Goal: Task Accomplishment & Management: Complete application form

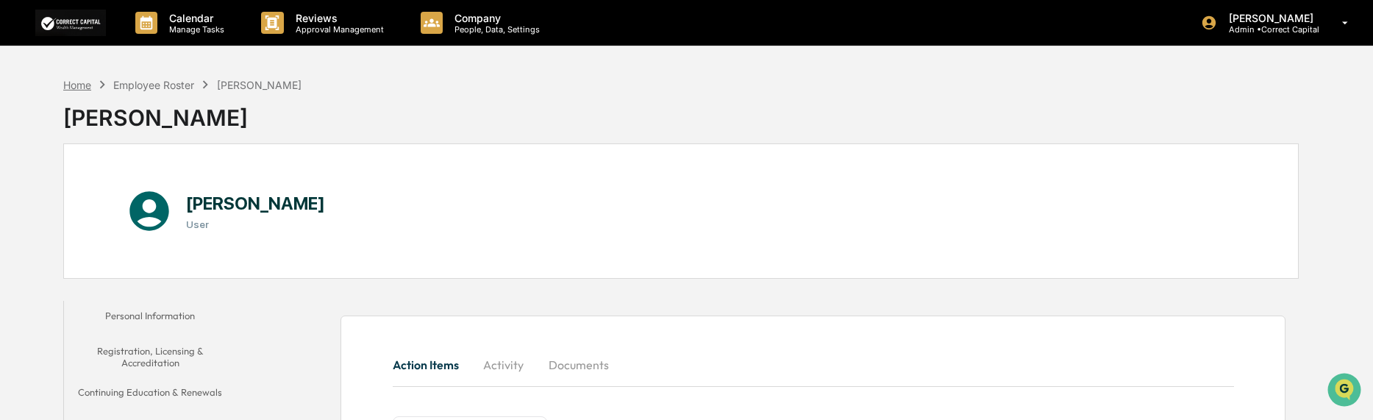
click at [72, 82] on div "Home" at bounding box center [77, 85] width 28 height 13
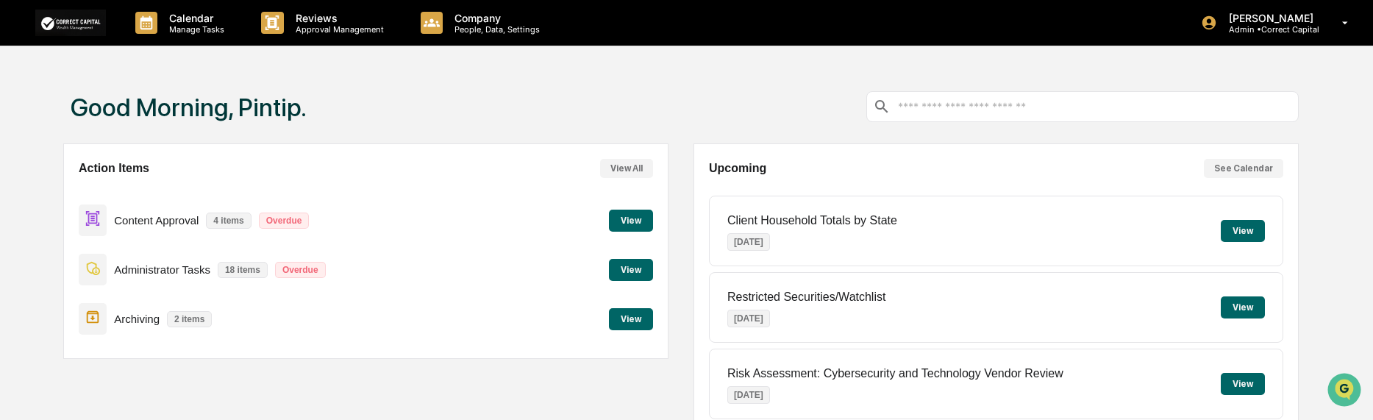
click at [630, 219] on button "View" at bounding box center [631, 221] width 44 height 22
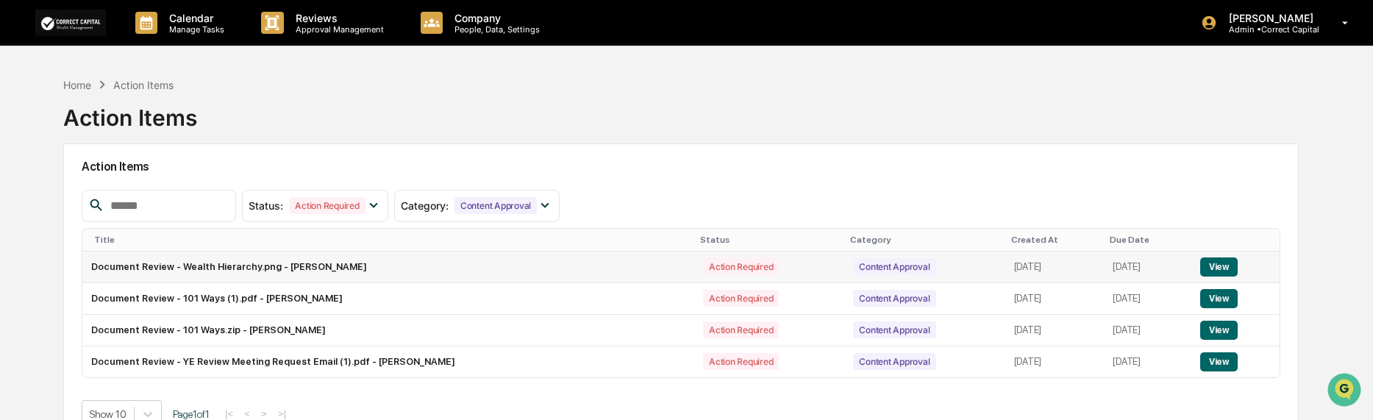
click at [1209, 272] on button "View" at bounding box center [1219, 266] width 38 height 19
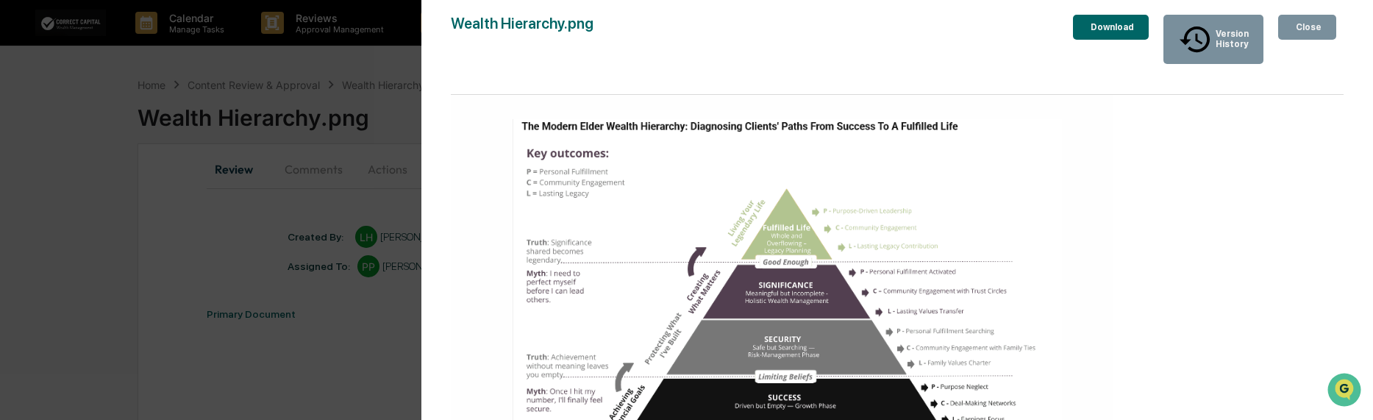
click at [1297, 25] on div "Close" at bounding box center [1307, 27] width 29 height 10
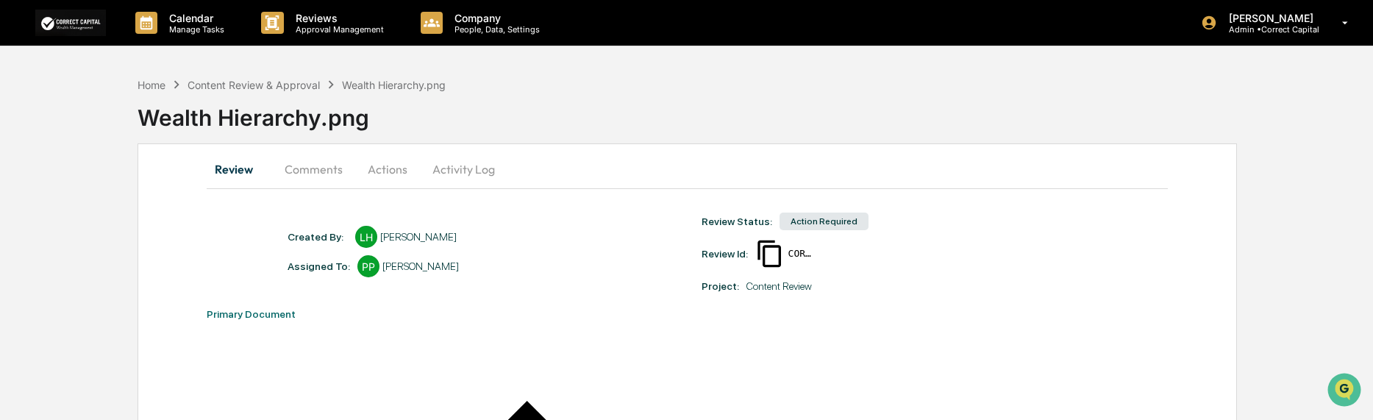
click at [401, 170] on button "Actions" at bounding box center [388, 169] width 66 height 35
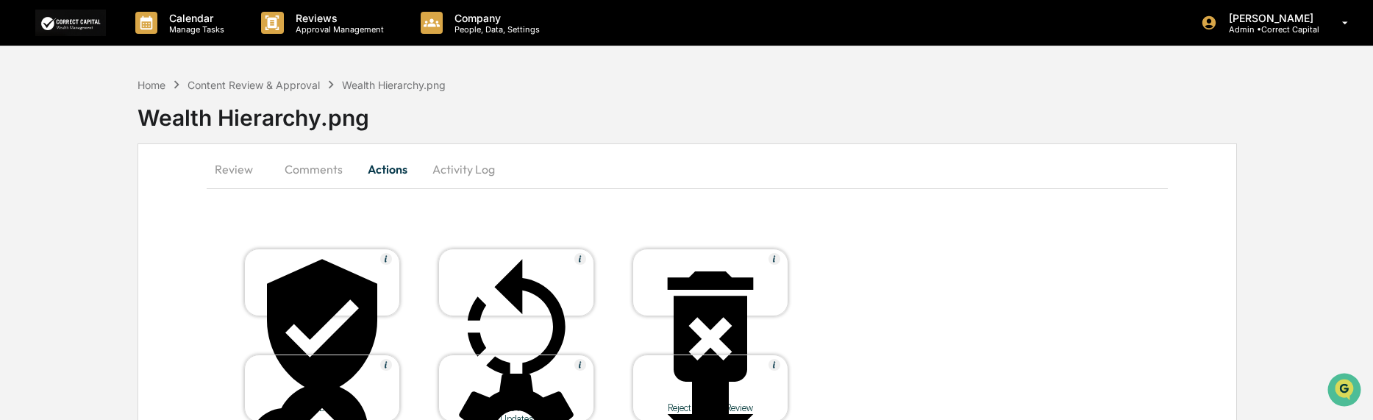
click at [508, 283] on div at bounding box center [516, 327] width 147 height 149
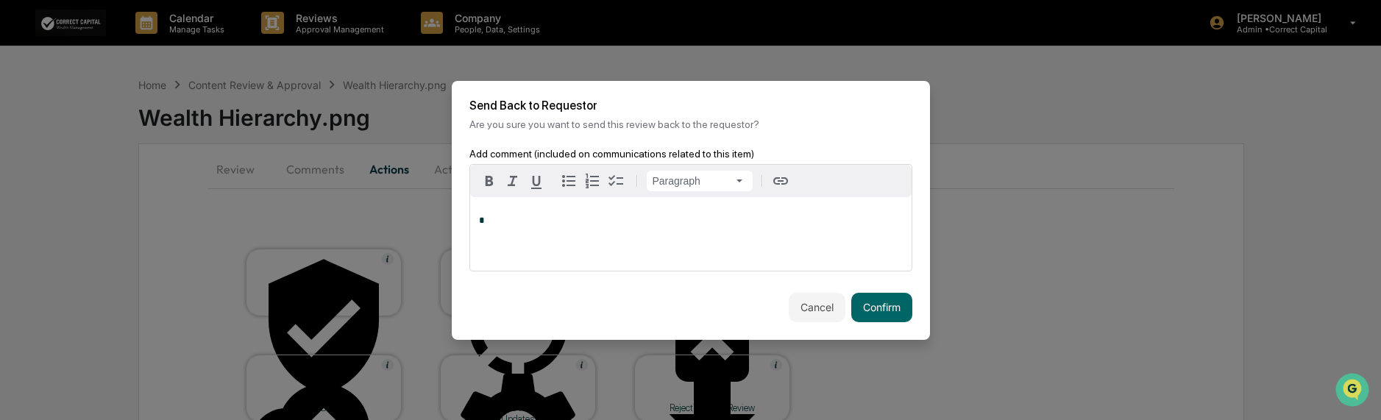
click at [569, 218] on p "*" at bounding box center [691, 221] width 424 height 10
click at [863, 308] on button "Confirm" at bounding box center [881, 307] width 61 height 29
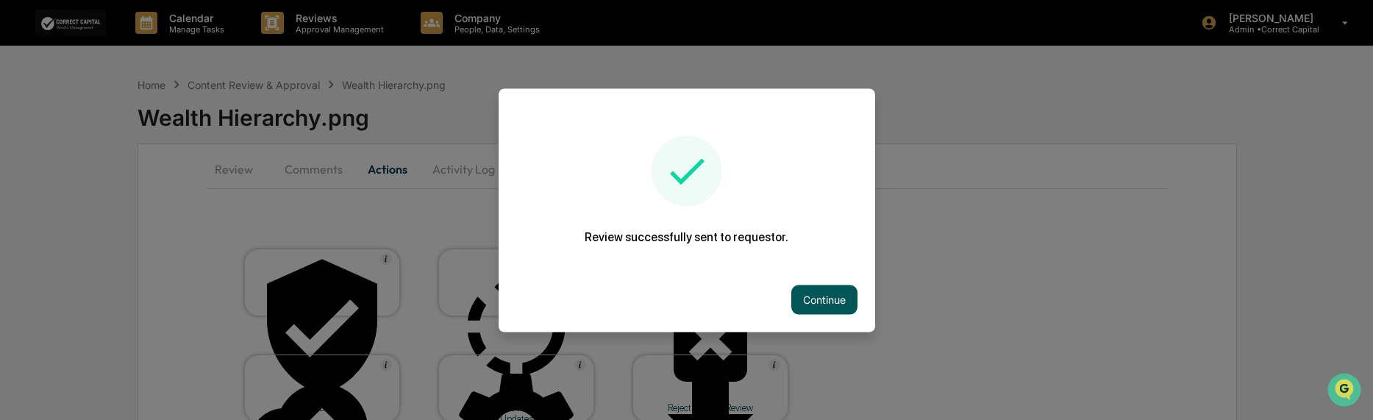
click at [811, 302] on button "Continue" at bounding box center [824, 299] width 66 height 29
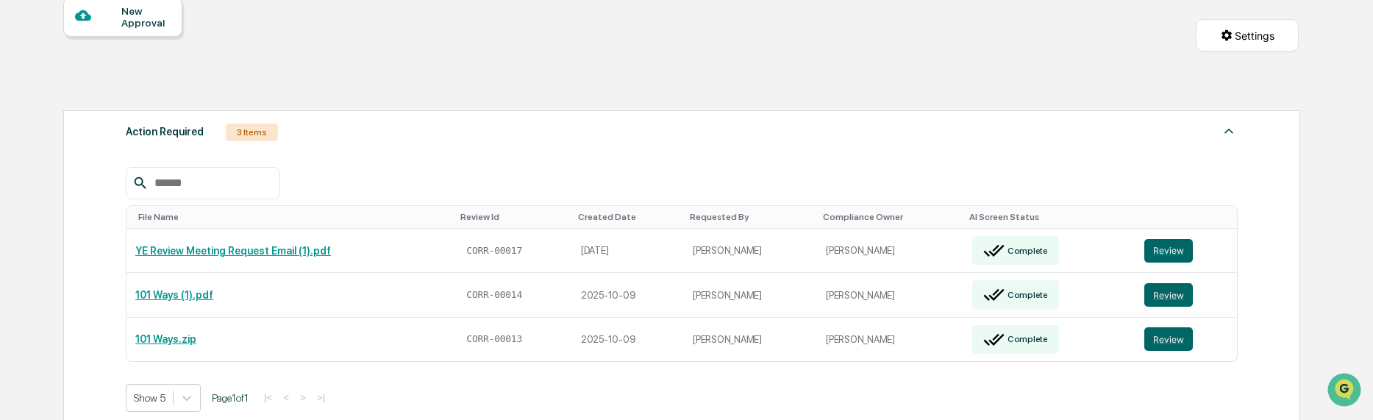
scroll to position [147, 0]
click at [1173, 243] on button "Review" at bounding box center [1168, 250] width 49 height 24
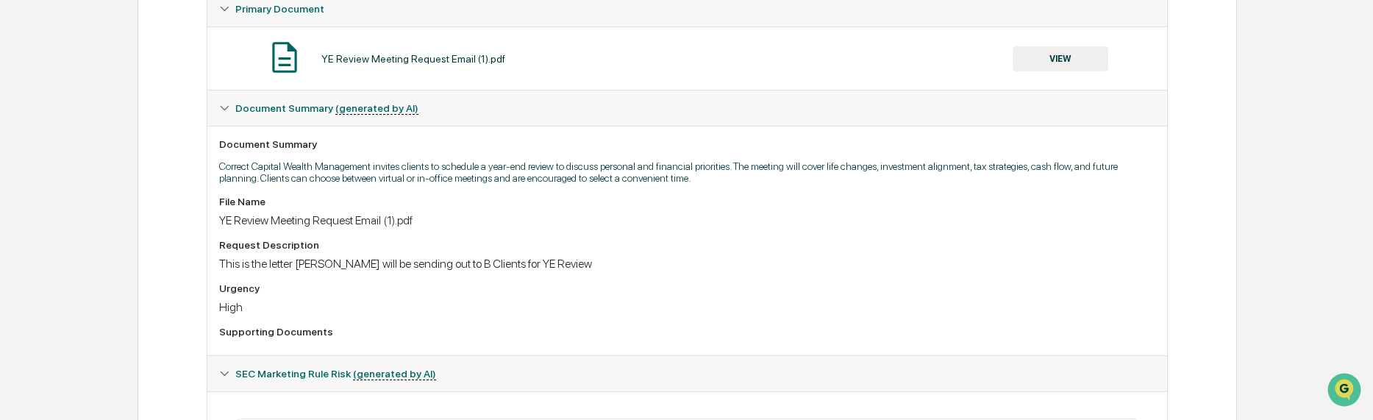
scroll to position [115, 0]
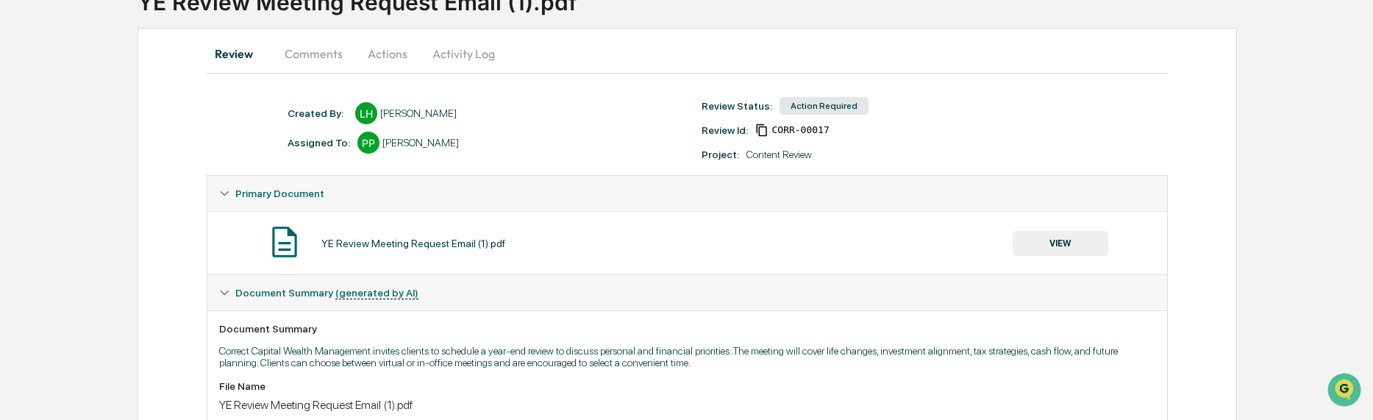
click at [1034, 252] on button "VIEW" at bounding box center [1061, 243] width 96 height 25
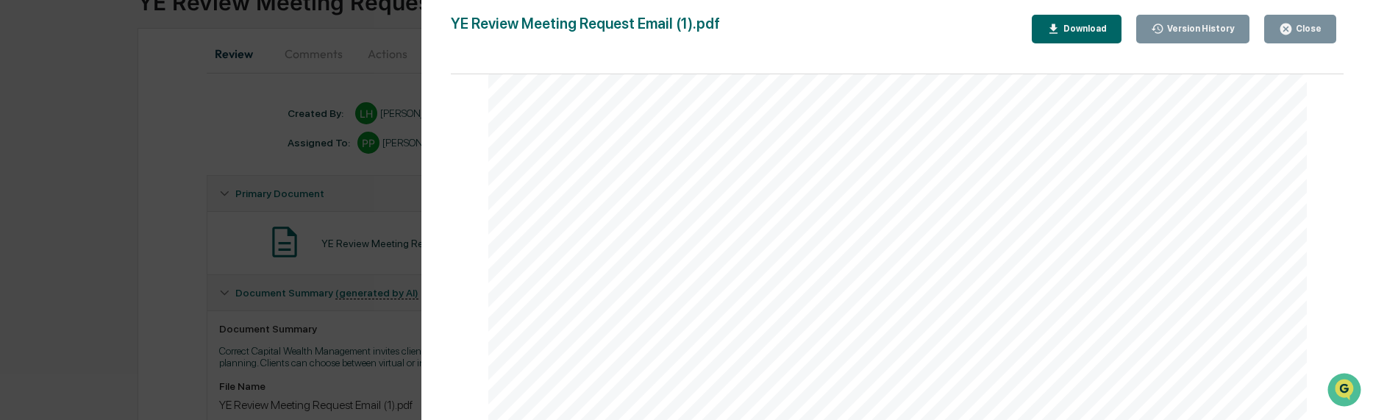
scroll to position [0, 0]
click at [1319, 27] on div "Close" at bounding box center [1307, 29] width 29 height 10
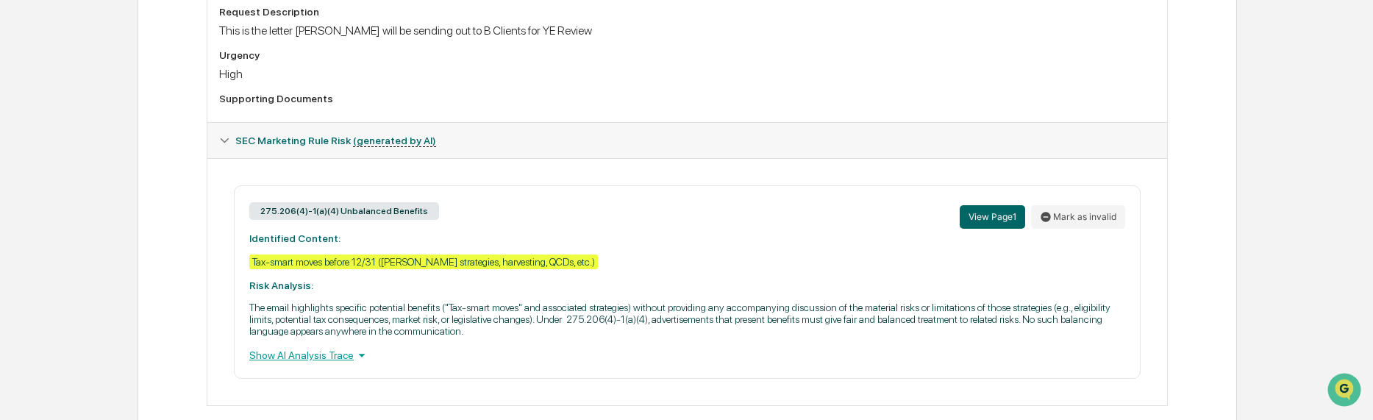
scroll to position [557, 0]
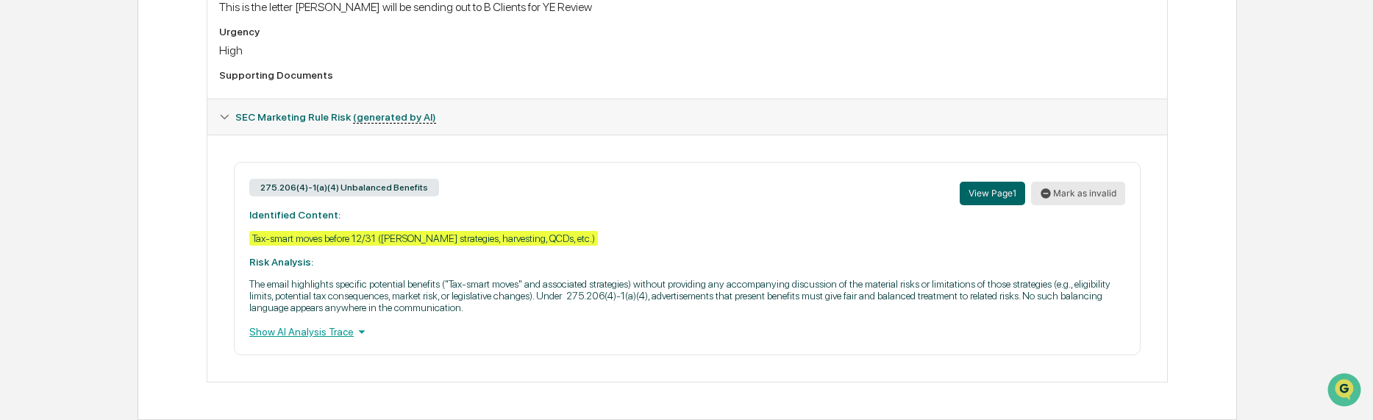
click at [1057, 186] on button "Mark as invalid" at bounding box center [1078, 194] width 94 height 24
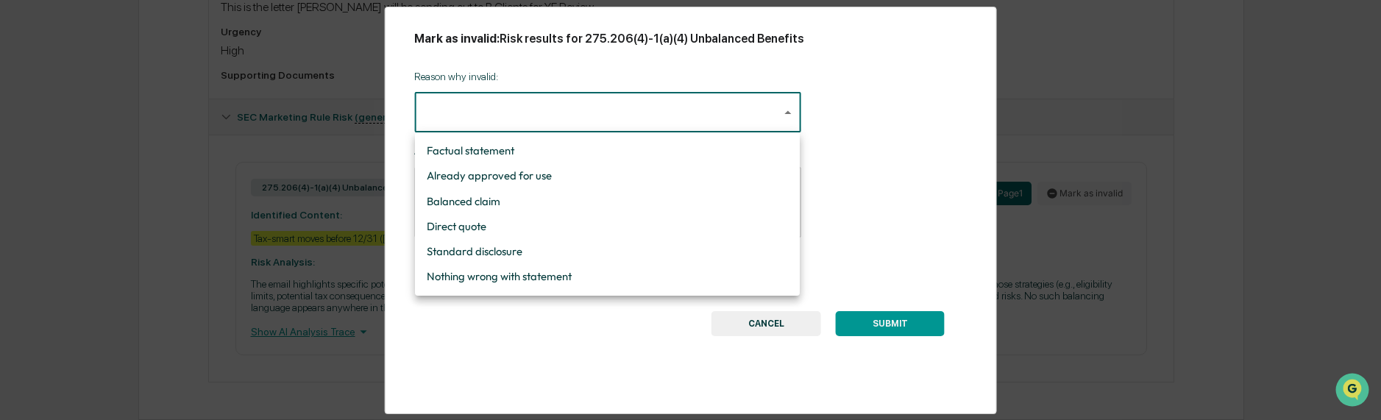
click at [576, 268] on li "Nothing wrong with statement" at bounding box center [607, 276] width 385 height 25
type input "**********"
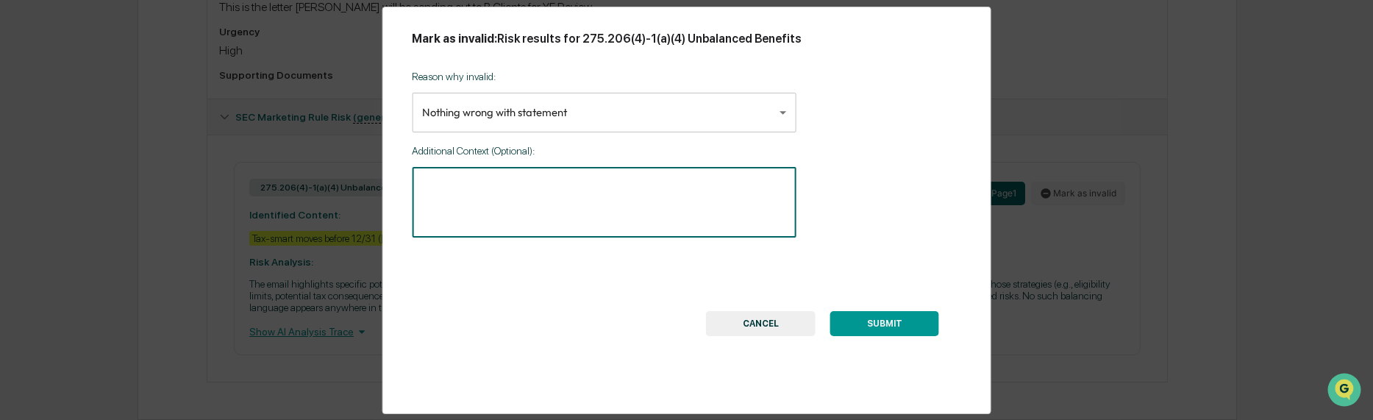
click at [478, 187] on textarea at bounding box center [604, 202] width 364 height 46
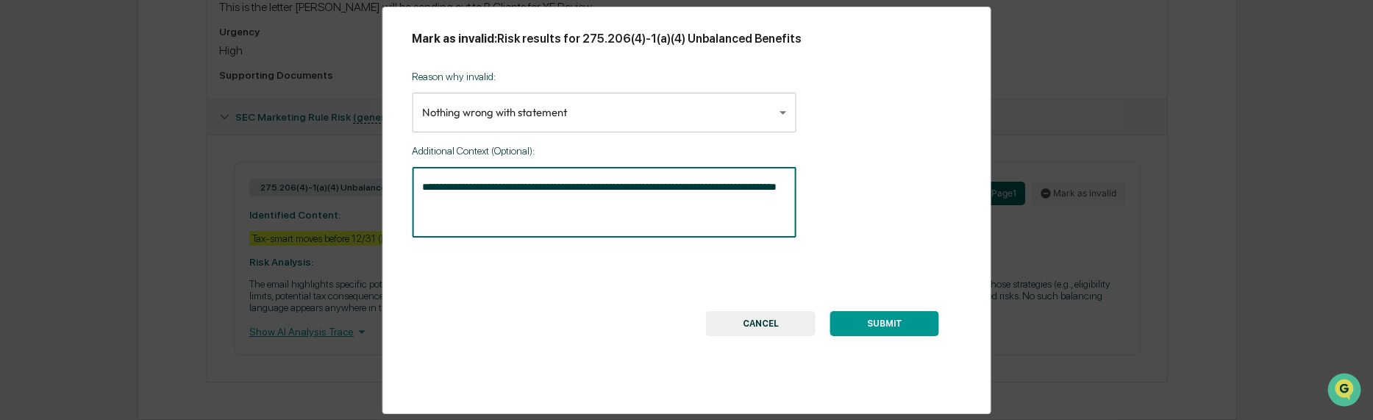
type textarea "**********"
click at [893, 326] on button "SUBMIT" at bounding box center [884, 323] width 109 height 25
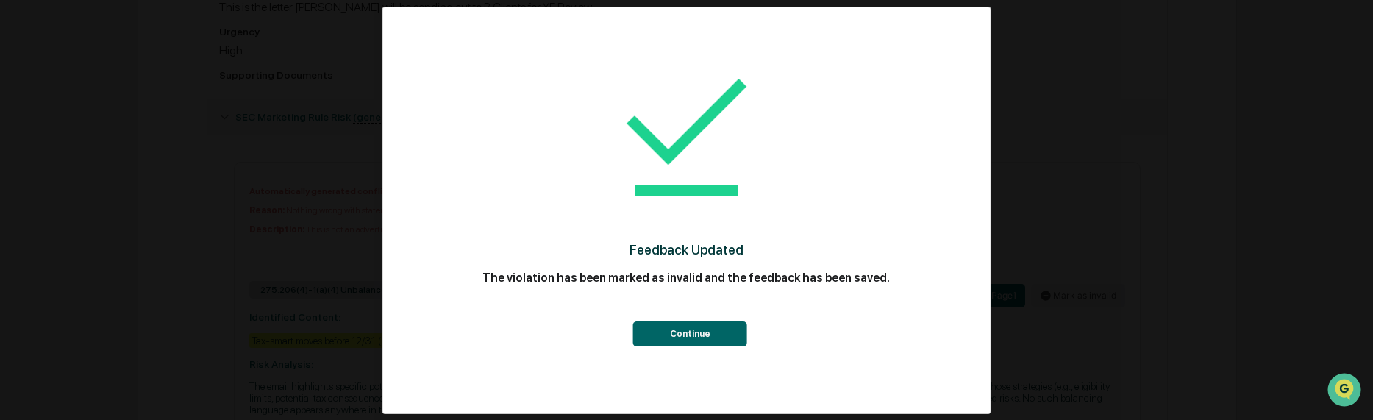
click at [737, 339] on button "Continue" at bounding box center [690, 333] width 114 height 25
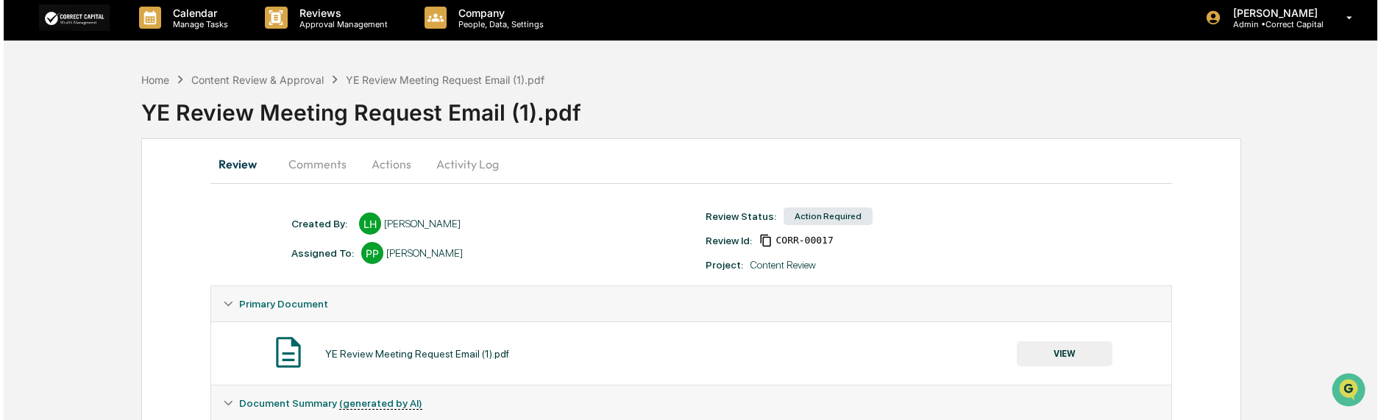
scroll to position [0, 0]
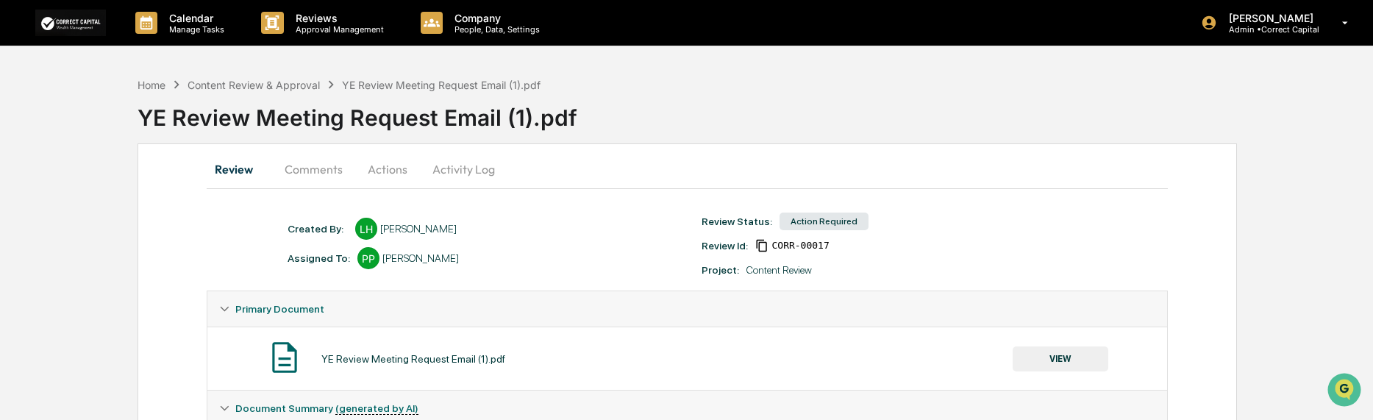
click at [388, 176] on button "Actions" at bounding box center [388, 169] width 66 height 35
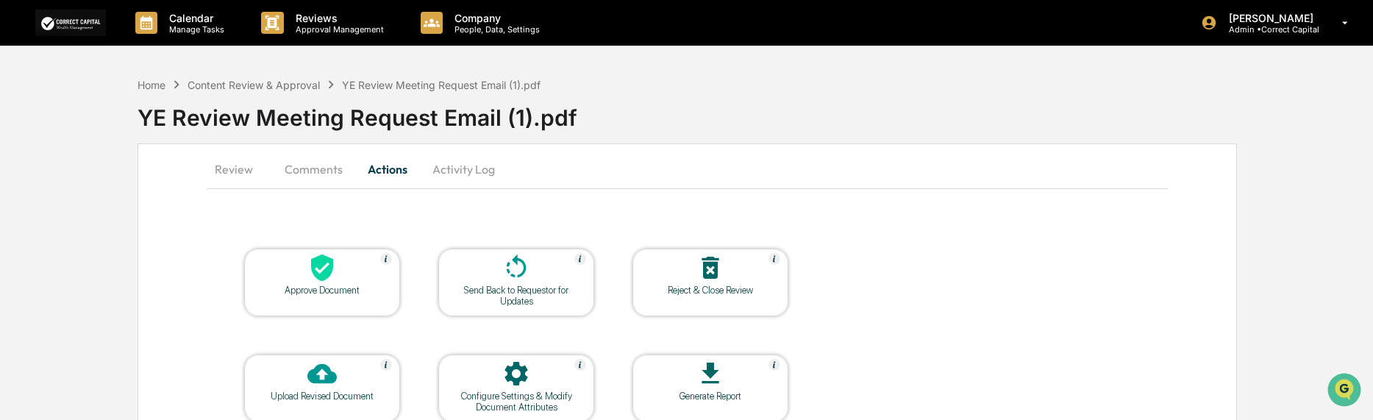
click at [316, 292] on div "Approve Document" at bounding box center [322, 290] width 132 height 11
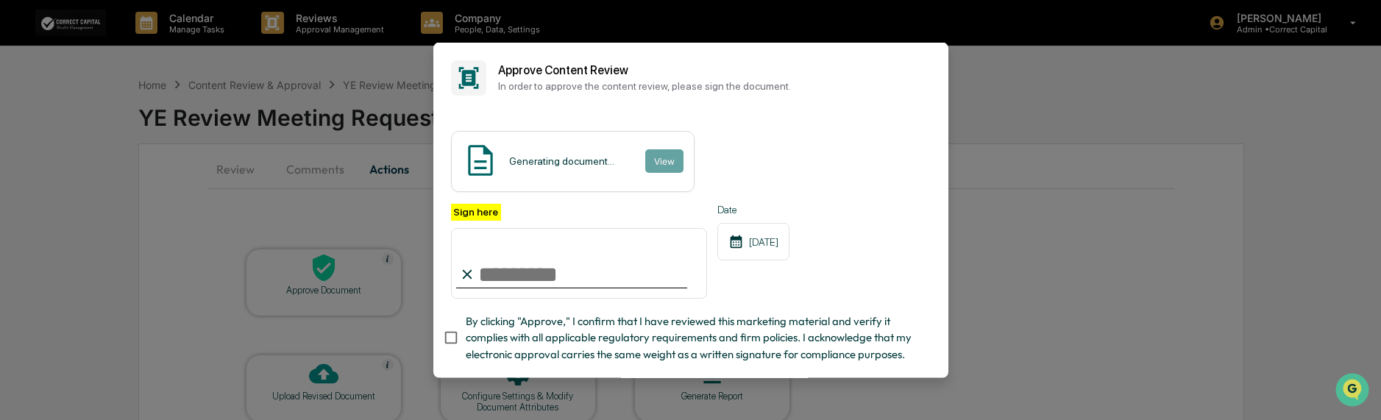
click at [650, 163] on button "View" at bounding box center [664, 161] width 38 height 24
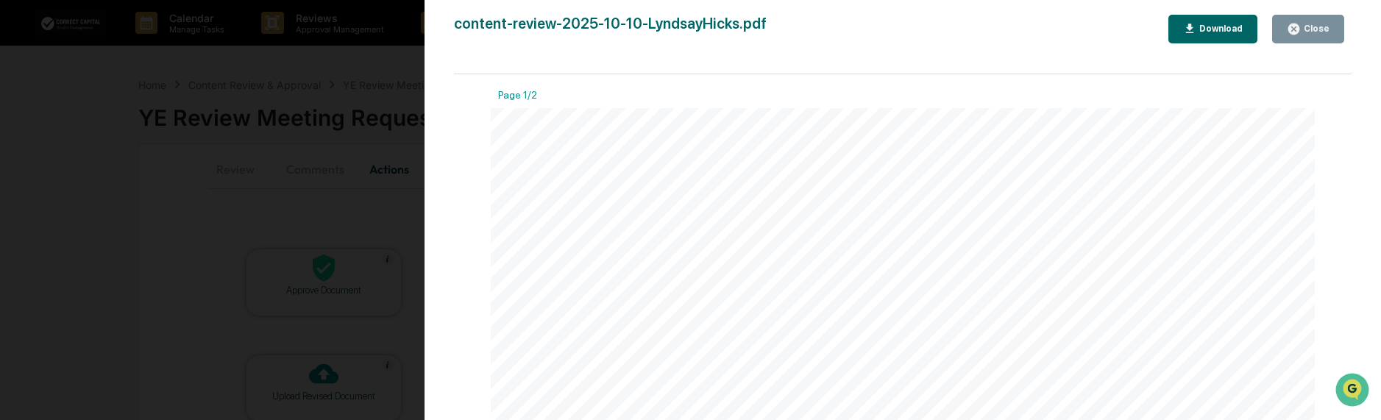
click at [1308, 39] on button "Close" at bounding box center [1308, 29] width 72 height 29
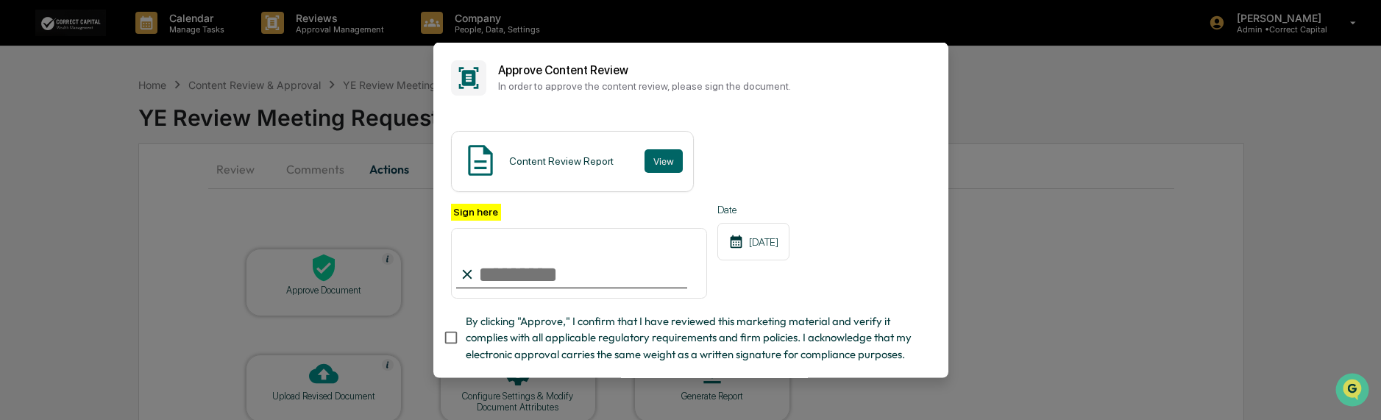
click at [515, 271] on input "Sign here" at bounding box center [579, 263] width 257 height 71
type input "**********"
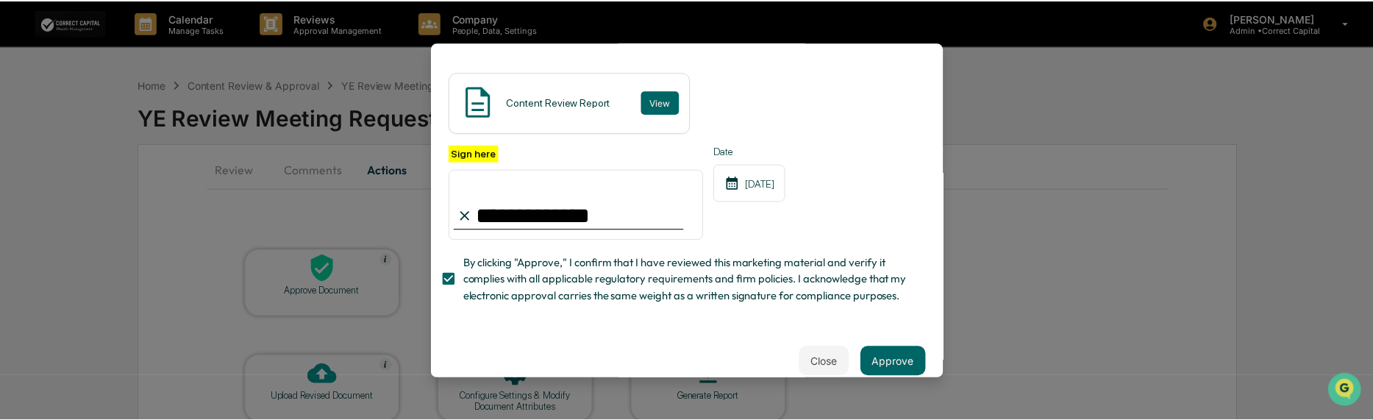
scroll to position [102, 0]
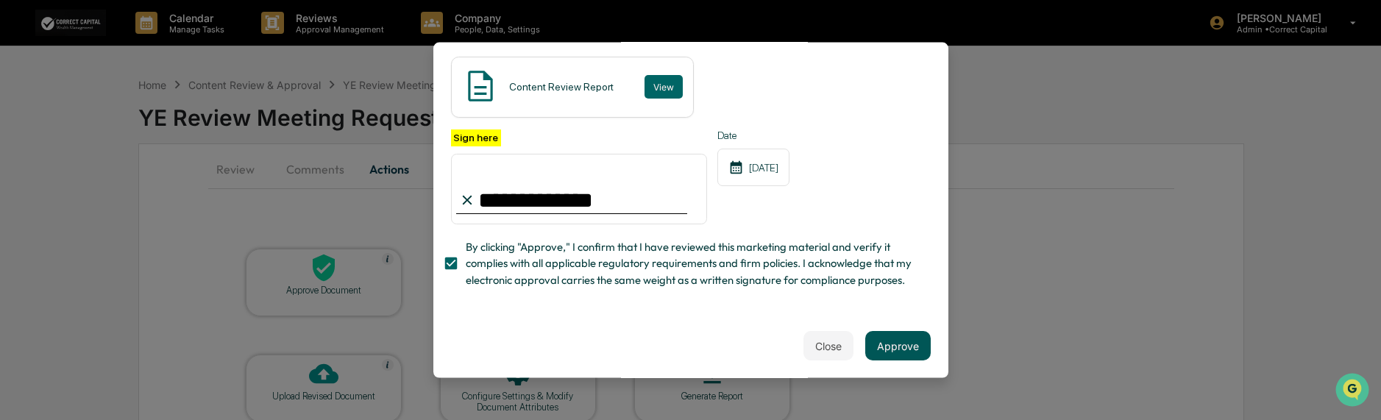
click at [895, 346] on button "Approve" at bounding box center [897, 345] width 65 height 29
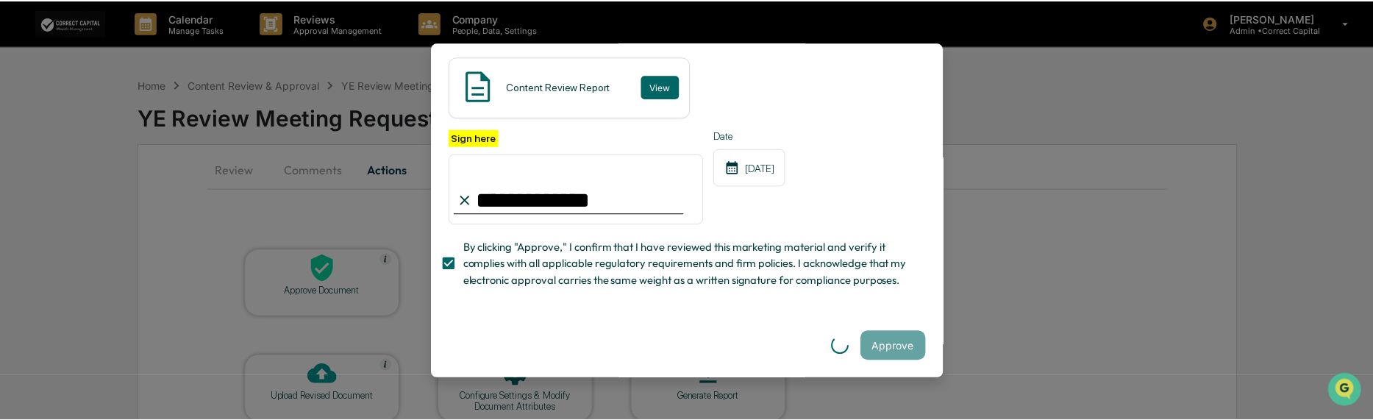
scroll to position [0, 0]
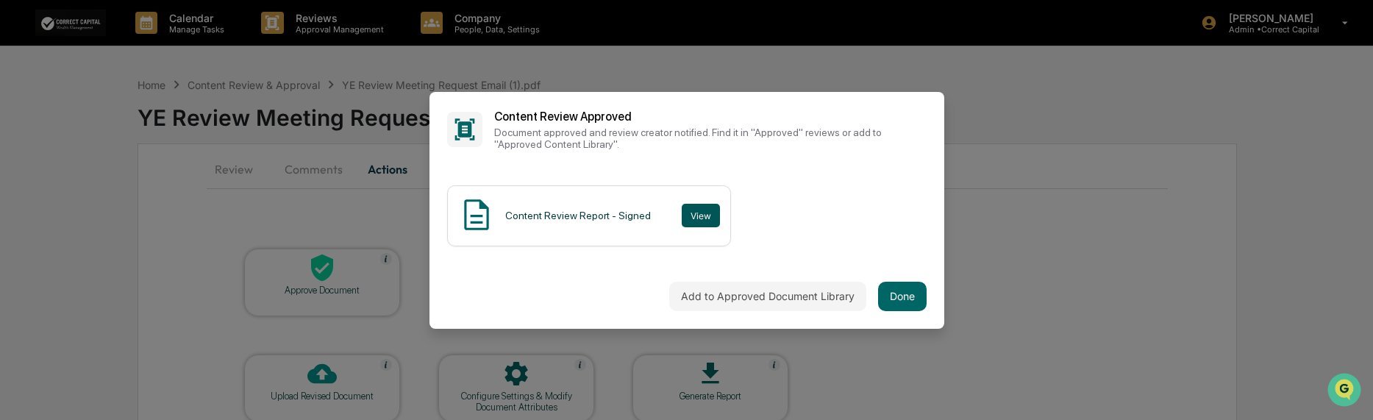
click at [685, 208] on button "View" at bounding box center [701, 216] width 38 height 24
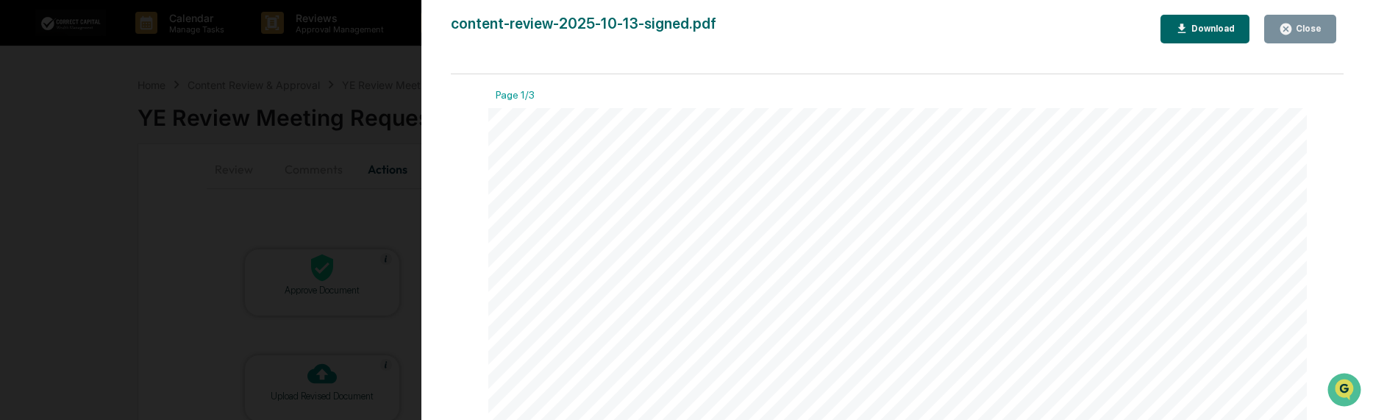
click at [1197, 28] on div "Download" at bounding box center [1212, 29] width 46 height 10
click at [1299, 23] on div "Close" at bounding box center [1300, 29] width 43 height 14
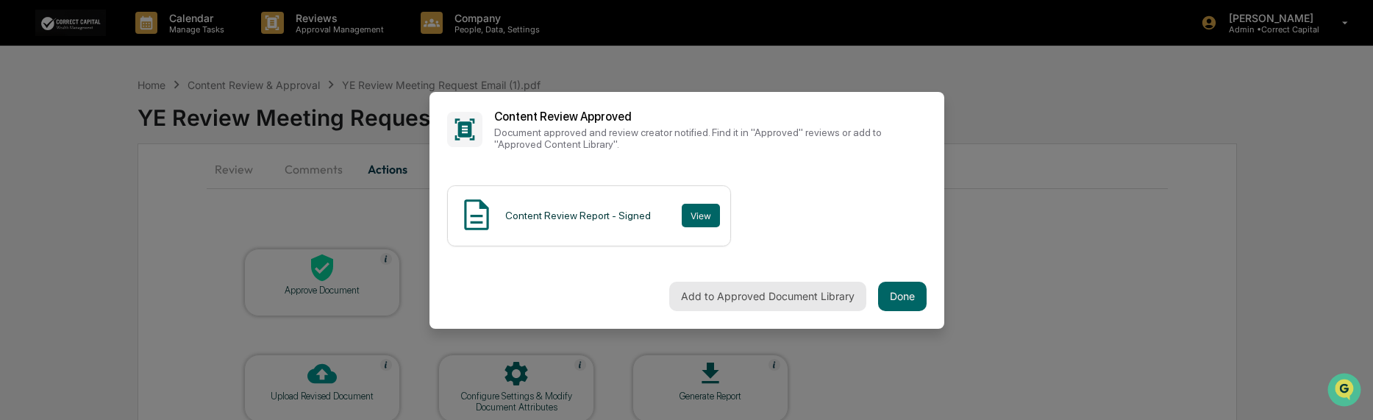
click at [745, 296] on button "Add to Approved Document Library" at bounding box center [767, 296] width 197 height 29
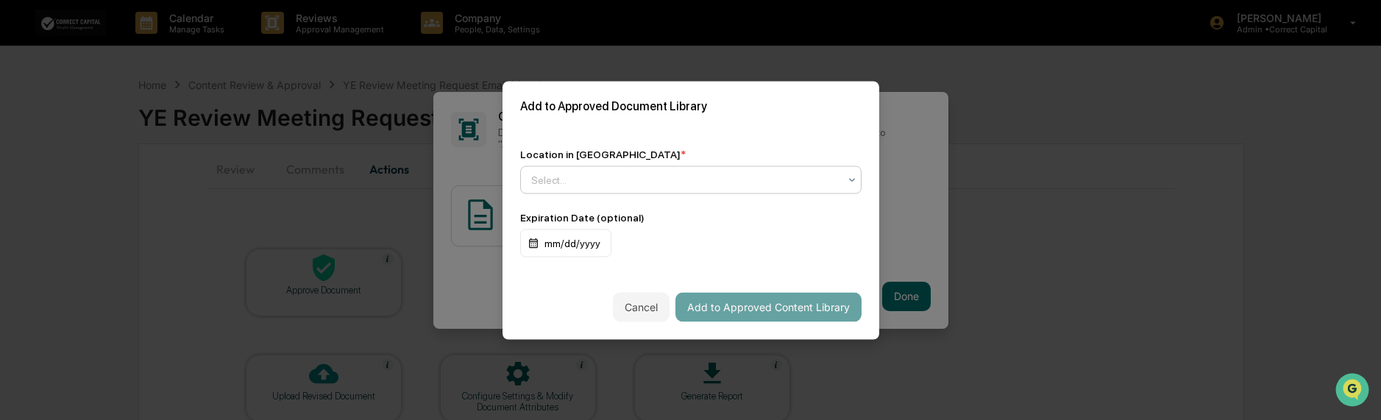
click at [627, 165] on div "Select..." at bounding box center [690, 179] width 341 height 28
click at [630, 216] on div "Approved Content Library" at bounding box center [687, 210] width 332 height 29
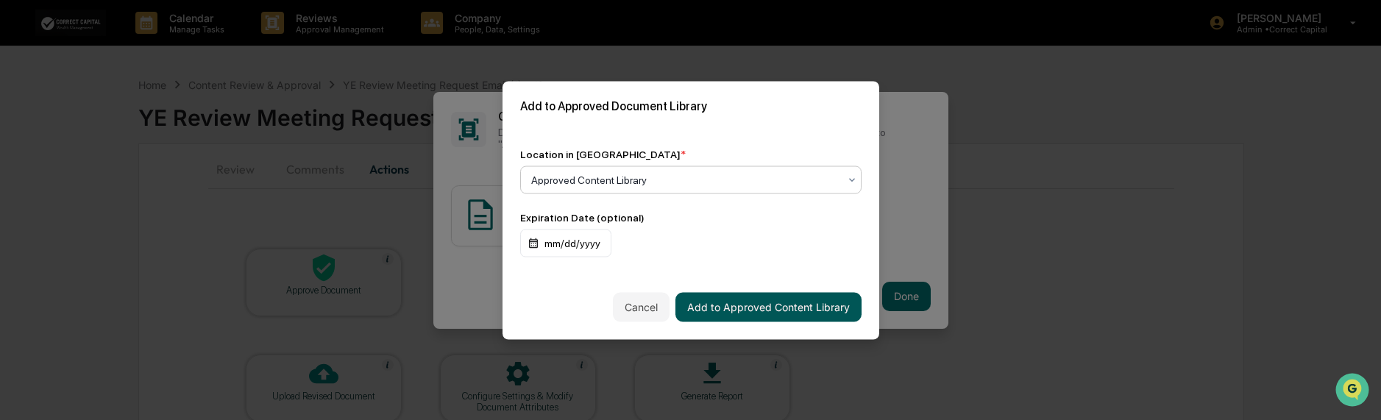
click at [751, 309] on button "Add to Approved Content Library" at bounding box center [768, 306] width 186 height 29
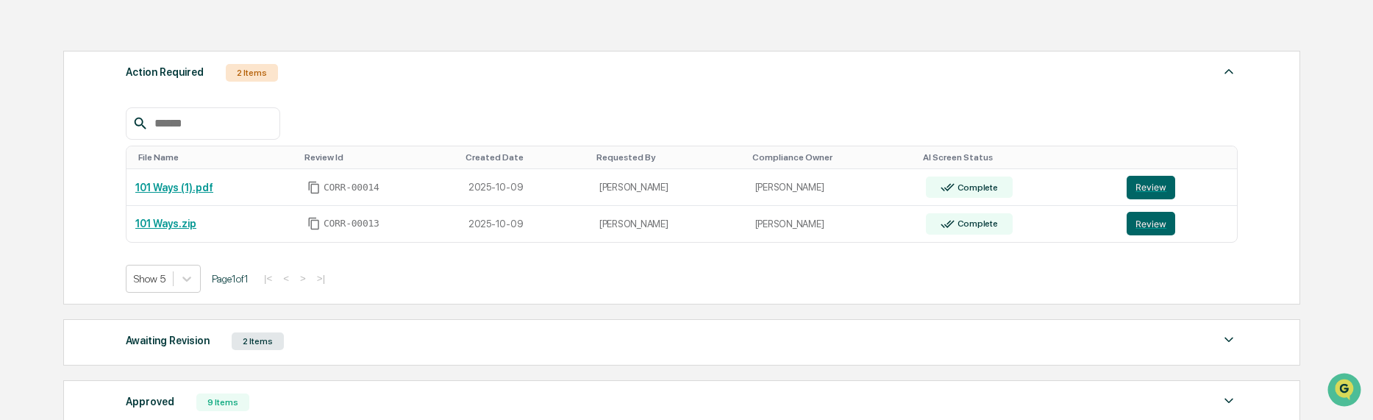
scroll to position [221, 0]
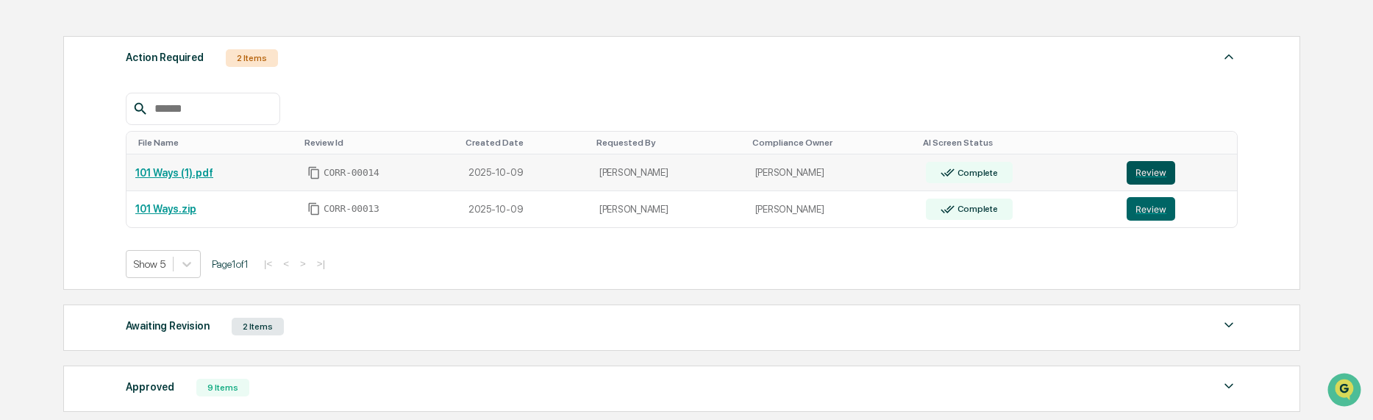
click at [1167, 165] on button "Review" at bounding box center [1151, 173] width 49 height 24
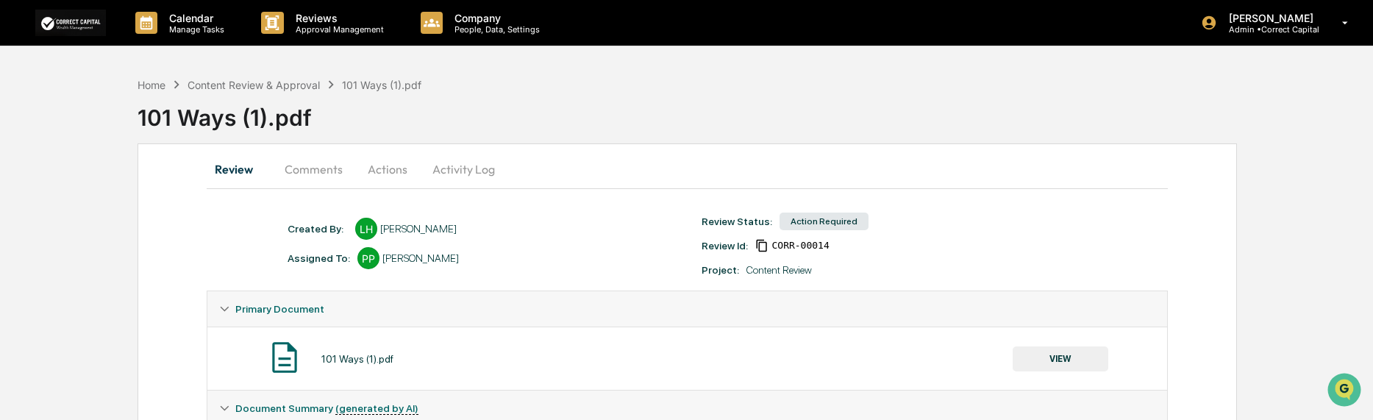
click at [1042, 369] on button "VIEW" at bounding box center [1061, 358] width 96 height 25
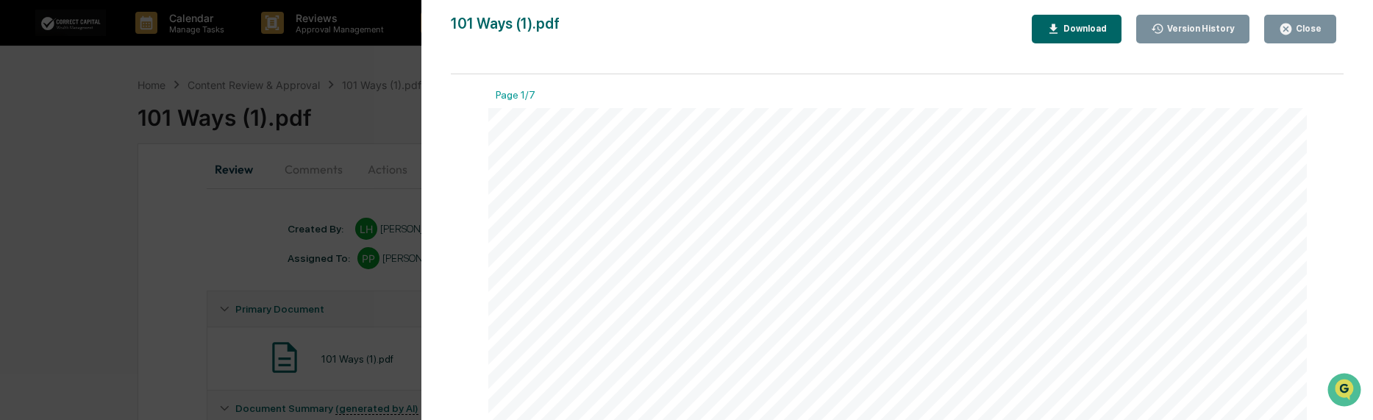
click at [1278, 254] on div "Source: [PERSON_NAME][DEMOGRAPHIC_DATA]. (2022, [DATE]). 101 Things That Adviso…" at bounding box center [897, 381] width 819 height 546
click at [1285, 24] on icon "button" at bounding box center [1286, 29] width 14 height 14
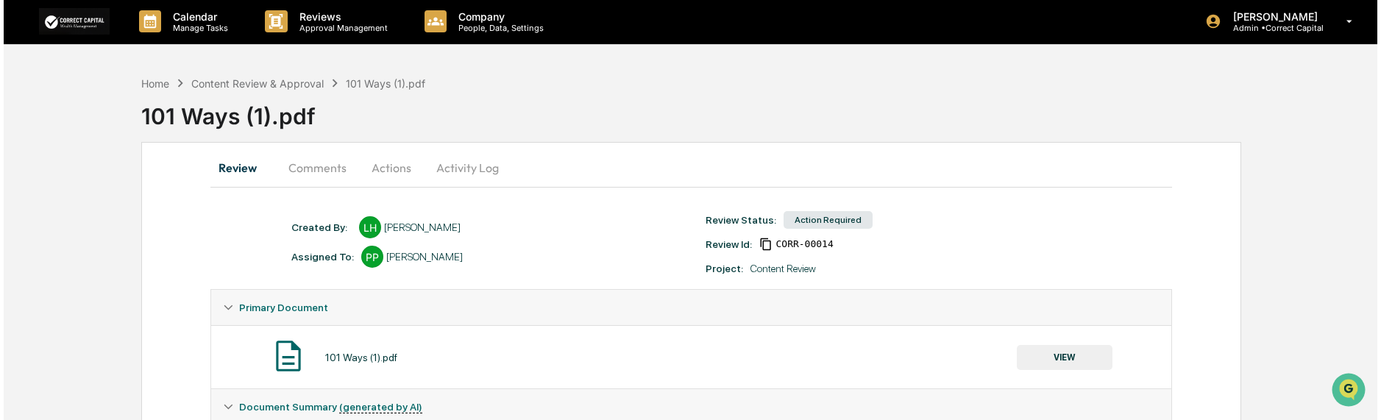
scroll to position [0, 0]
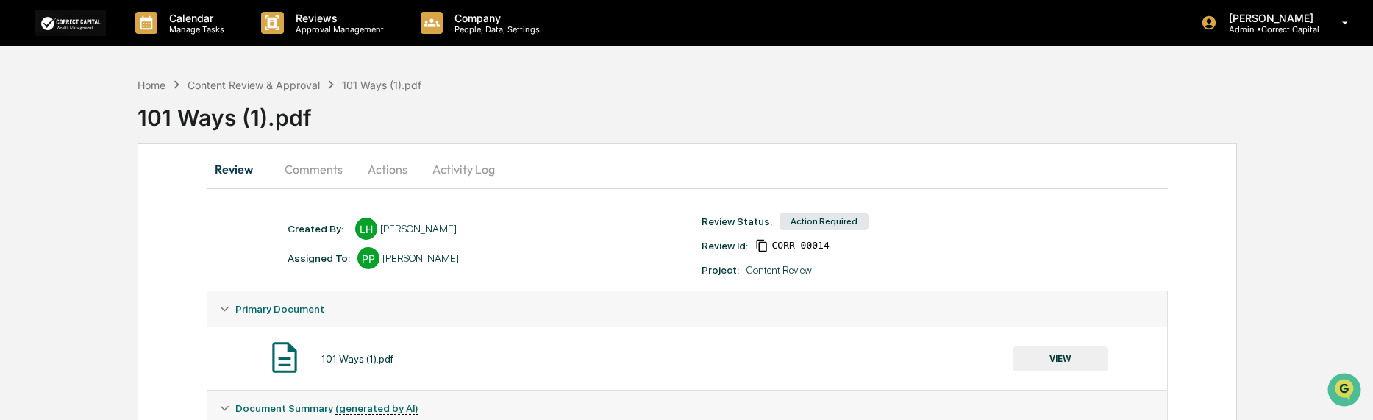
click at [391, 174] on button "Actions" at bounding box center [388, 169] width 66 height 35
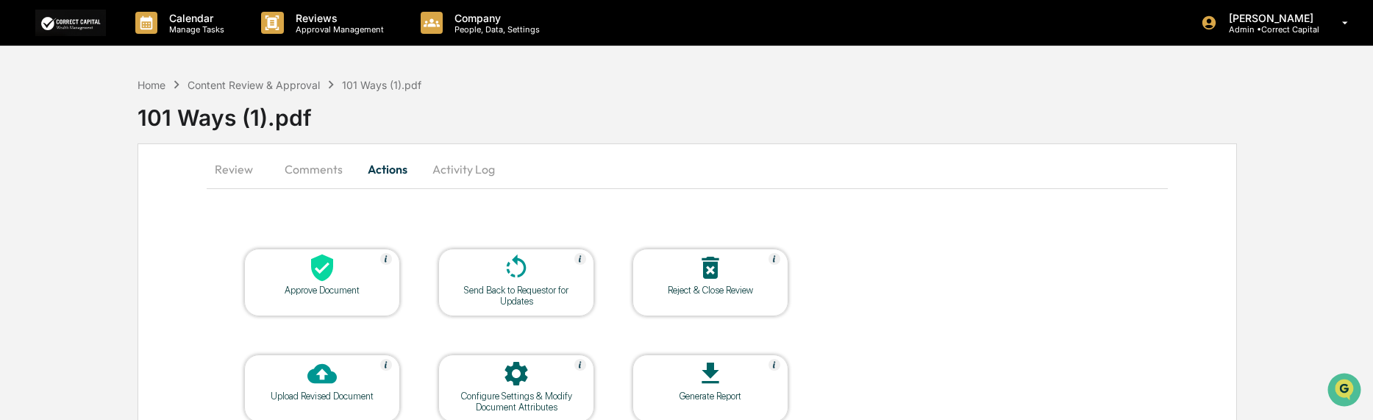
click at [359, 288] on div "Approve Document" at bounding box center [322, 290] width 132 height 11
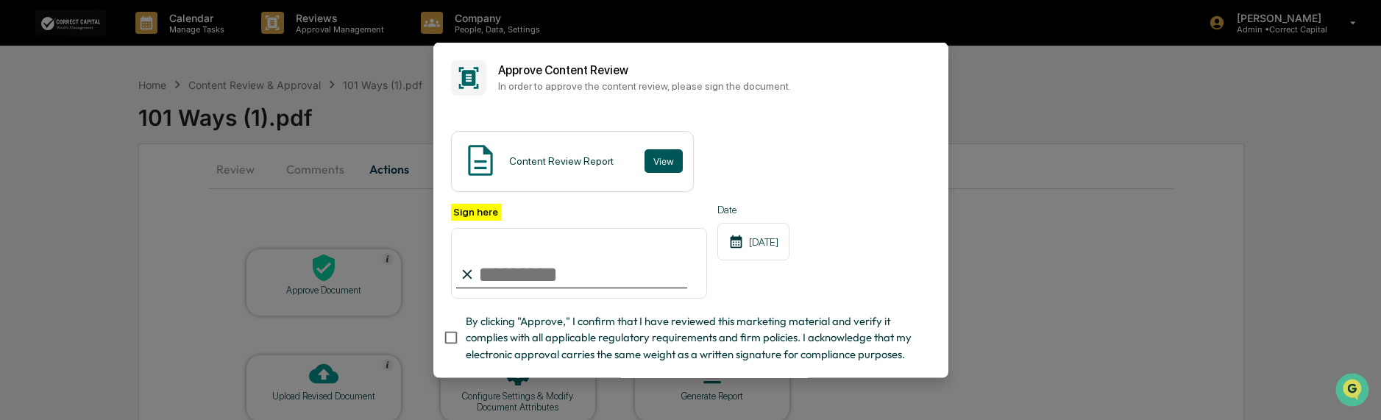
click at [665, 162] on button "View" at bounding box center [663, 161] width 38 height 24
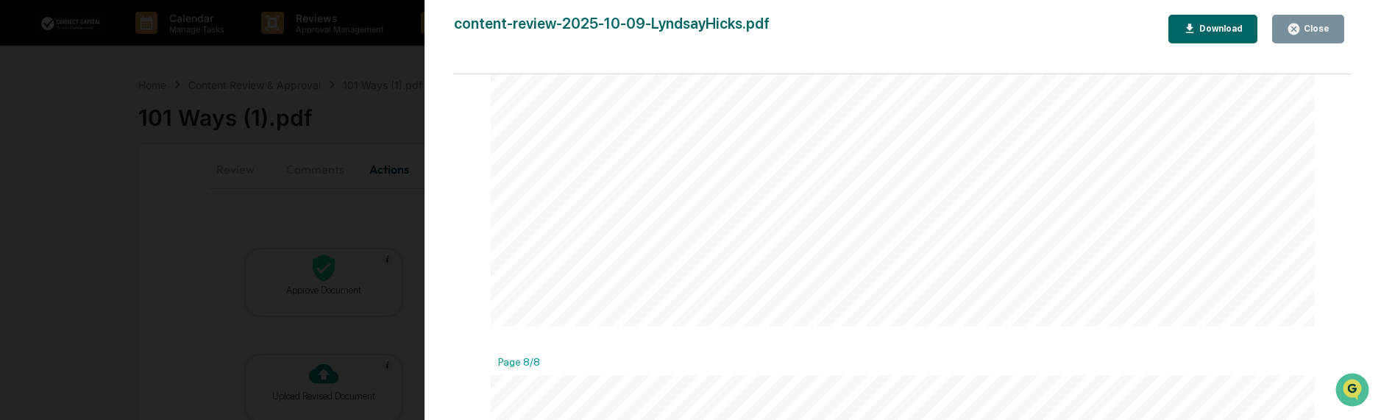
scroll to position [5034, 0]
click at [1300, 32] on icon "button" at bounding box center [1293, 29] width 14 height 14
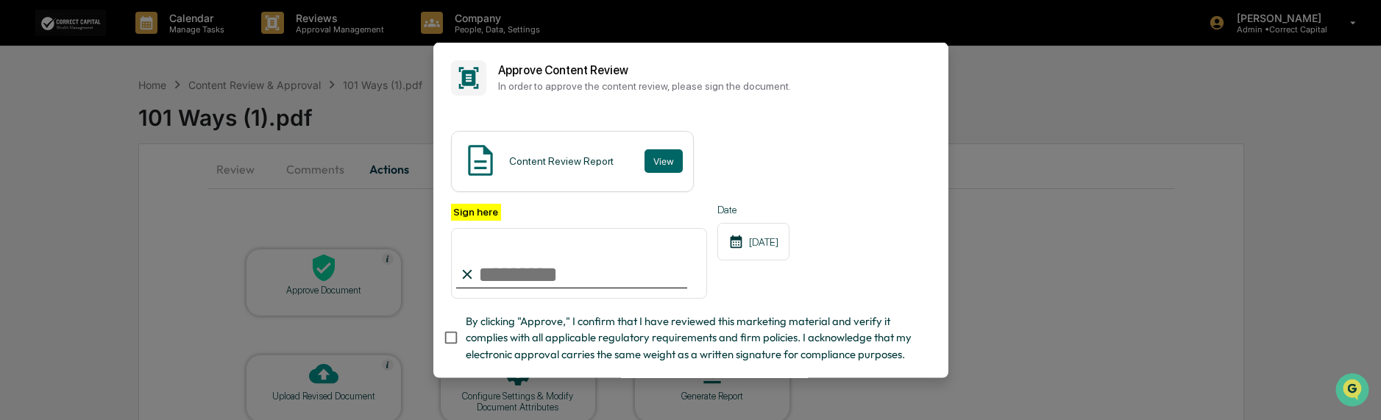
click at [502, 280] on input "Sign here" at bounding box center [579, 263] width 257 height 71
type input "**********"
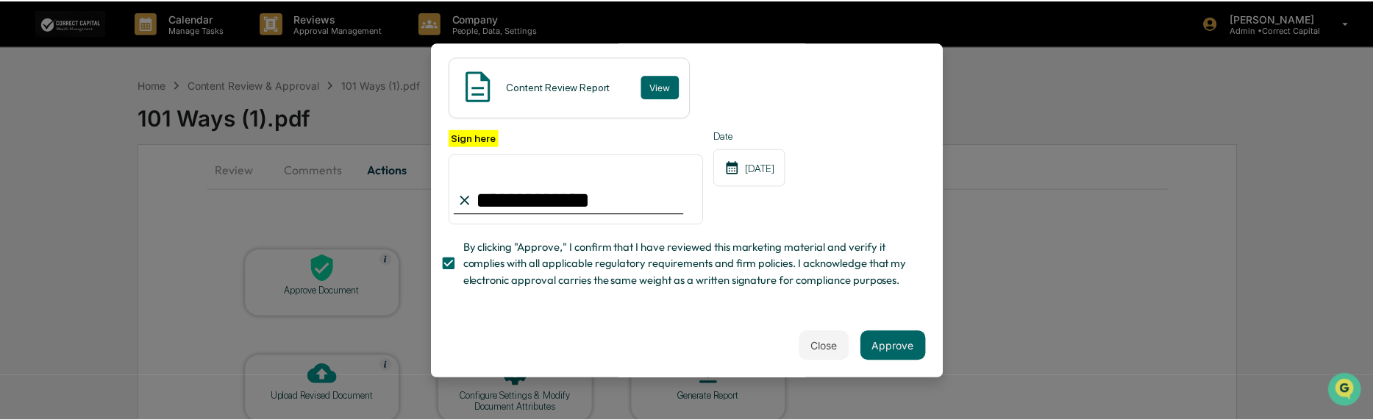
scroll to position [102, 0]
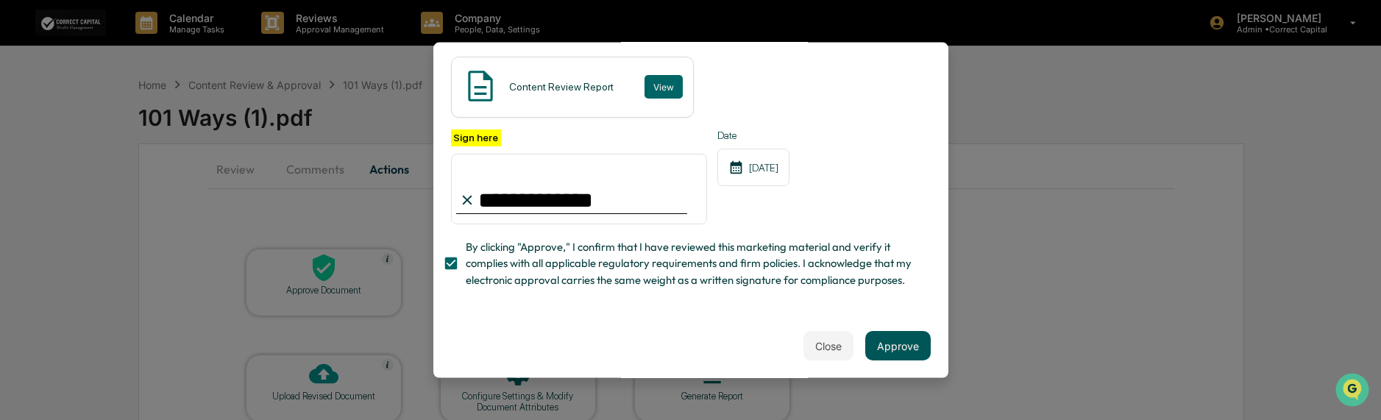
click at [891, 344] on button "Approve" at bounding box center [897, 345] width 65 height 29
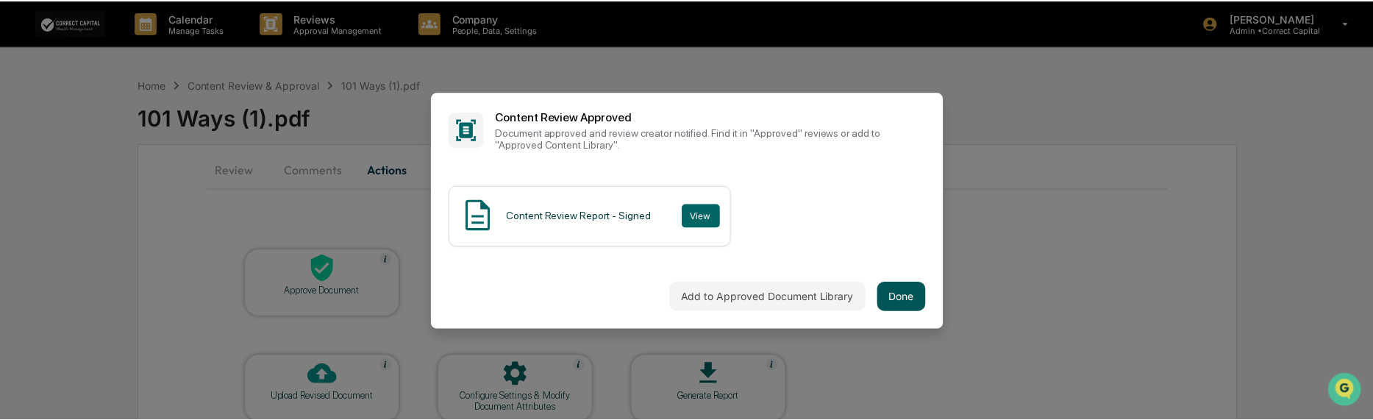
scroll to position [0, 0]
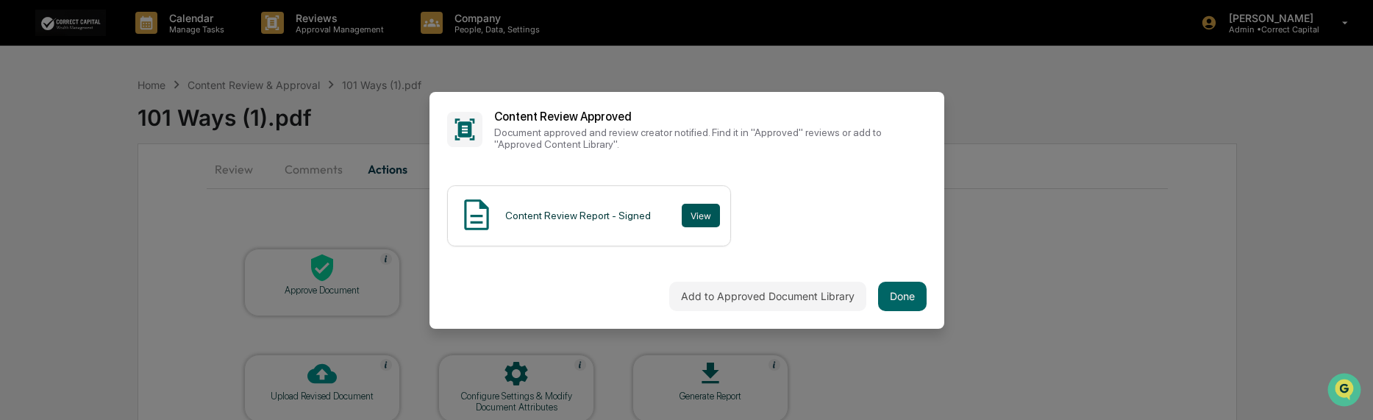
click at [700, 215] on button "View" at bounding box center [701, 216] width 38 height 24
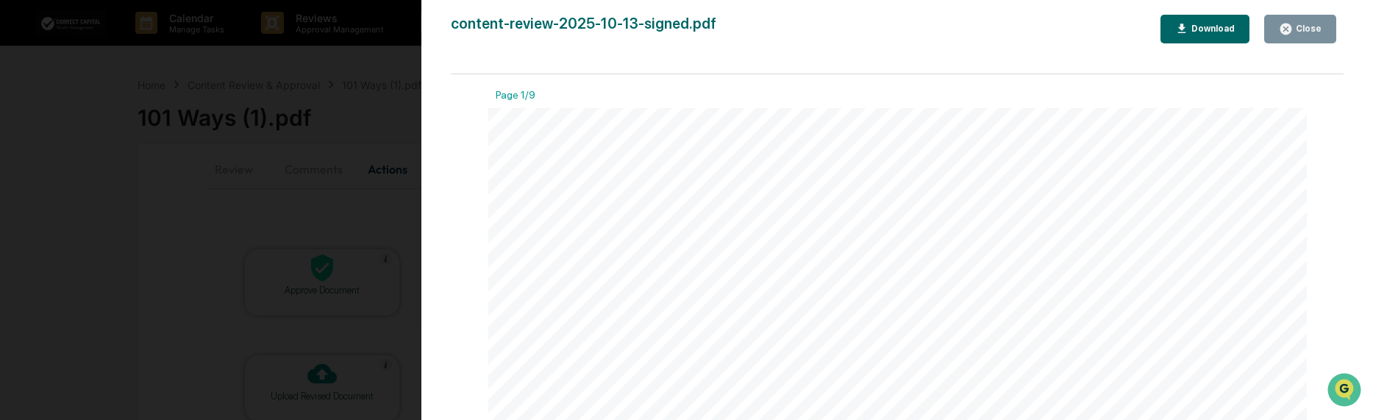
click at [1164, 36] on div "content-review-2025-10-13-signed.pdf Close Download" at bounding box center [897, 29] width 893 height 29
click at [1176, 36] on button "Download" at bounding box center [1206, 29] width 90 height 29
click at [1298, 34] on div "Close" at bounding box center [1307, 29] width 29 height 10
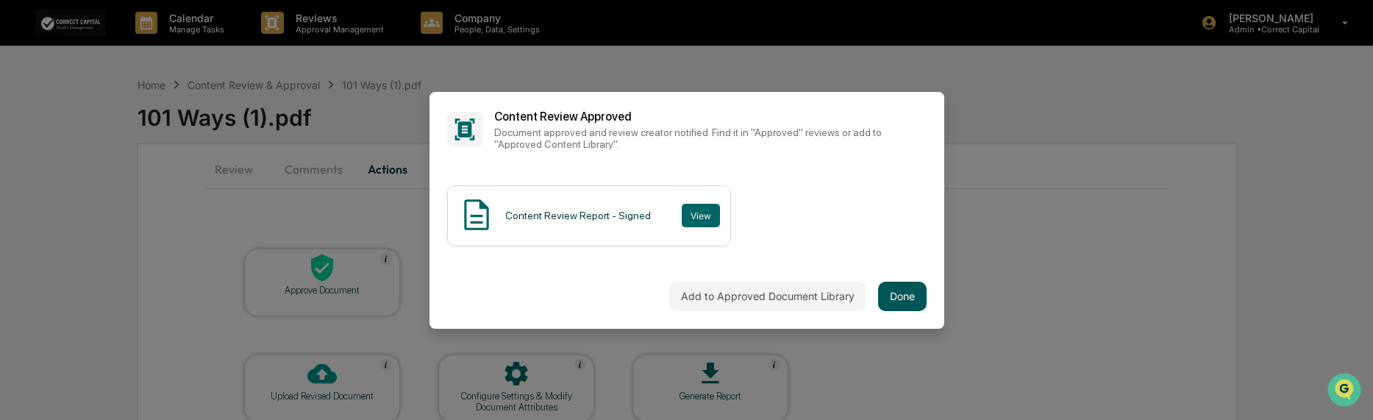
click at [902, 288] on button "Done" at bounding box center [902, 296] width 49 height 29
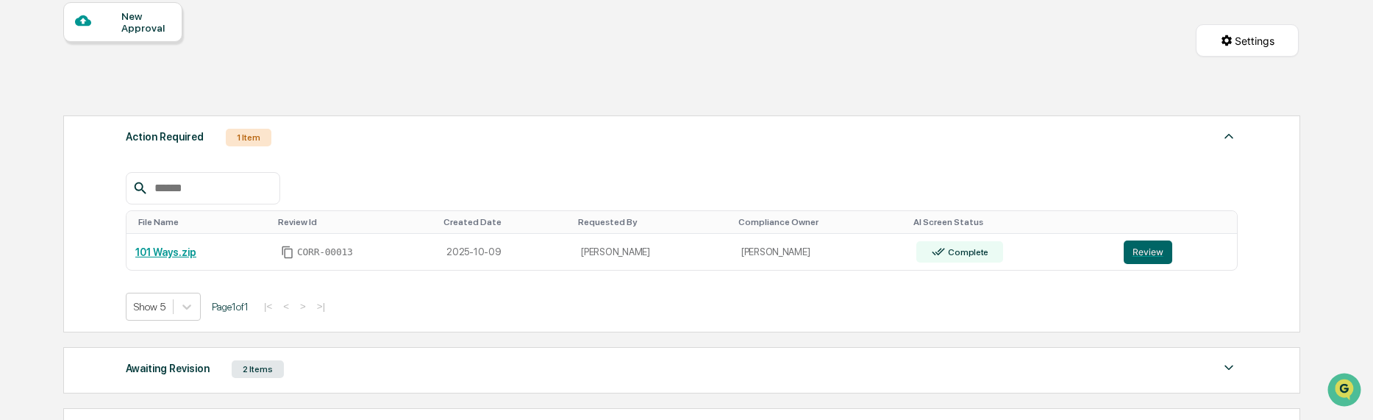
scroll to position [147, 0]
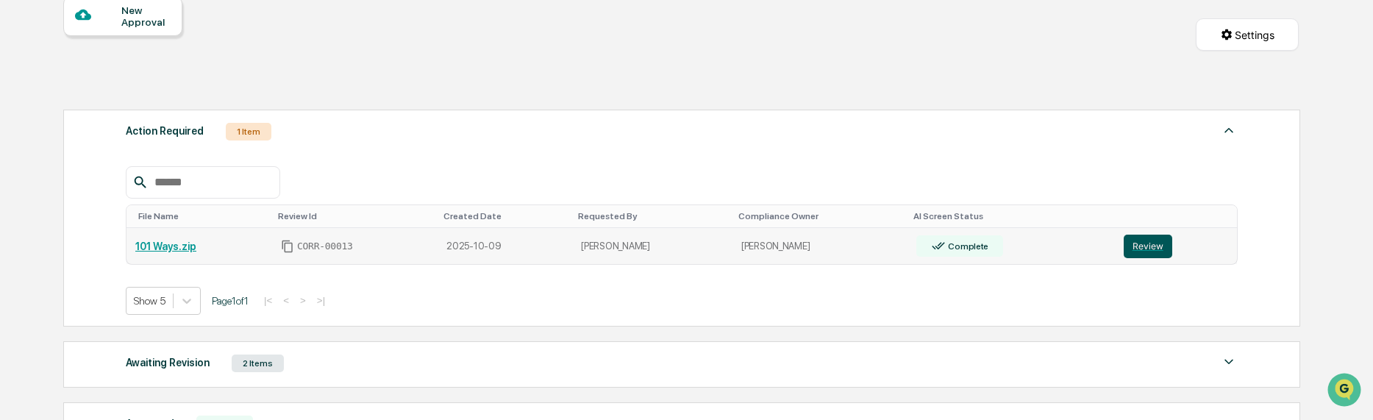
click at [1161, 251] on button "Review" at bounding box center [1148, 247] width 49 height 24
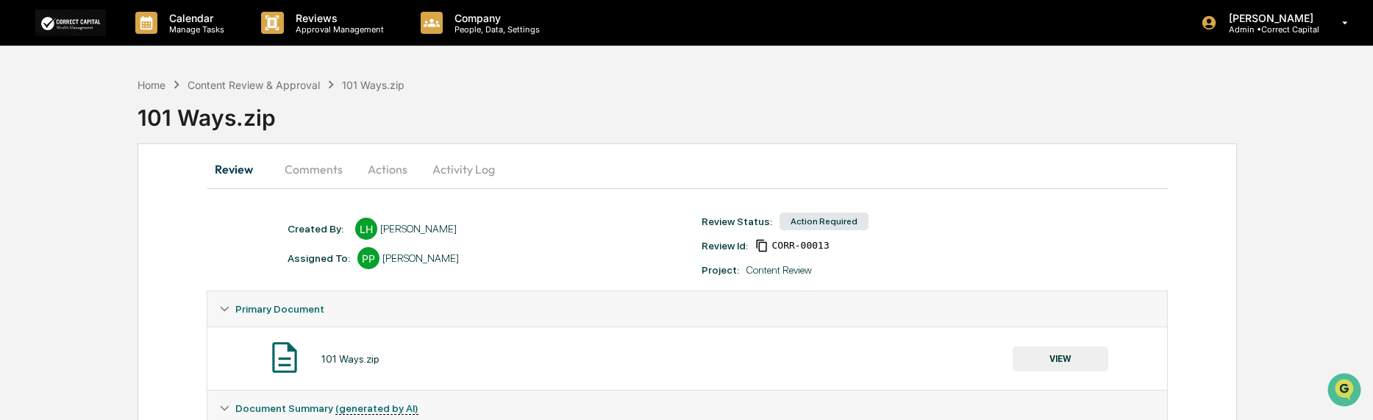
click at [1047, 360] on button "VIEW" at bounding box center [1061, 358] width 96 height 25
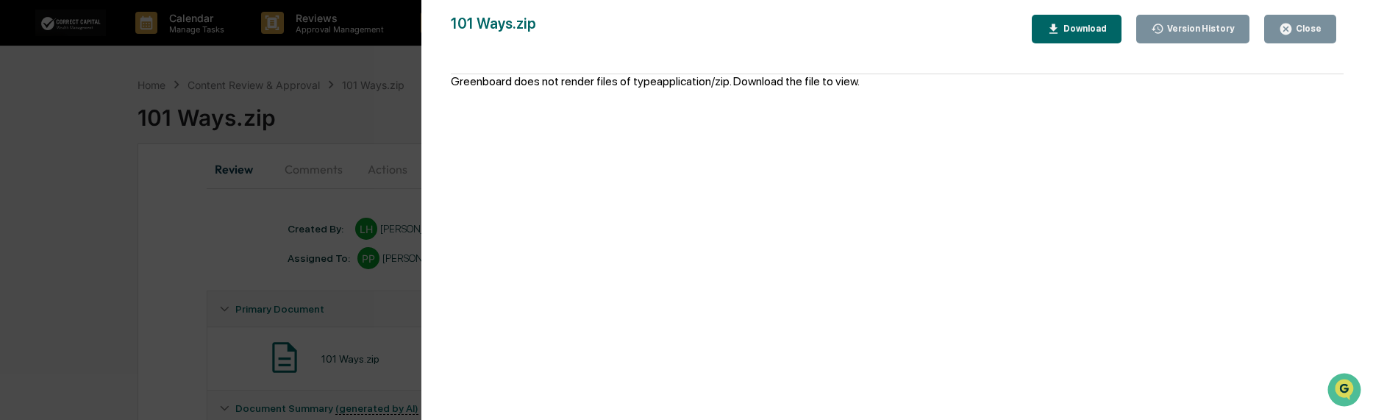
click at [1071, 40] on button "Download" at bounding box center [1077, 29] width 90 height 29
click at [1285, 21] on button "Close" at bounding box center [1300, 29] width 72 height 29
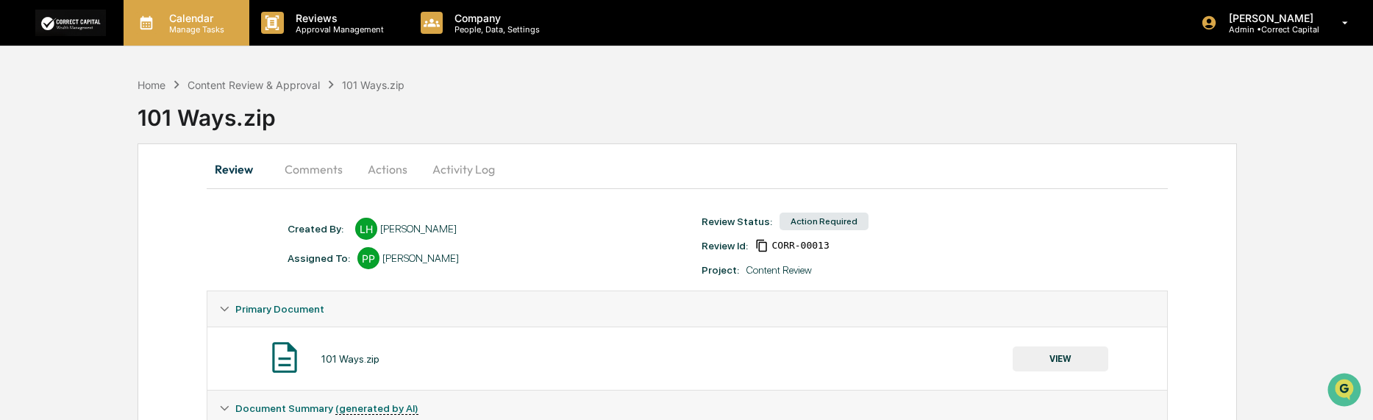
click at [177, 21] on p "Calendar" at bounding box center [194, 18] width 74 height 13
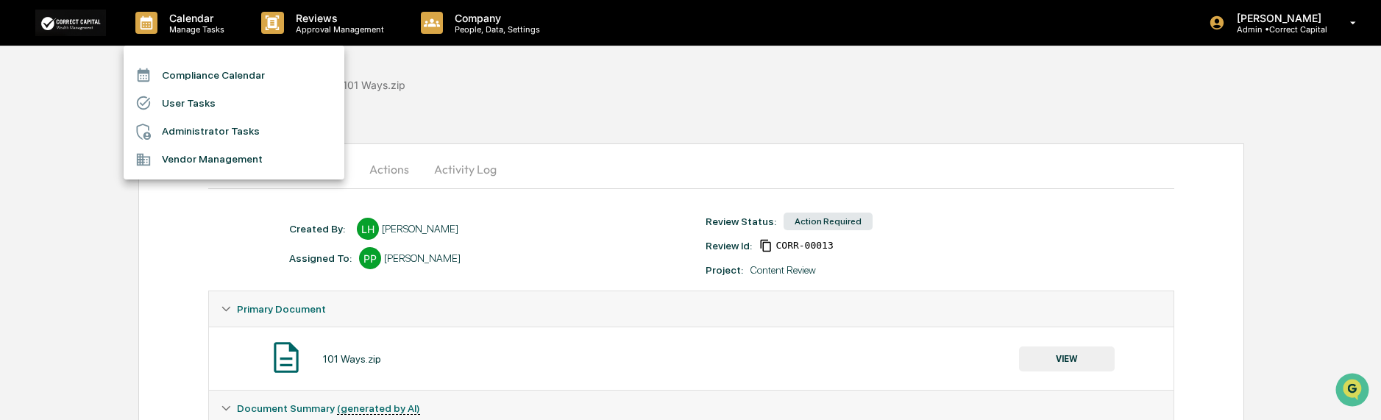
click at [692, 168] on div at bounding box center [690, 210] width 1381 height 420
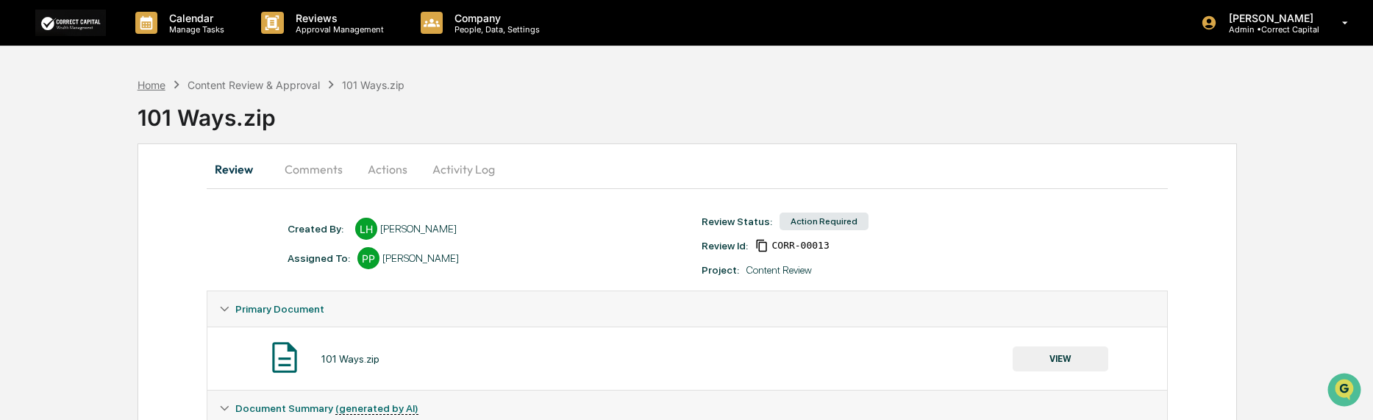
click at [150, 85] on div "Home" at bounding box center [152, 85] width 28 height 13
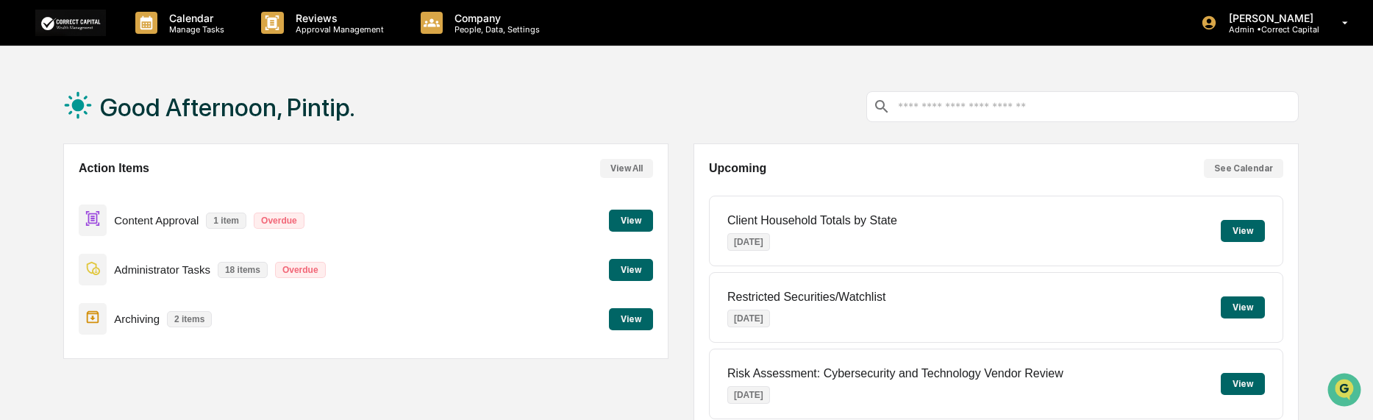
click at [639, 223] on button "View" at bounding box center [631, 221] width 44 height 22
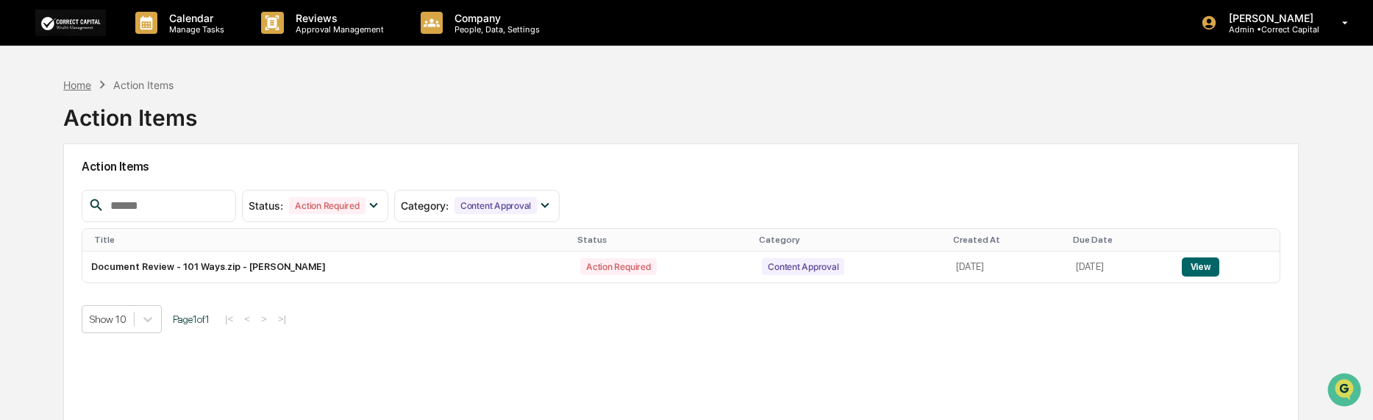
click at [86, 83] on div "Home" at bounding box center [77, 85] width 28 height 13
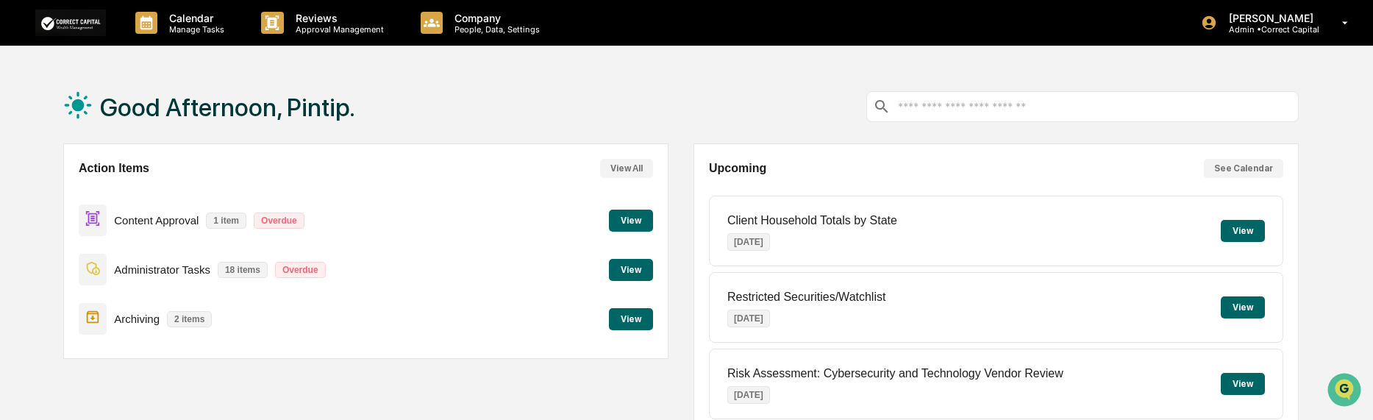
click at [625, 276] on button "View" at bounding box center [631, 270] width 44 height 22
click at [627, 259] on button "View" at bounding box center [631, 270] width 44 height 22
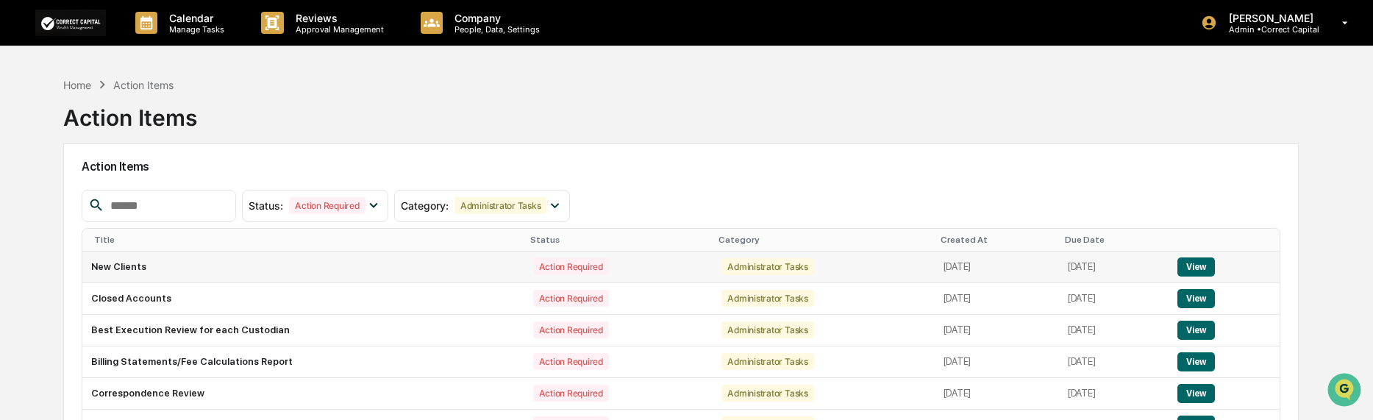
click at [1197, 266] on button "View" at bounding box center [1197, 266] width 38 height 19
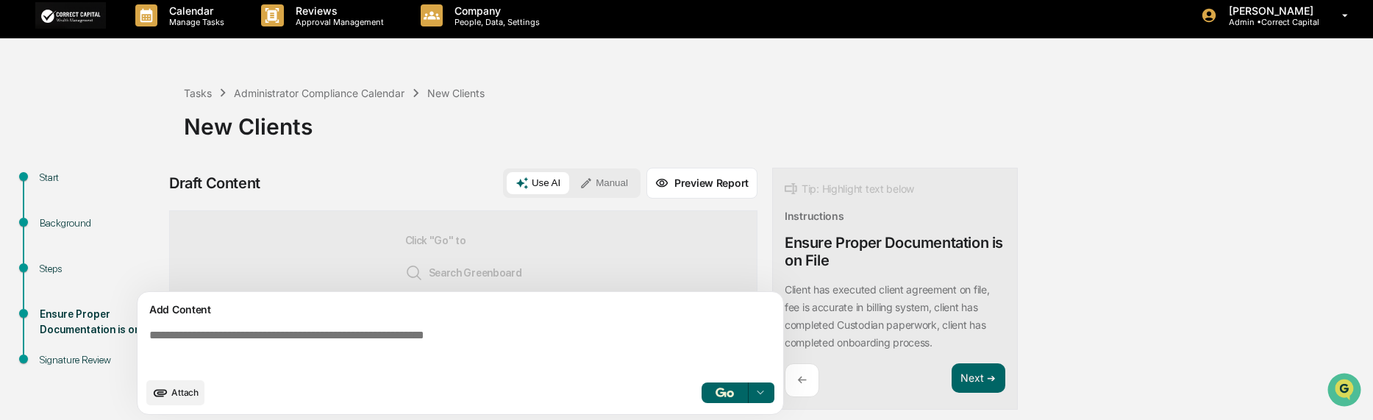
scroll to position [11, 0]
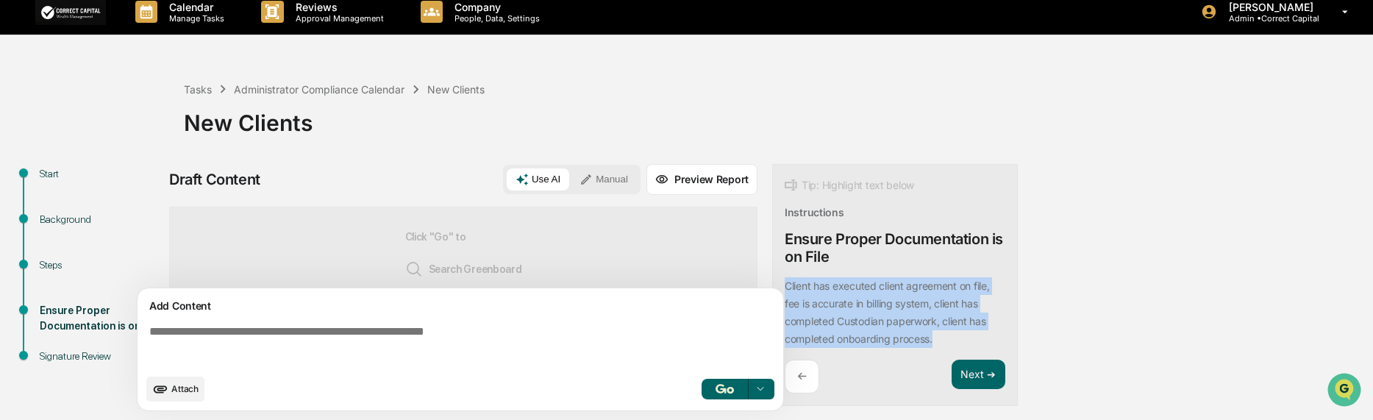
drag, startPoint x: 784, startPoint y: 291, endPoint x: 954, endPoint y: 344, distance: 178.2
click at [954, 344] on div "Tip: Highlight text below Instructions Ensure Proper Documentation is on File C…" at bounding box center [895, 285] width 246 height 243
copy p "Client has executed client agreement on file, fee is accurate in billing system…"
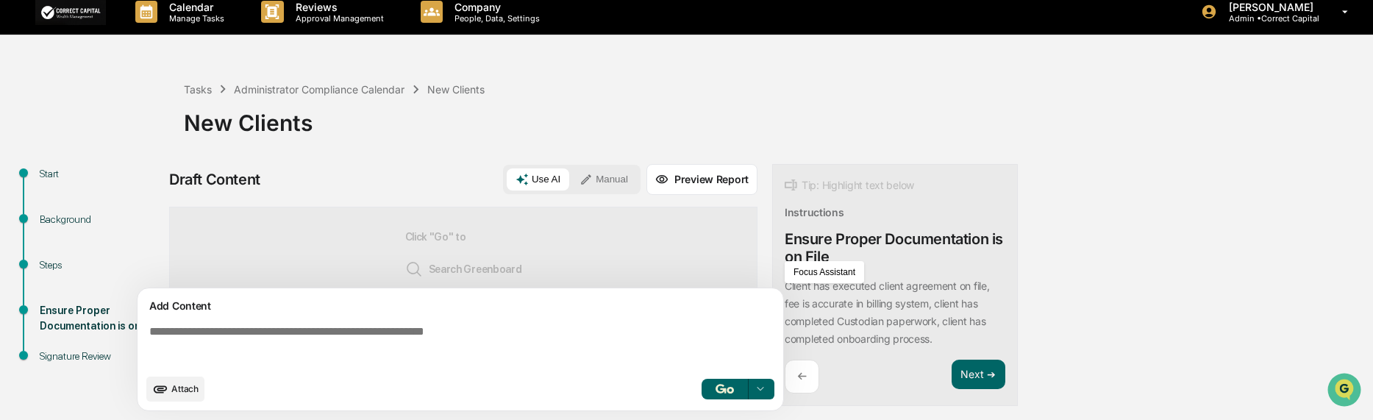
click at [241, 335] on textarea at bounding box center [463, 345] width 640 height 53
click at [589, 180] on icon at bounding box center [586, 179] width 13 height 13
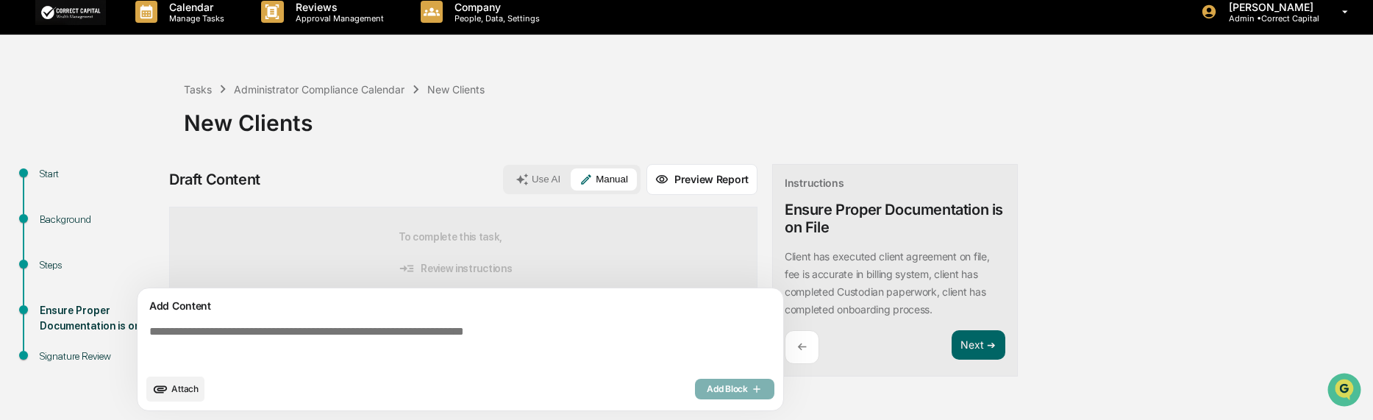
click at [226, 323] on textarea at bounding box center [463, 345] width 640 height 53
paste textarea "**********"
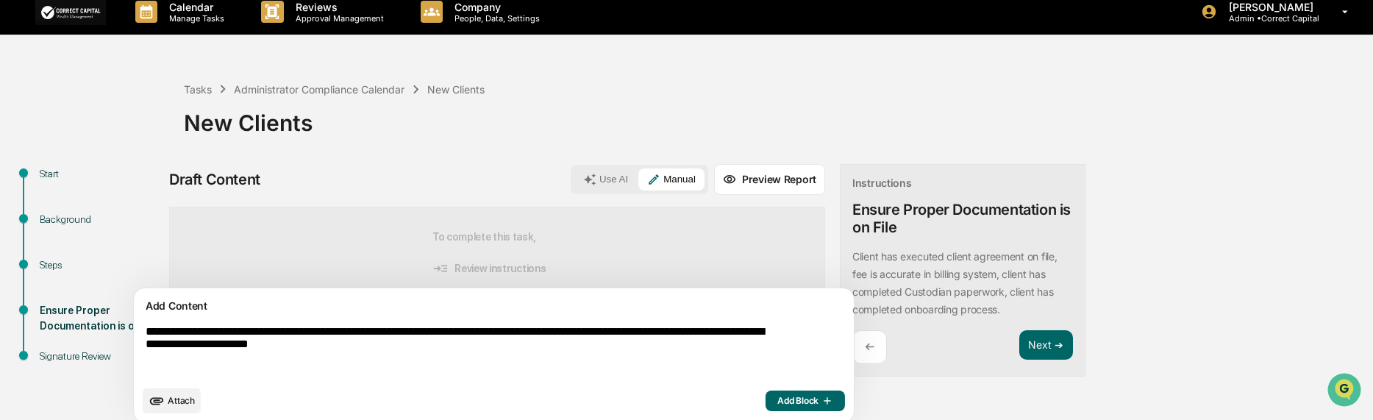
click at [521, 367] on textarea "**********" at bounding box center [460, 351] width 640 height 65
type textarea "**********"
click at [777, 404] on span "Add Block" at bounding box center [805, 401] width 56 height 12
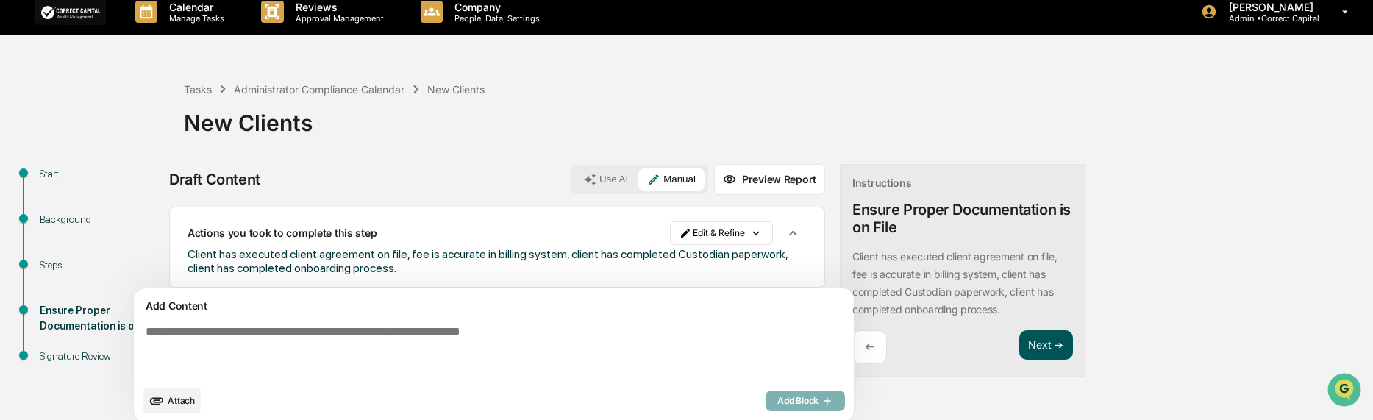
click at [1019, 336] on button "Next ➔" at bounding box center [1046, 345] width 54 height 30
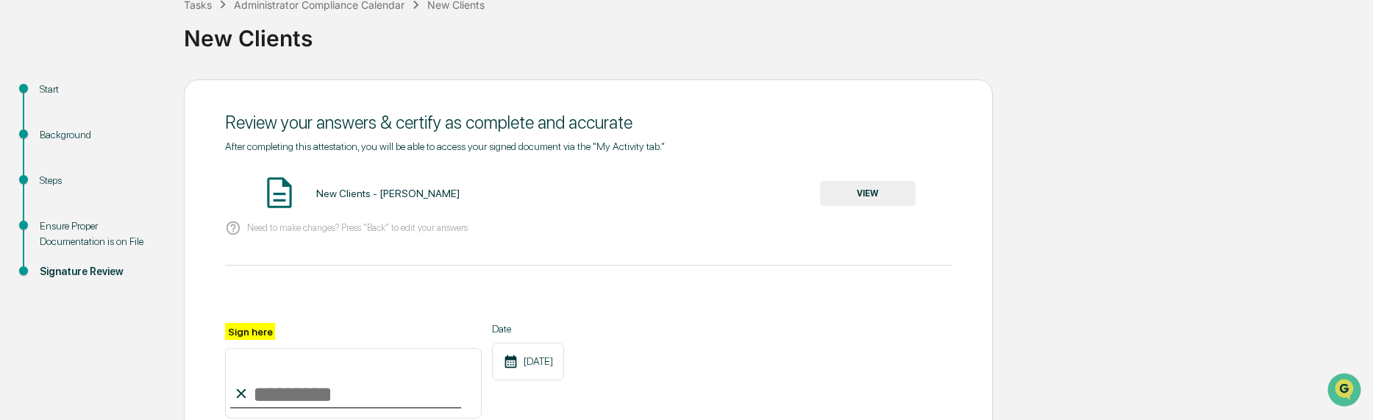
scroll to position [158, 0]
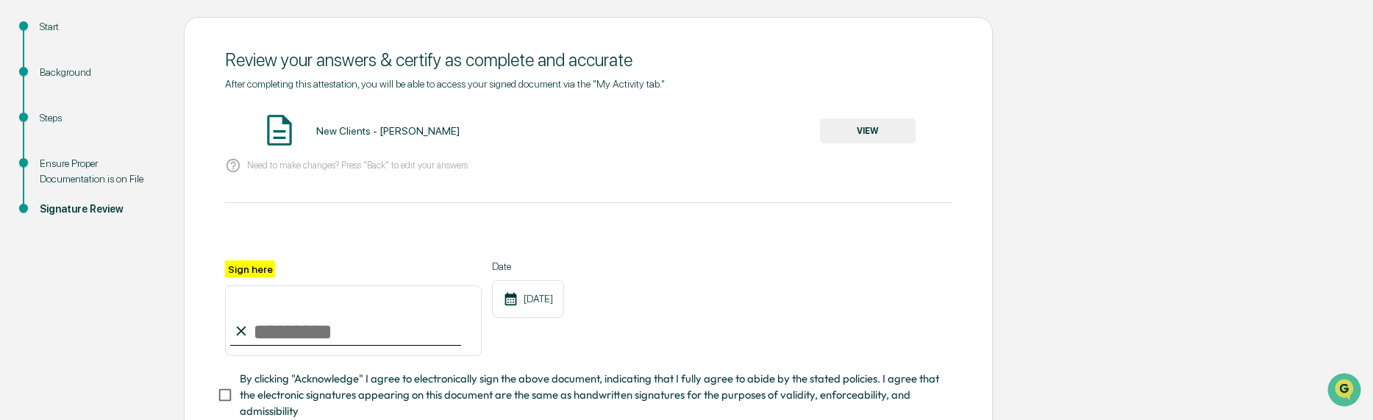
click at [324, 337] on input "Sign here" at bounding box center [353, 320] width 257 height 71
type input "**********"
click at [902, 131] on button "VIEW" at bounding box center [868, 130] width 96 height 25
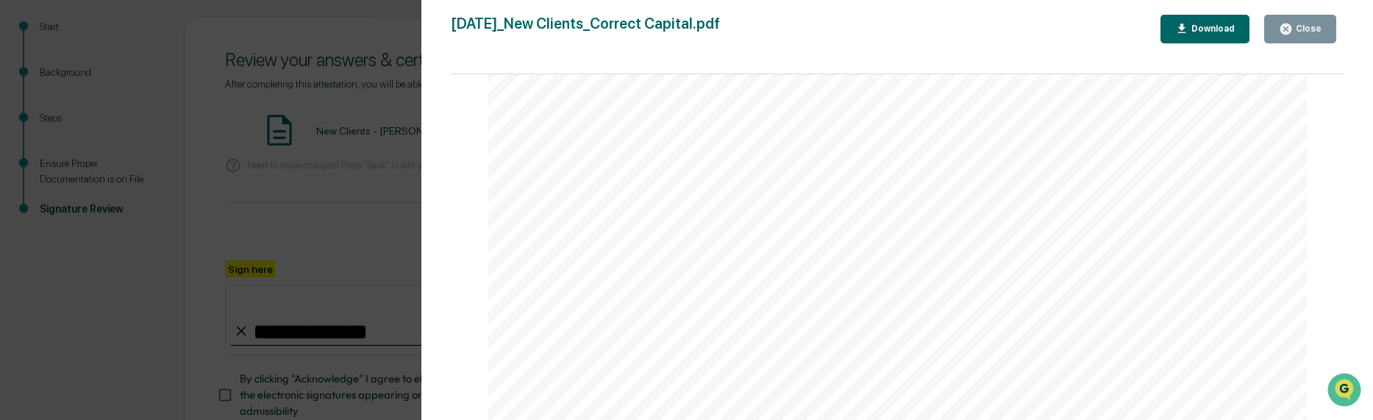
scroll to position [0, 0]
click at [1300, 24] on div "Close" at bounding box center [1307, 29] width 29 height 10
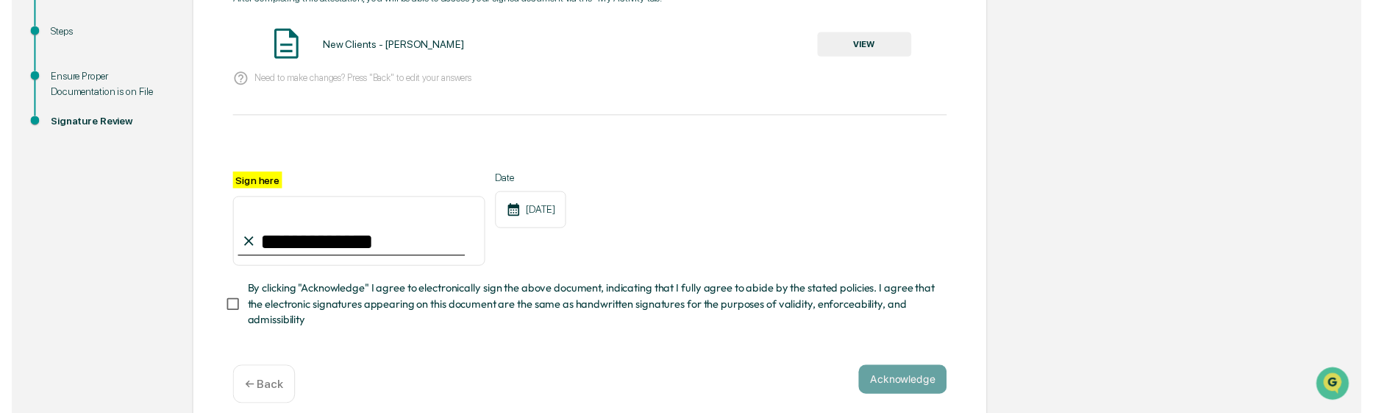
scroll to position [263, 0]
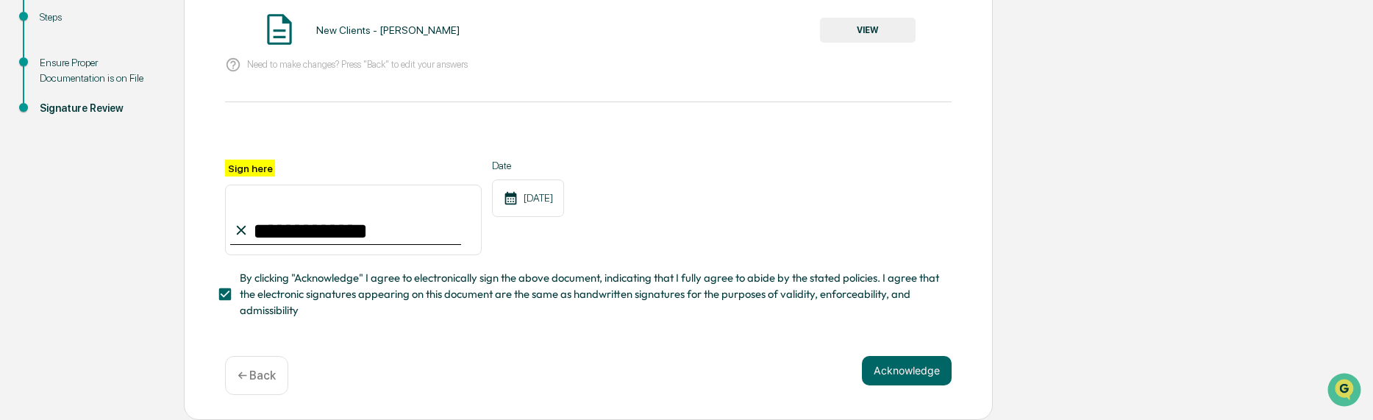
click at [257, 379] on p "← Back" at bounding box center [257, 375] width 38 height 14
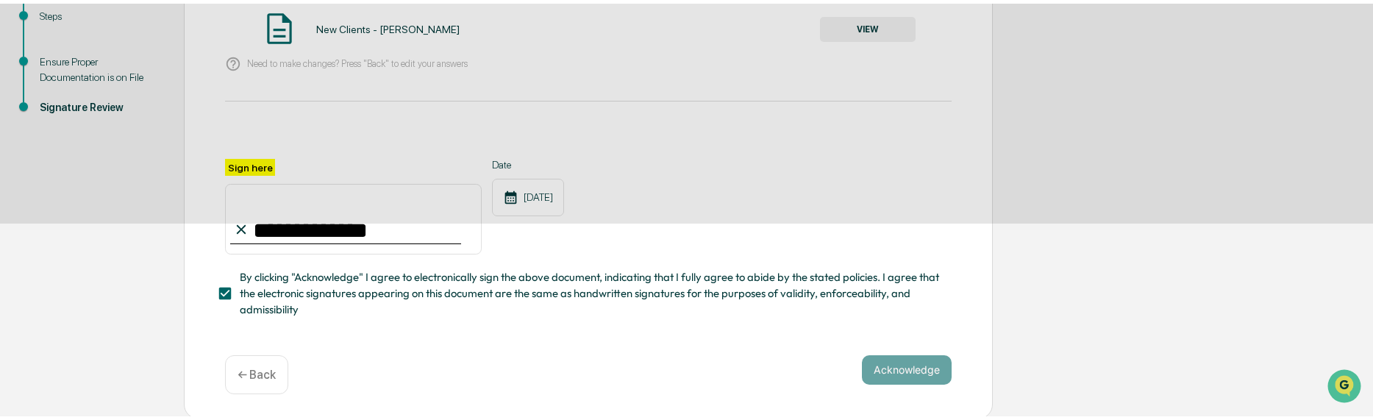
scroll to position [11, 0]
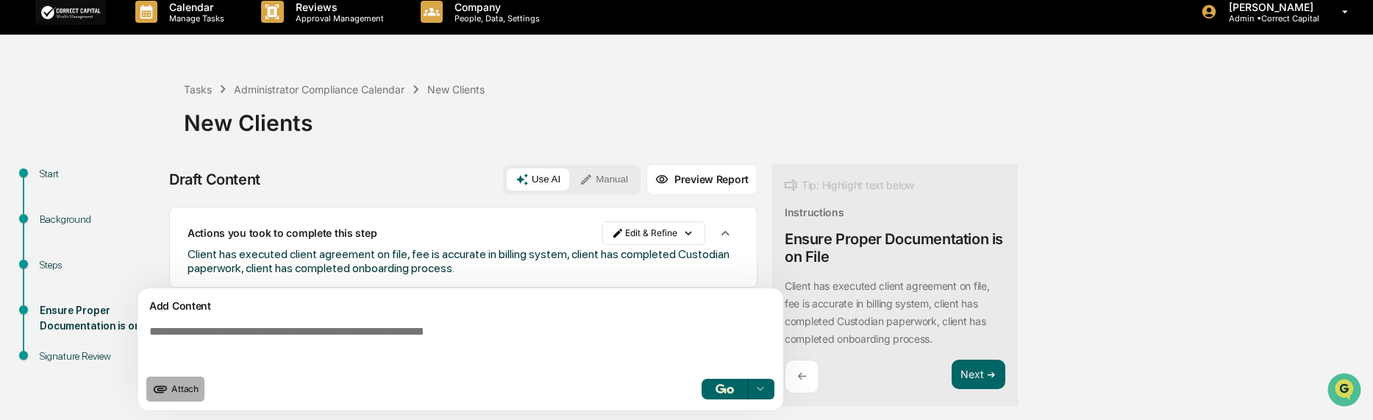
click at [189, 391] on span "Attach" at bounding box center [184, 388] width 27 height 11
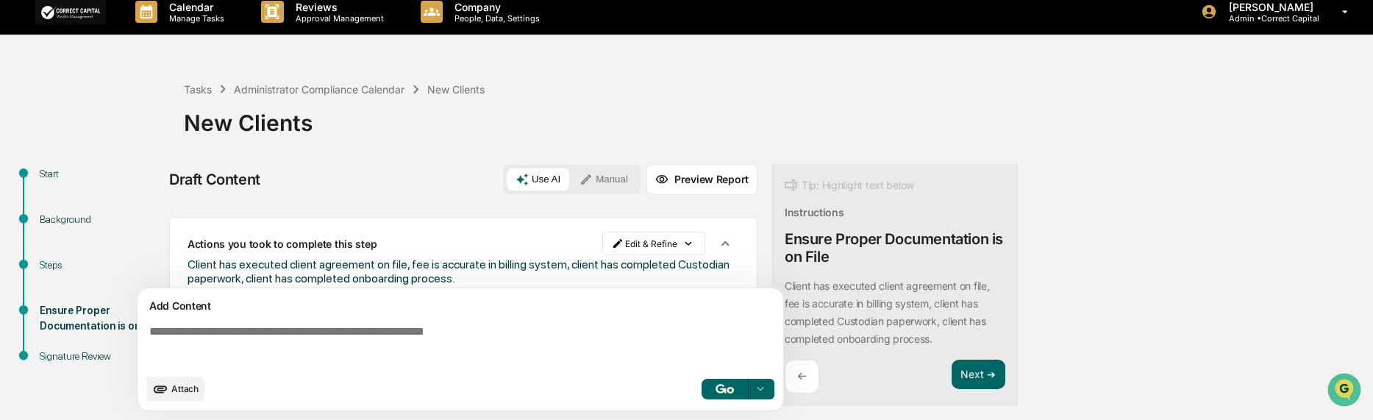
scroll to position [143, 0]
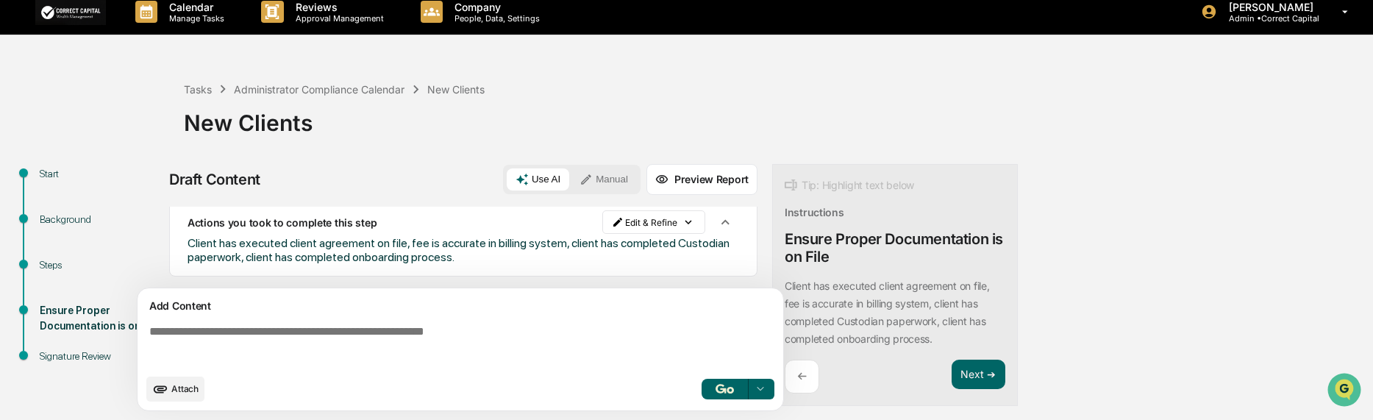
click at [598, 273] on div "Actions you took to complete this step Edit & Refine Client has executed client…" at bounding box center [463, 236] width 588 height 81
click at [983, 375] on button "Next ➔" at bounding box center [979, 375] width 54 height 30
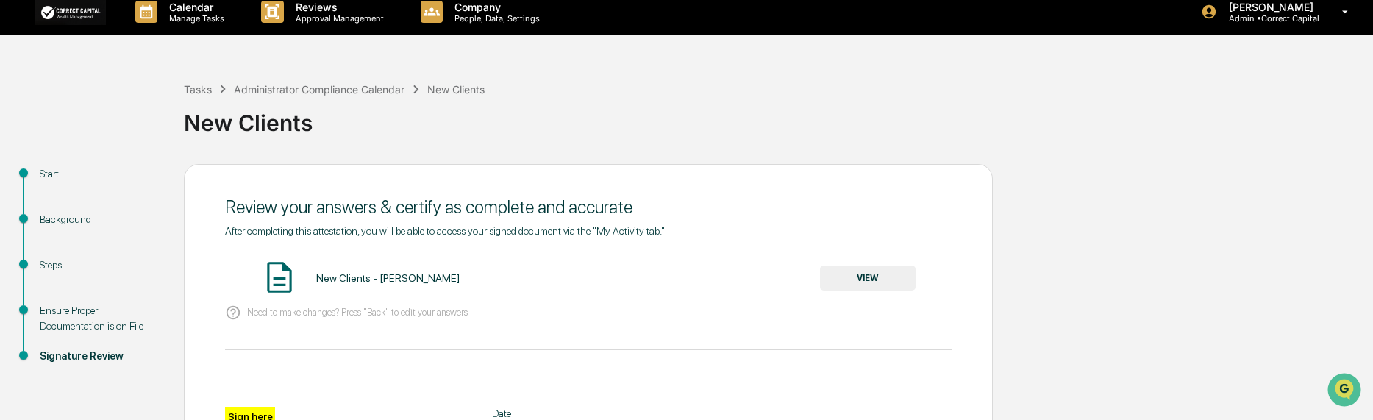
click at [833, 282] on button "VIEW" at bounding box center [868, 278] width 96 height 25
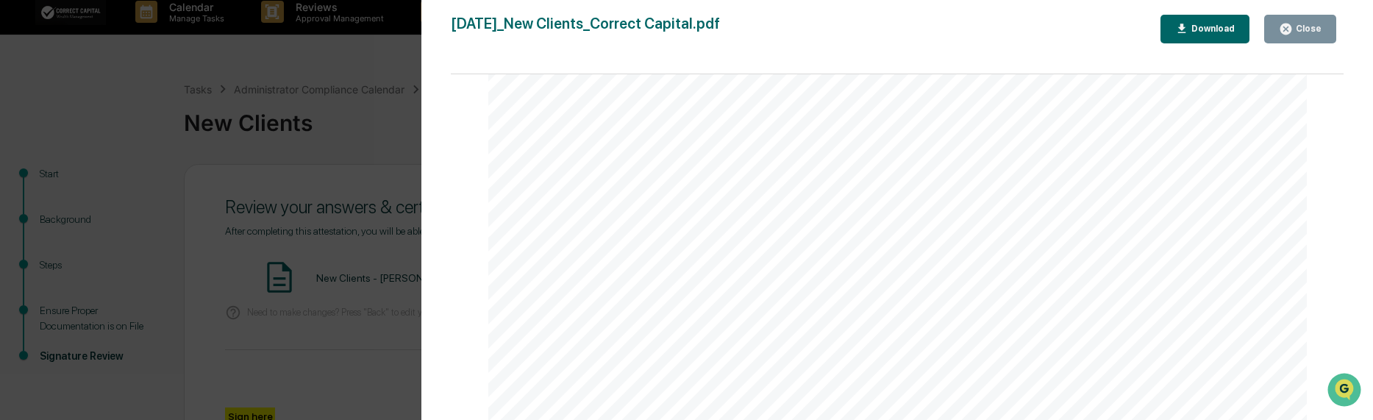
scroll to position [0, 0]
click at [1307, 29] on div "Close" at bounding box center [1307, 29] width 29 height 10
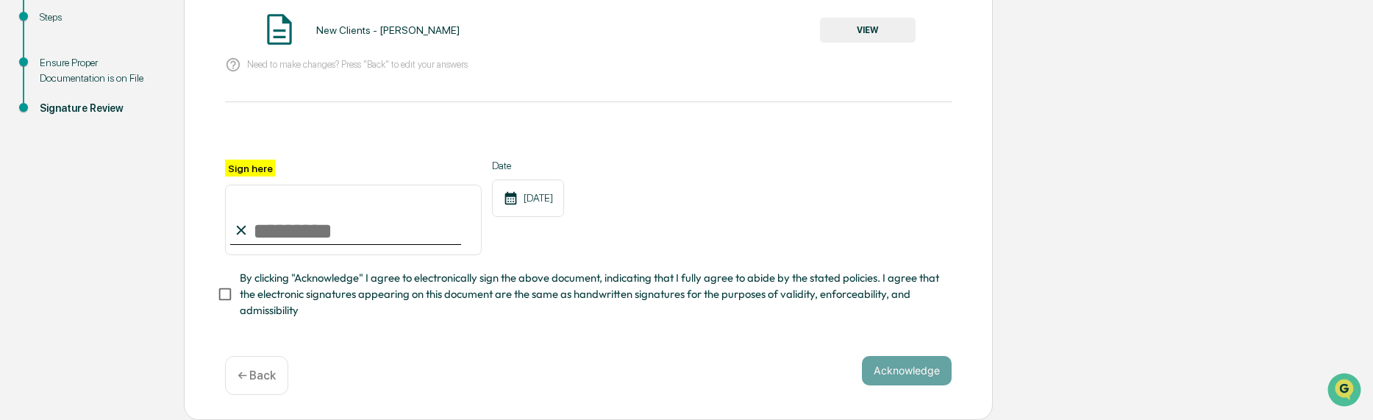
click at [250, 366] on div "← Back" at bounding box center [256, 375] width 63 height 39
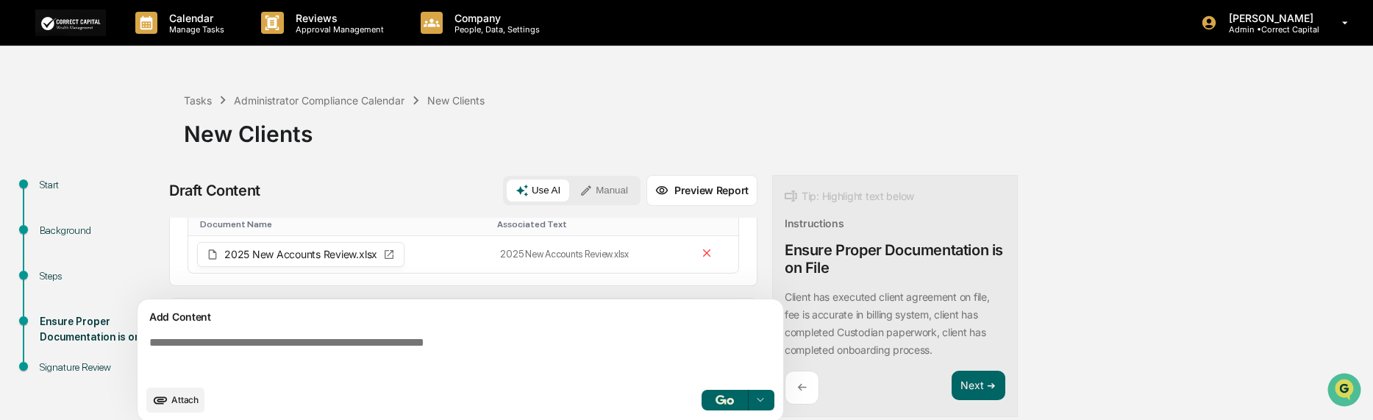
scroll to position [74, 0]
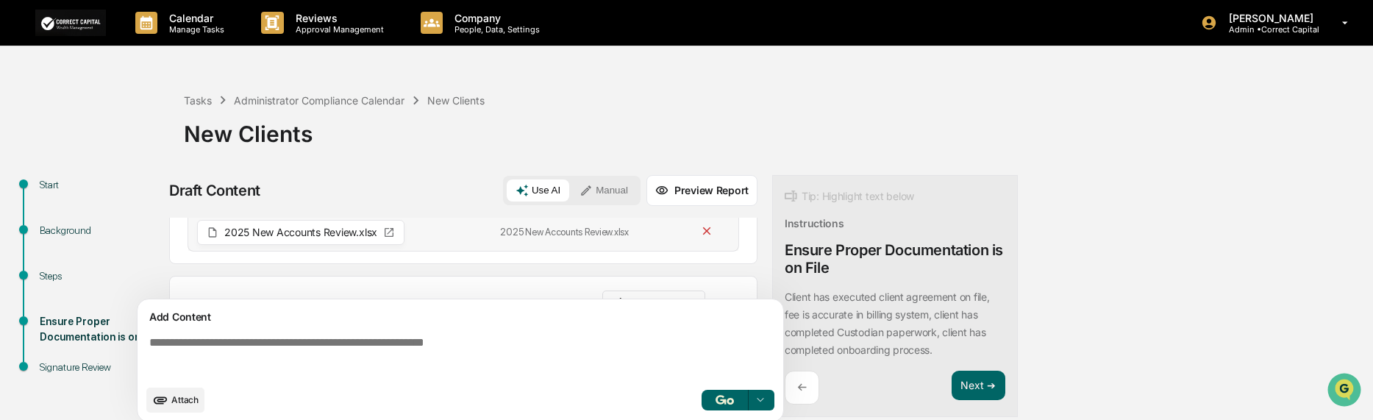
click at [701, 235] on icon at bounding box center [707, 231] width 14 height 14
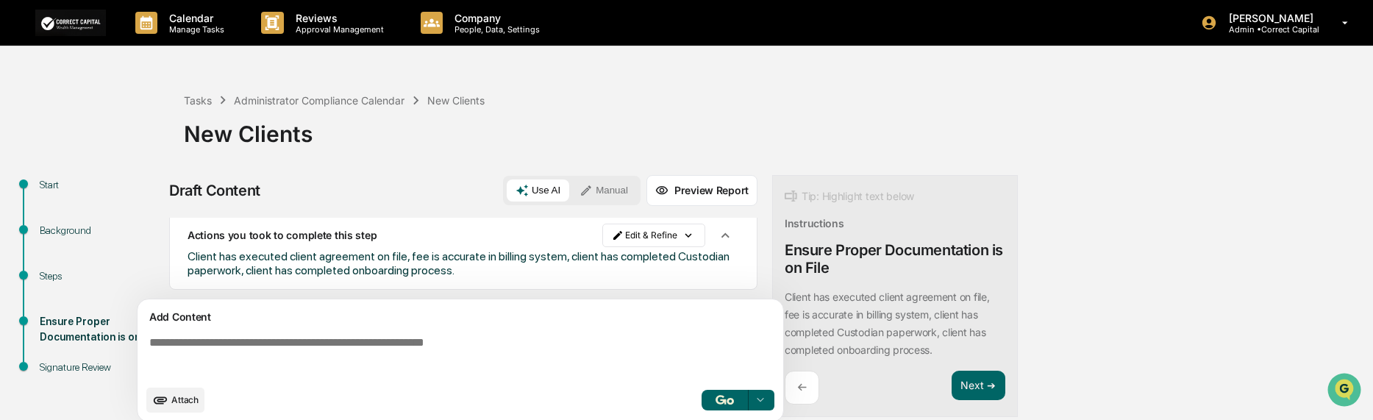
scroll to position [11, 0]
click at [969, 383] on button "Next ➔" at bounding box center [979, 386] width 54 height 30
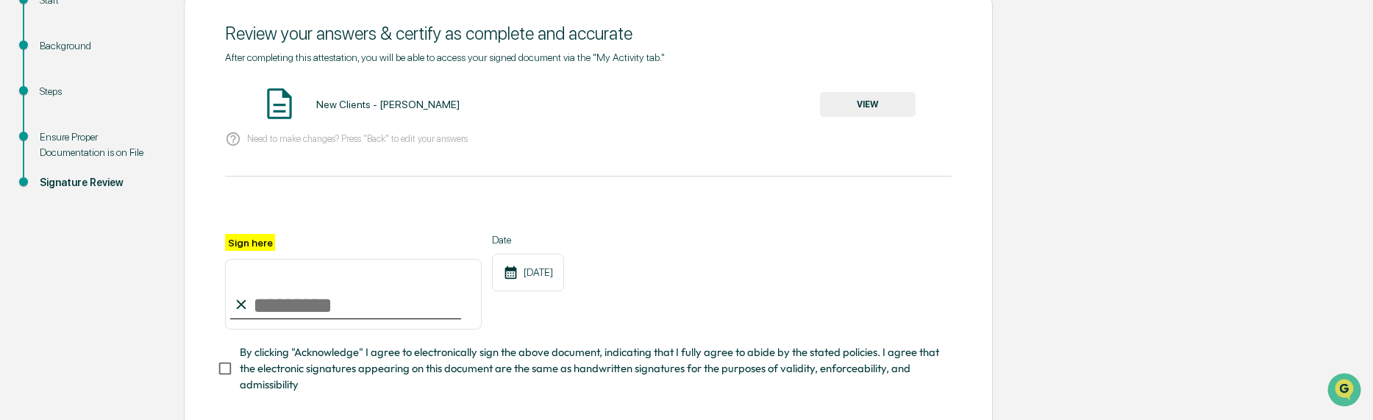
scroll to position [221, 0]
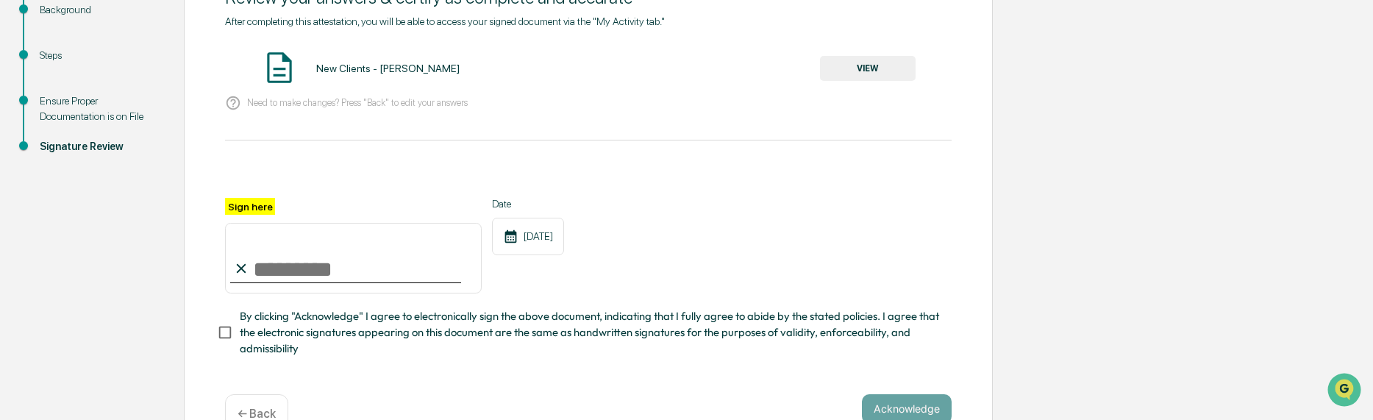
click at [278, 273] on input "Sign here" at bounding box center [353, 258] width 257 height 71
type input "**********"
click at [933, 412] on button "Acknowledge" at bounding box center [907, 408] width 90 height 29
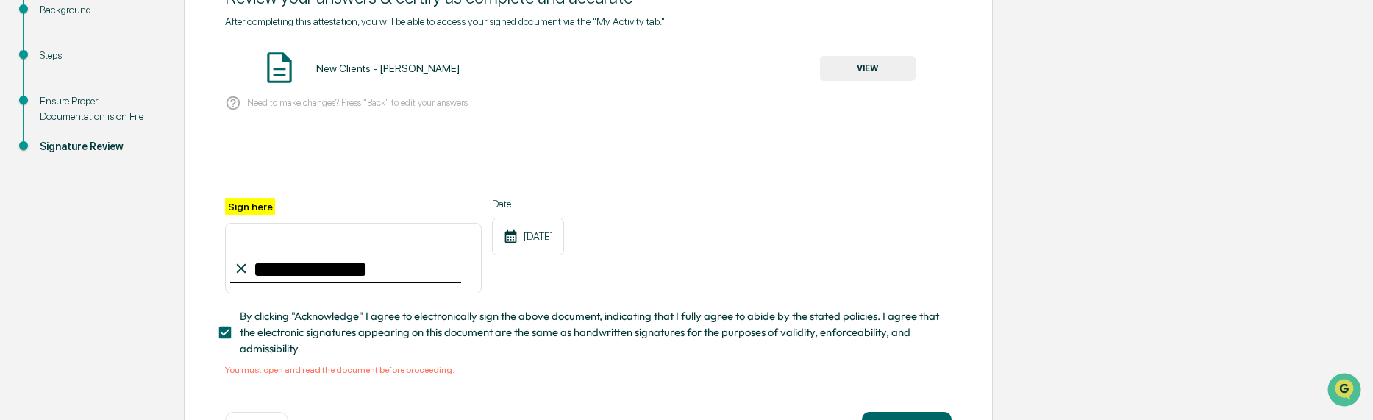
click at [857, 70] on button "VIEW" at bounding box center [868, 68] width 96 height 25
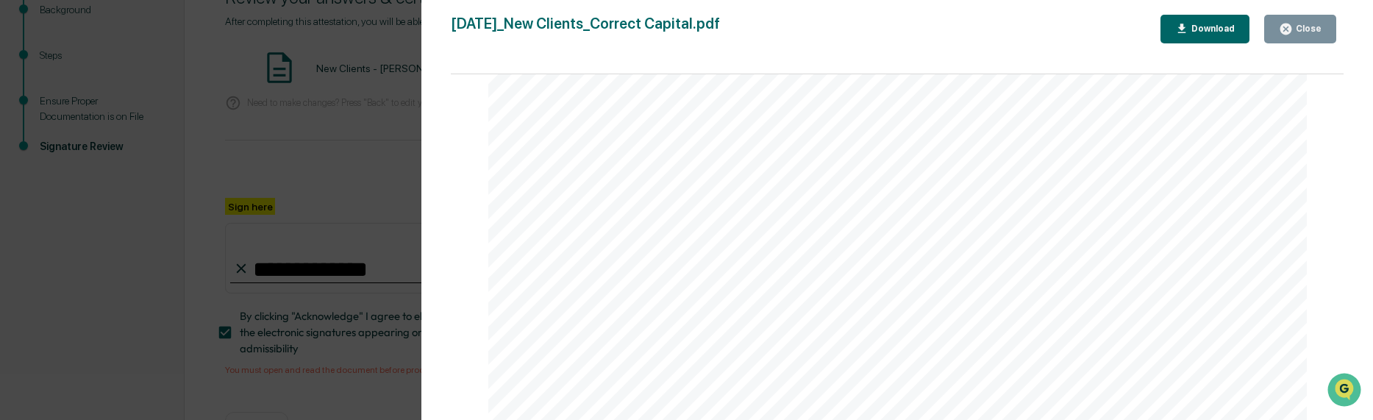
scroll to position [441, 0]
click at [1292, 29] on icon "button" at bounding box center [1286, 29] width 11 height 11
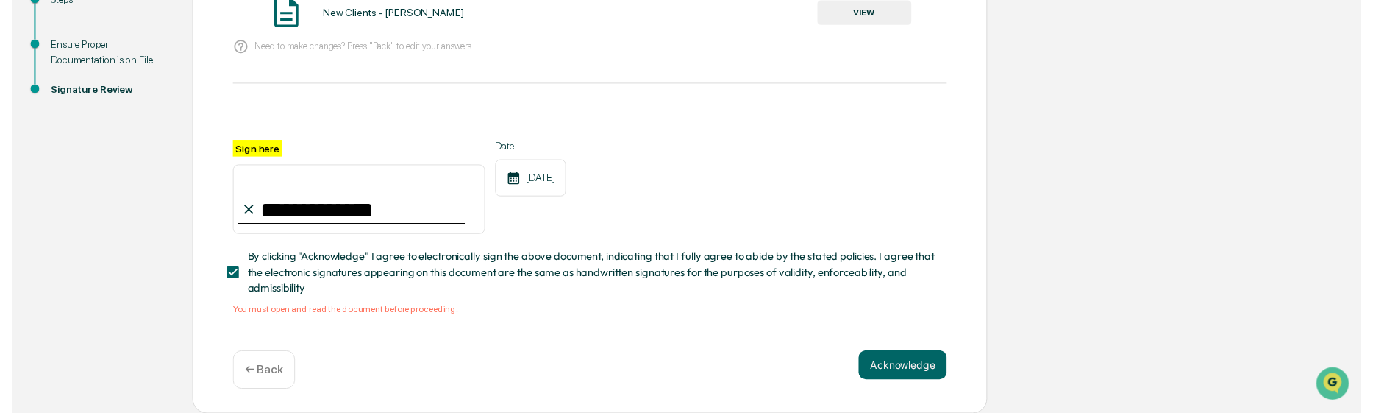
scroll to position [281, 0]
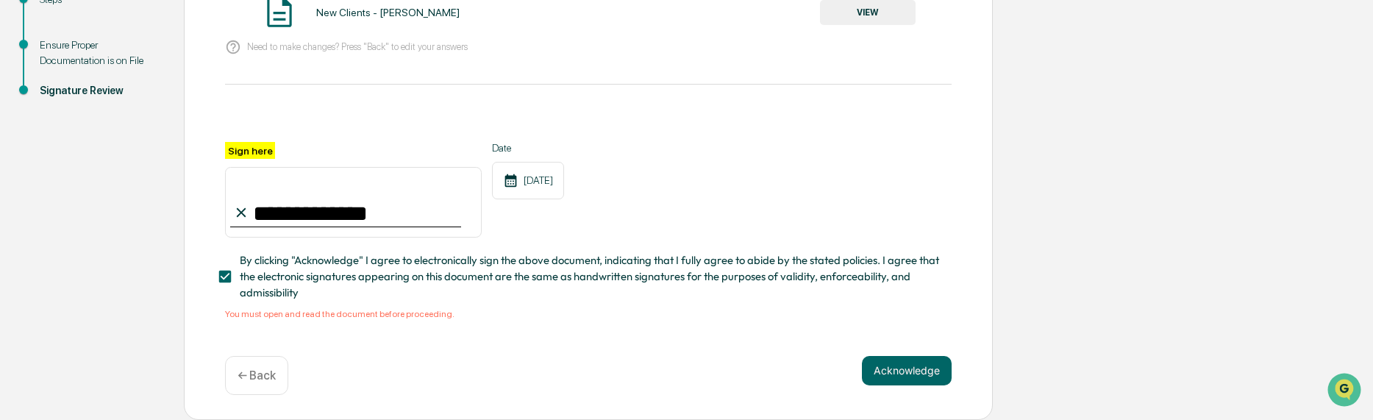
click at [264, 382] on div "← Back" at bounding box center [256, 375] width 63 height 39
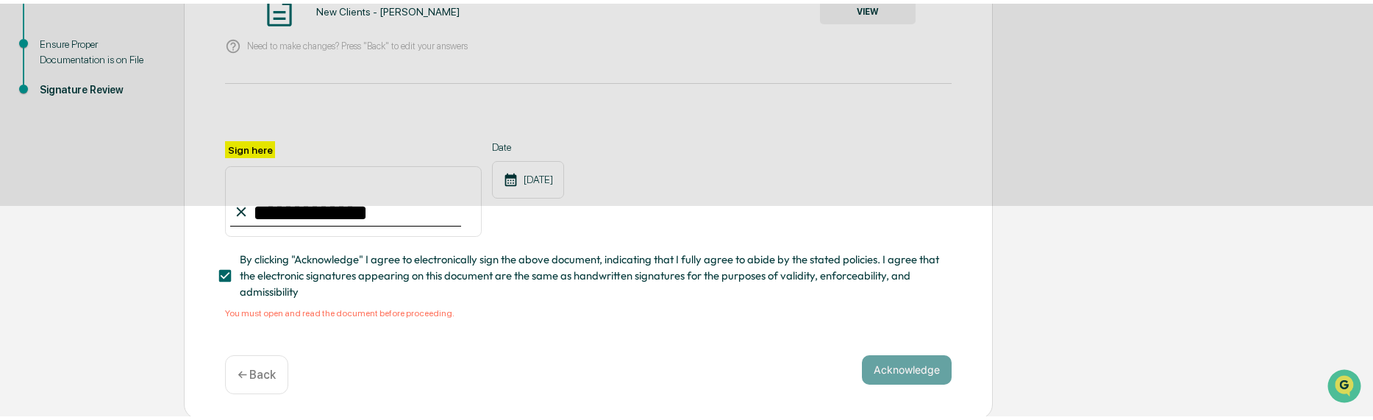
scroll to position [11, 0]
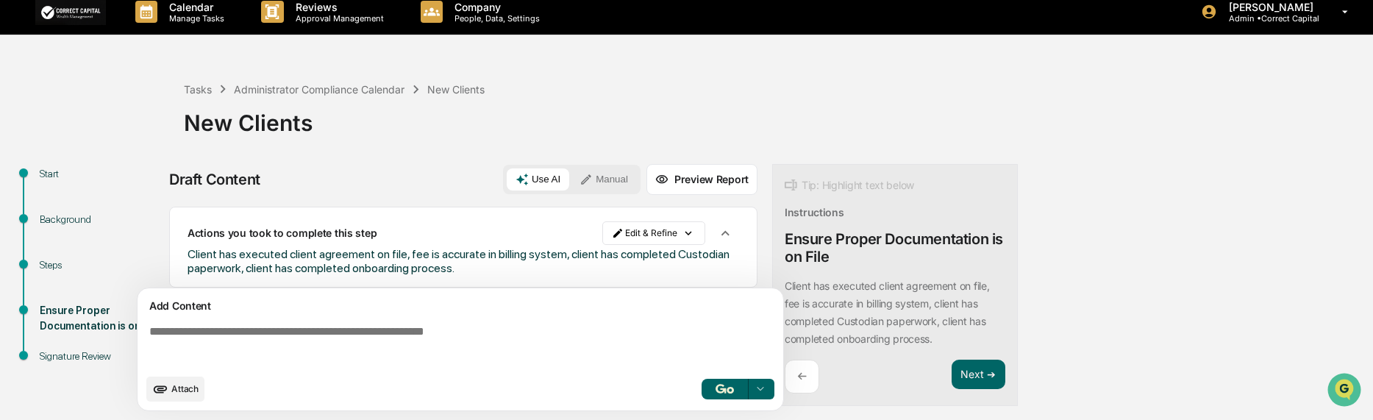
click at [799, 377] on p "←" at bounding box center [802, 376] width 10 height 14
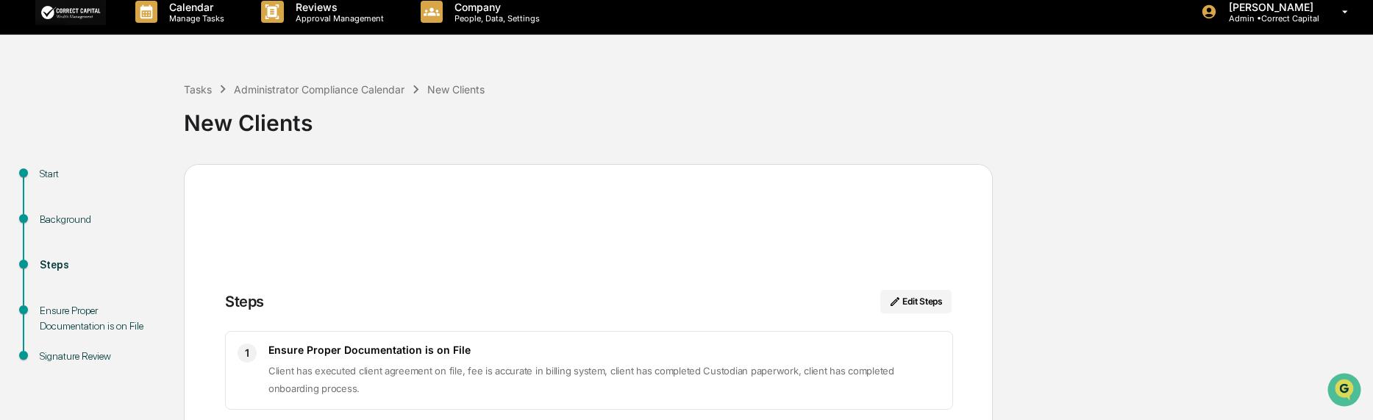
scroll to position [173, 0]
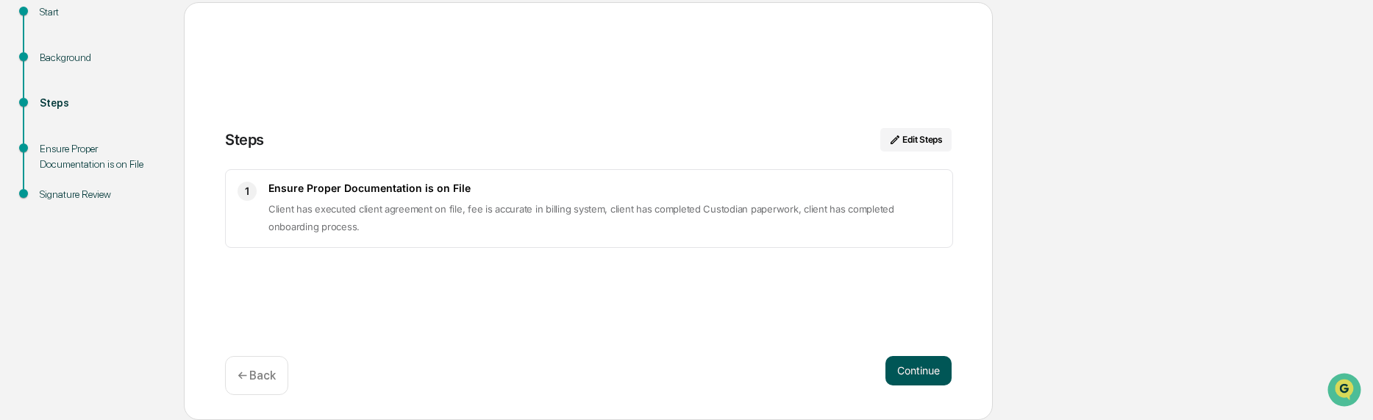
click at [909, 375] on button "Continue" at bounding box center [919, 370] width 66 height 29
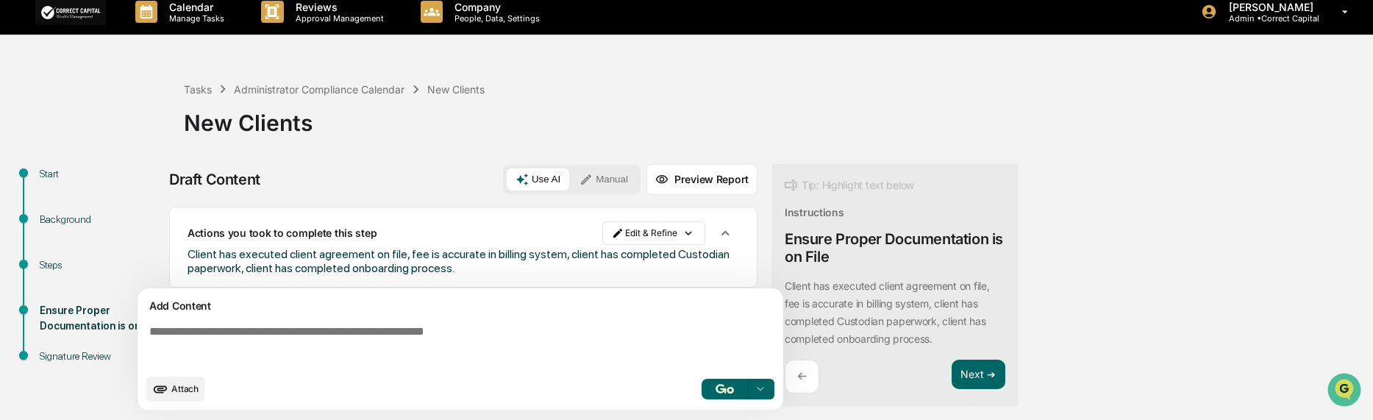
scroll to position [11, 0]
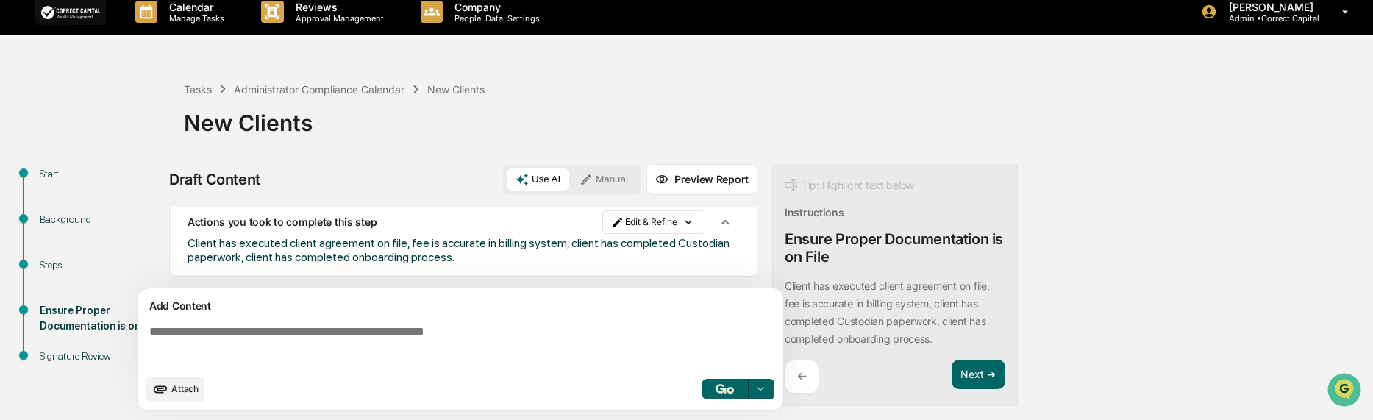
click at [62, 272] on div "Steps" at bounding box center [100, 264] width 121 height 15
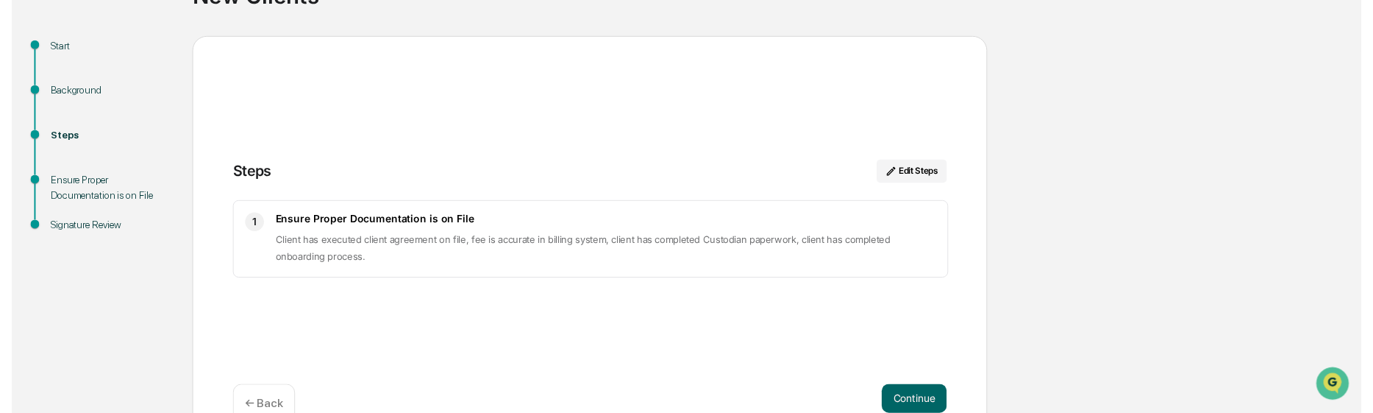
scroll to position [173, 0]
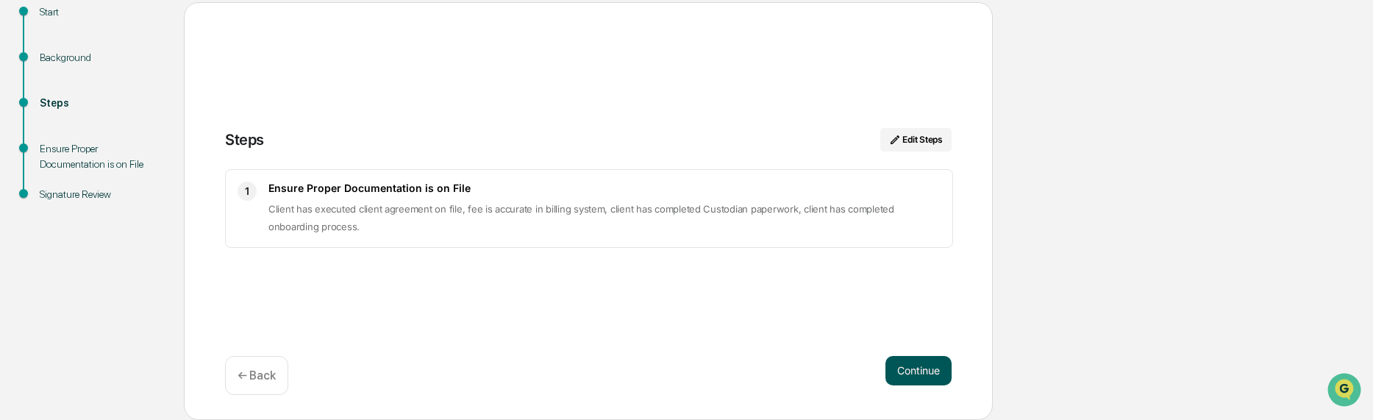
click at [914, 373] on button "Continue" at bounding box center [919, 370] width 66 height 29
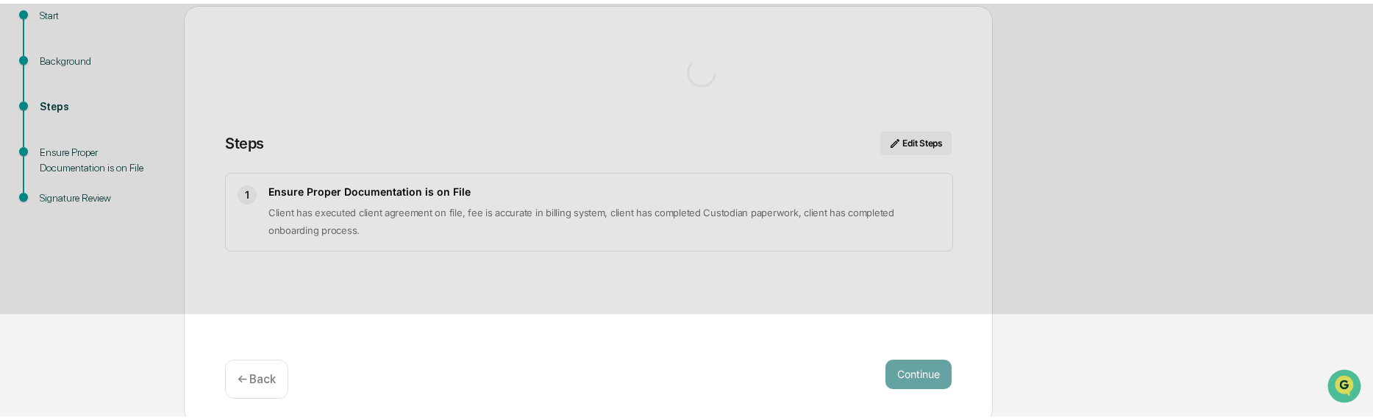
scroll to position [11, 0]
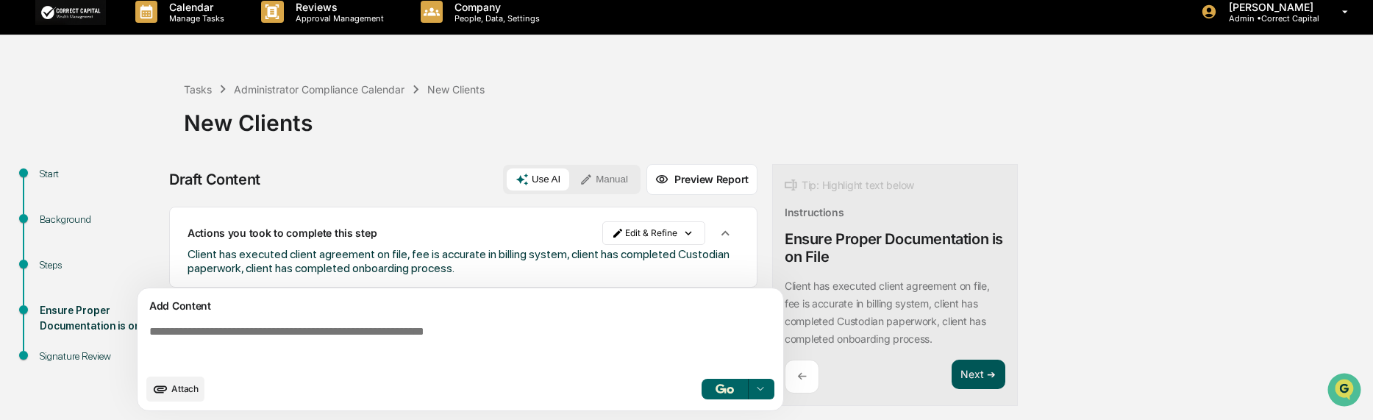
click at [983, 378] on button "Next ➔" at bounding box center [979, 375] width 54 height 30
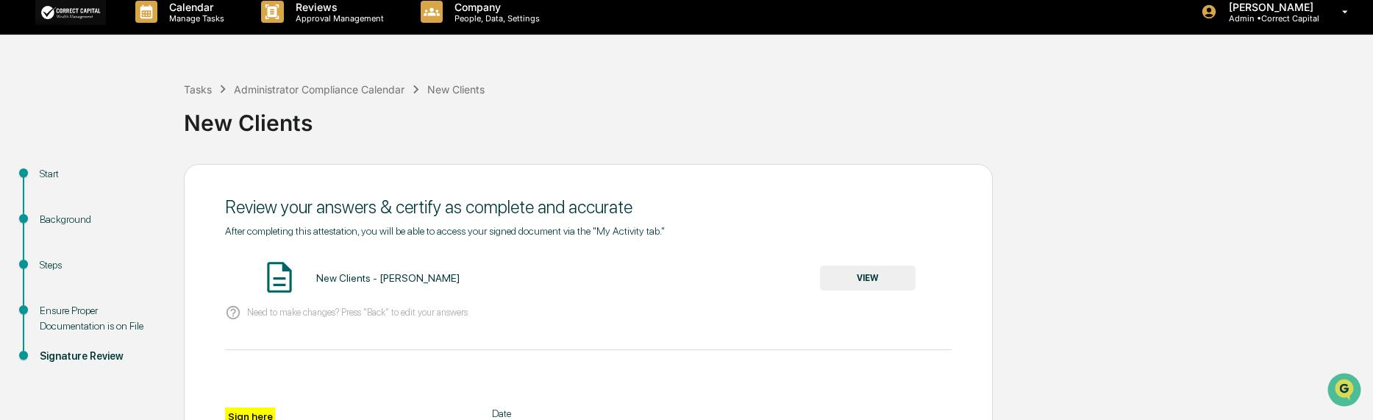
click at [862, 283] on button "VIEW" at bounding box center [868, 278] width 96 height 25
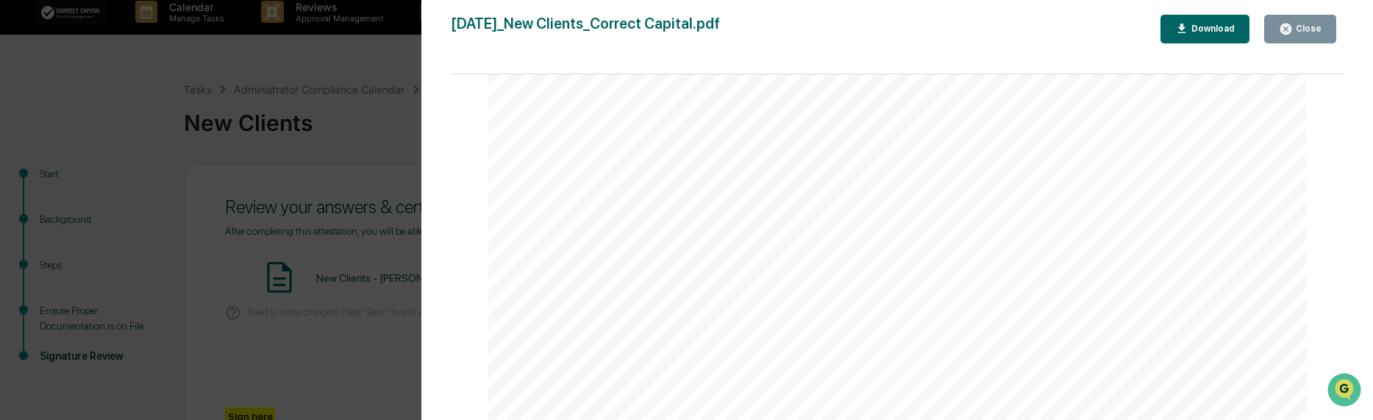
scroll to position [294, 0]
click at [1297, 35] on div "Close" at bounding box center [1300, 29] width 43 height 14
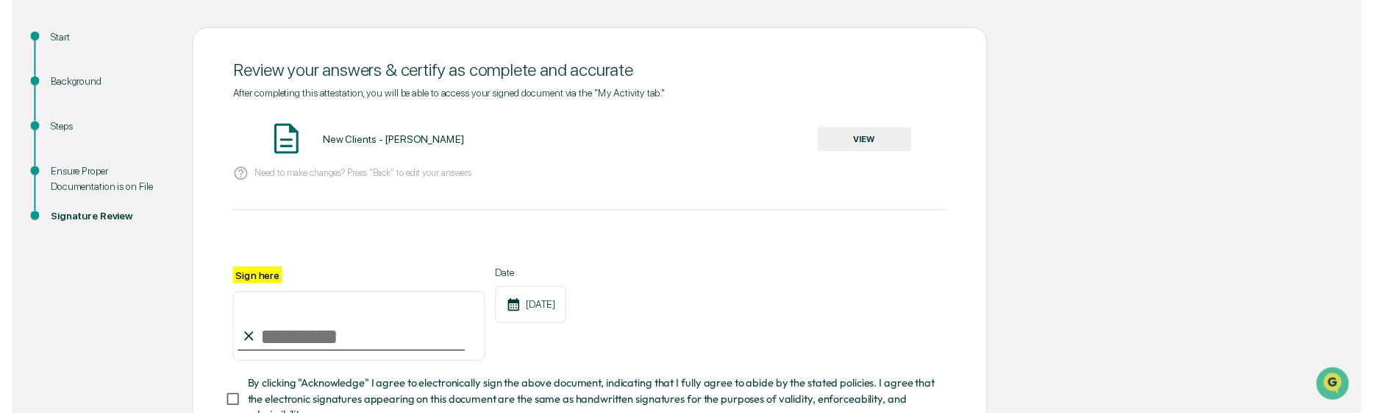
scroll to position [263, 0]
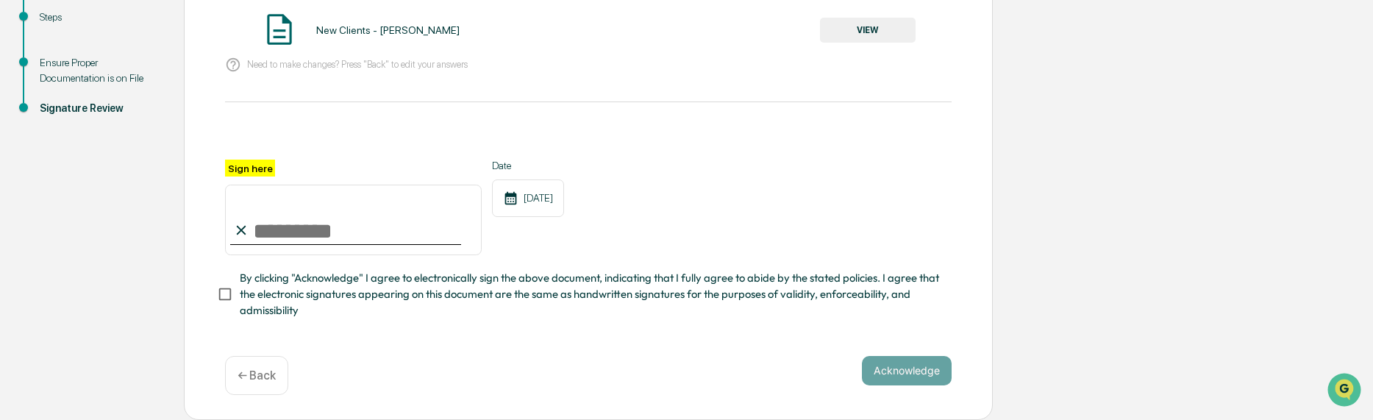
click at [310, 228] on input "Sign here" at bounding box center [353, 220] width 257 height 71
type input "**********"
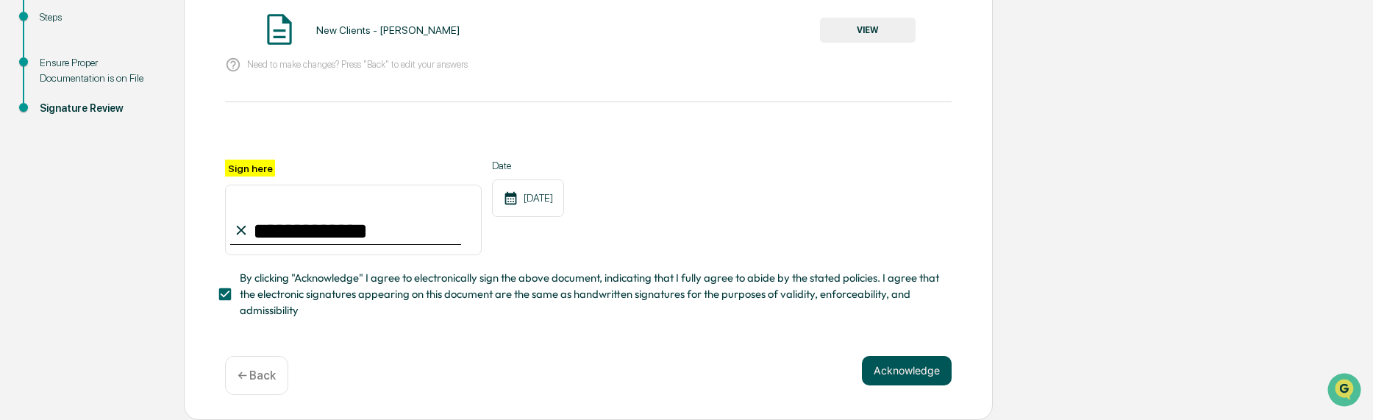
click at [944, 381] on button "Acknowledge" at bounding box center [907, 370] width 90 height 29
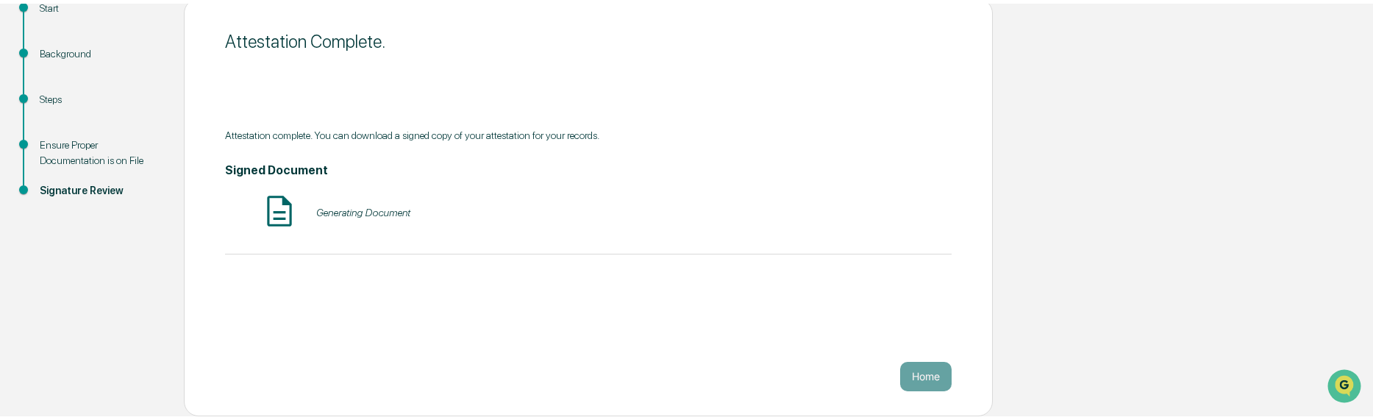
scroll to position [173, 0]
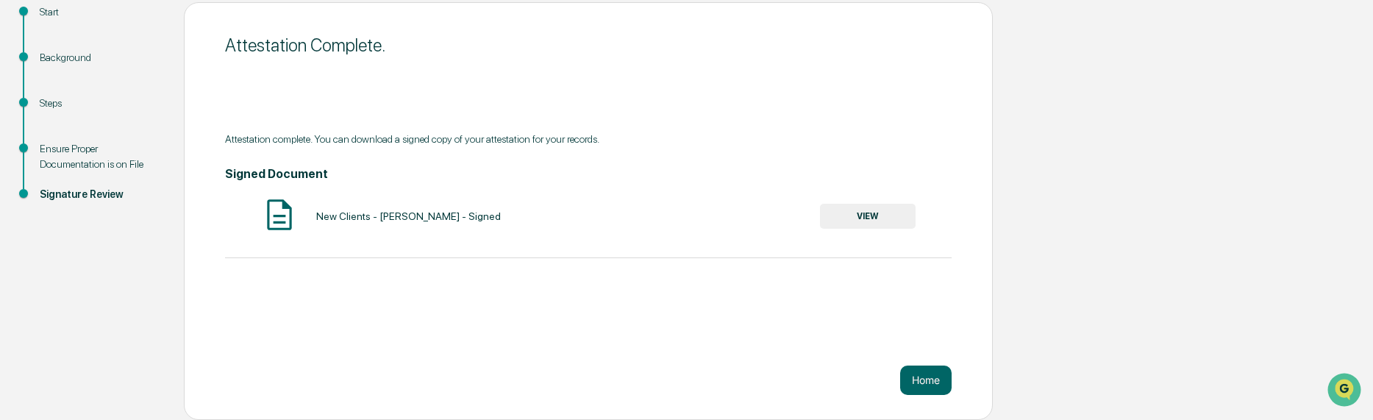
click at [835, 216] on button "VIEW" at bounding box center [868, 216] width 96 height 25
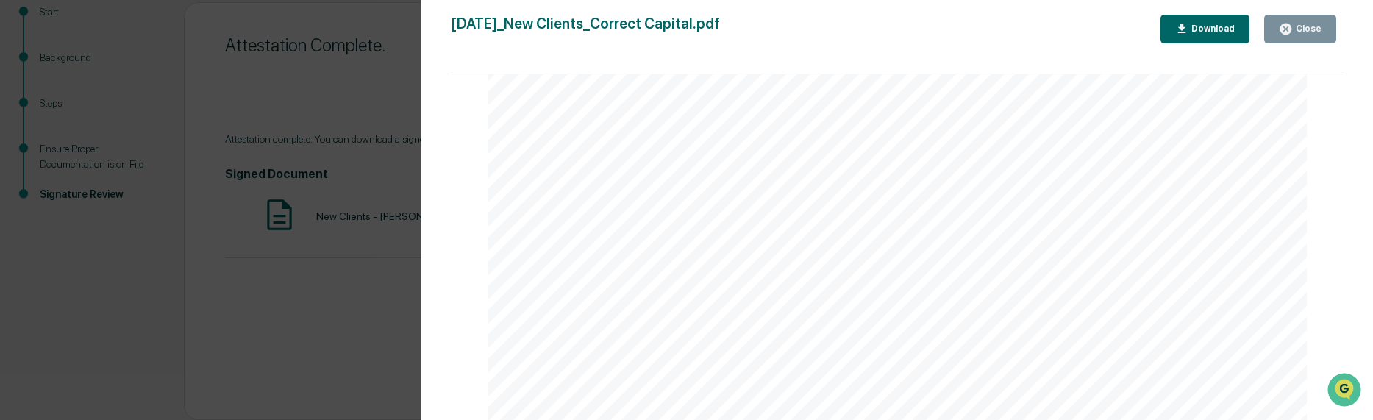
scroll to position [557, 0]
click at [1278, 32] on button "Close" at bounding box center [1300, 29] width 72 height 29
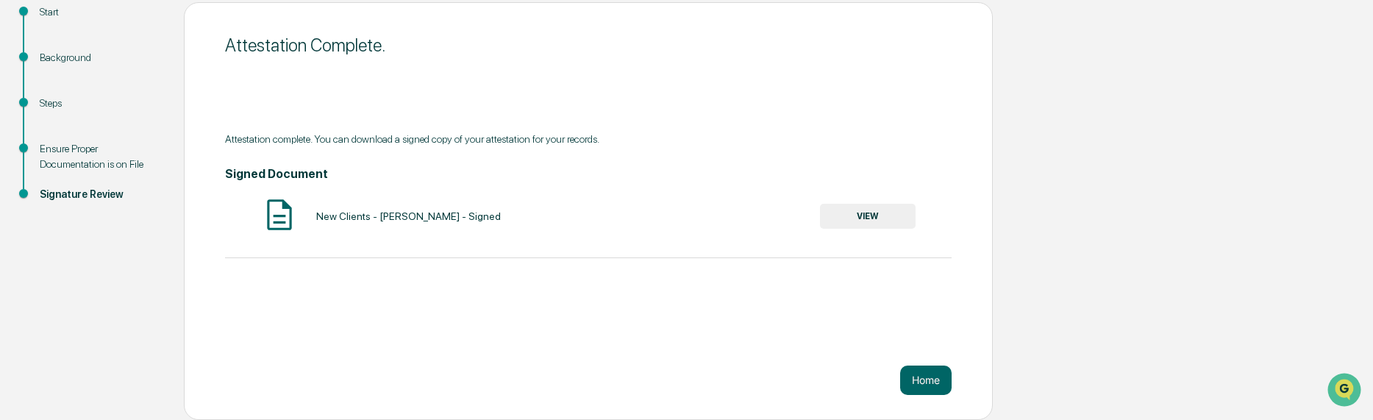
click at [866, 220] on button "VIEW" at bounding box center [868, 216] width 96 height 25
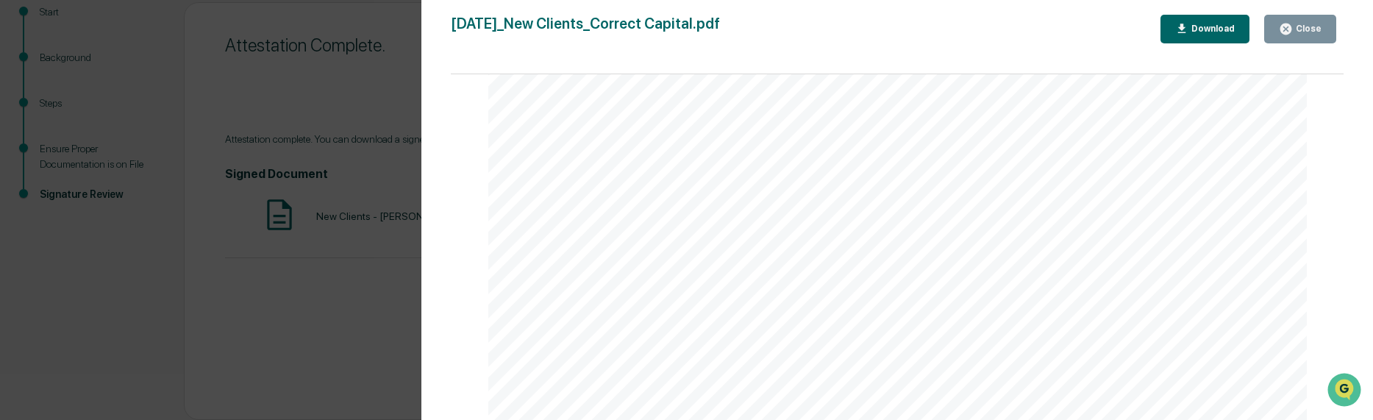
scroll to position [1177, 0]
click at [1217, 32] on div "Download" at bounding box center [1212, 29] width 46 height 10
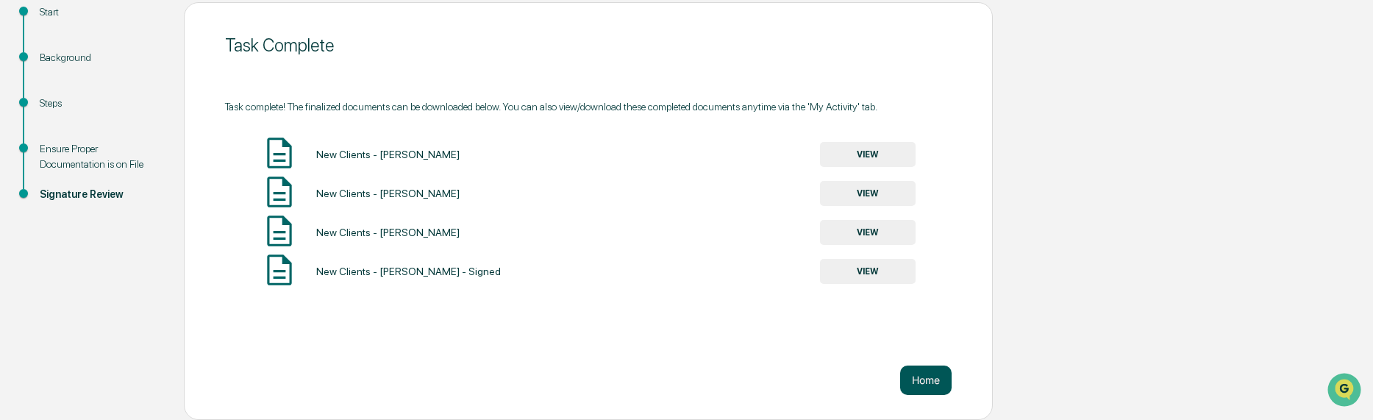
click at [941, 381] on button "Home" at bounding box center [925, 380] width 51 height 29
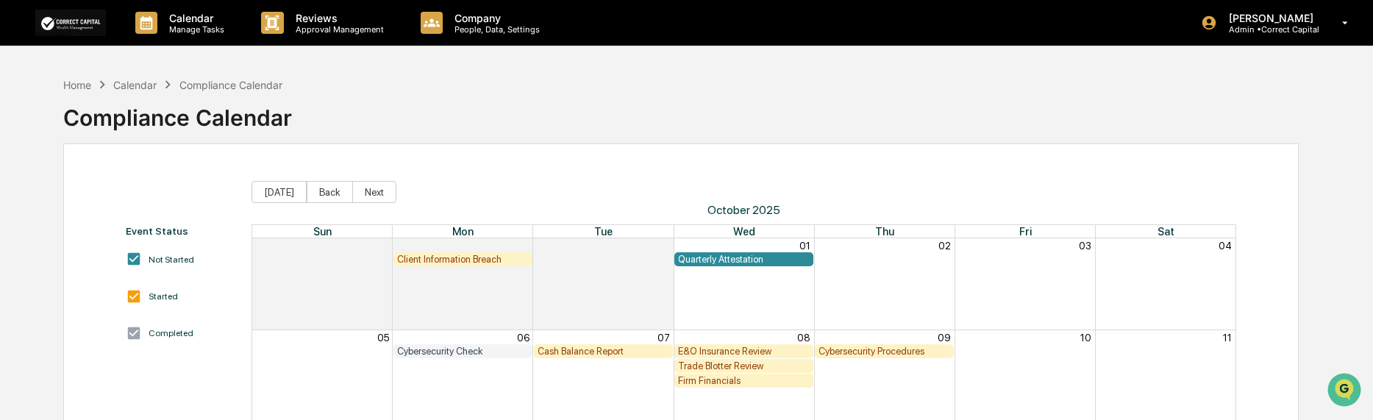
click at [140, 82] on div "Calendar" at bounding box center [134, 85] width 43 height 13
click at [63, 87] on div "Home" at bounding box center [77, 85] width 28 height 13
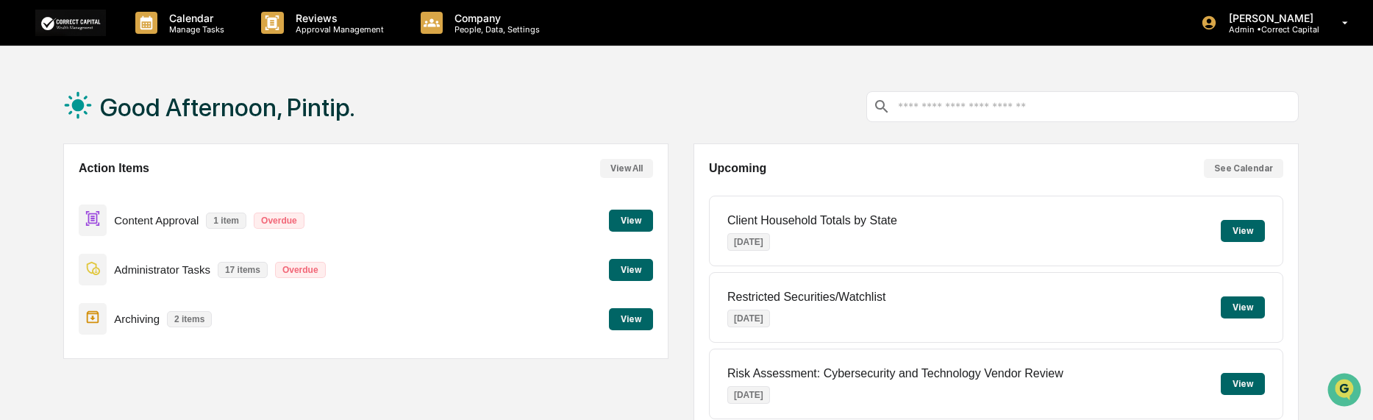
click at [633, 266] on button "View" at bounding box center [631, 270] width 44 height 22
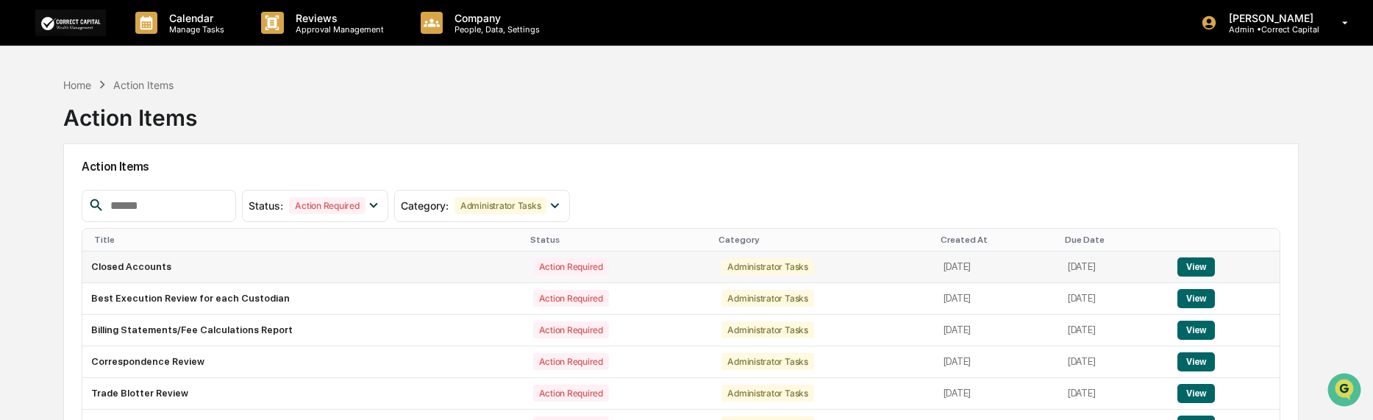
click at [1211, 263] on button "View" at bounding box center [1197, 266] width 38 height 19
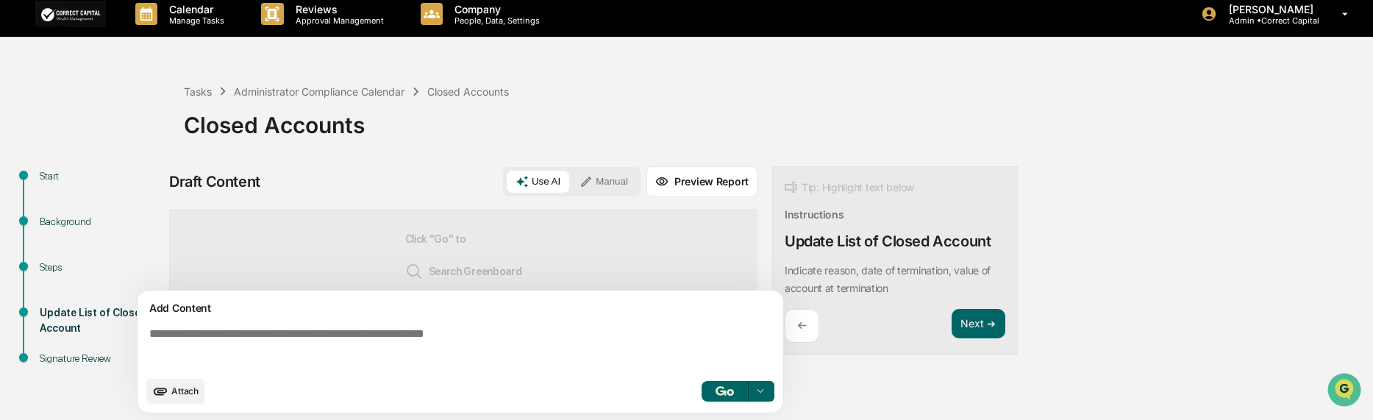
scroll to position [11, 0]
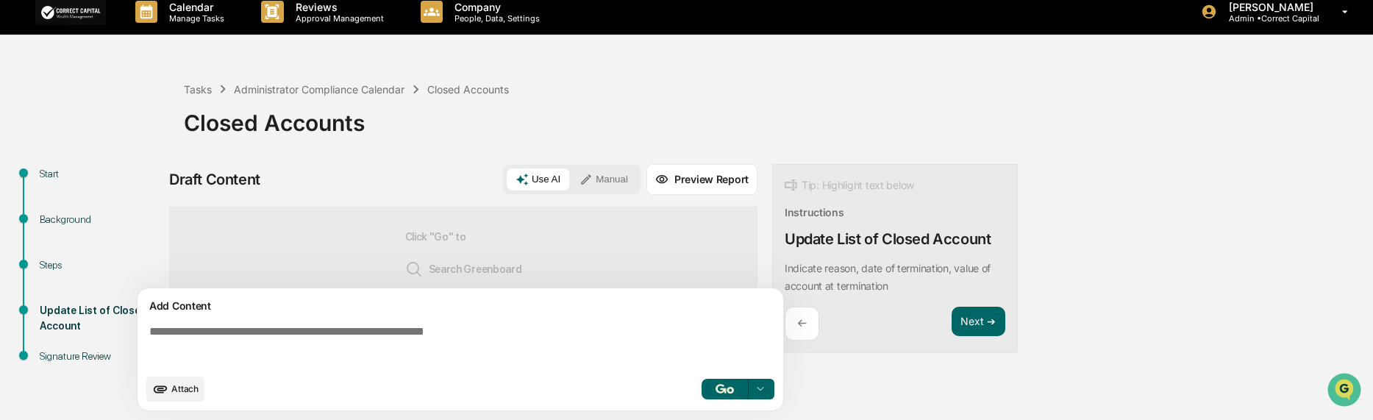
click at [80, 219] on div "Background" at bounding box center [100, 219] width 121 height 15
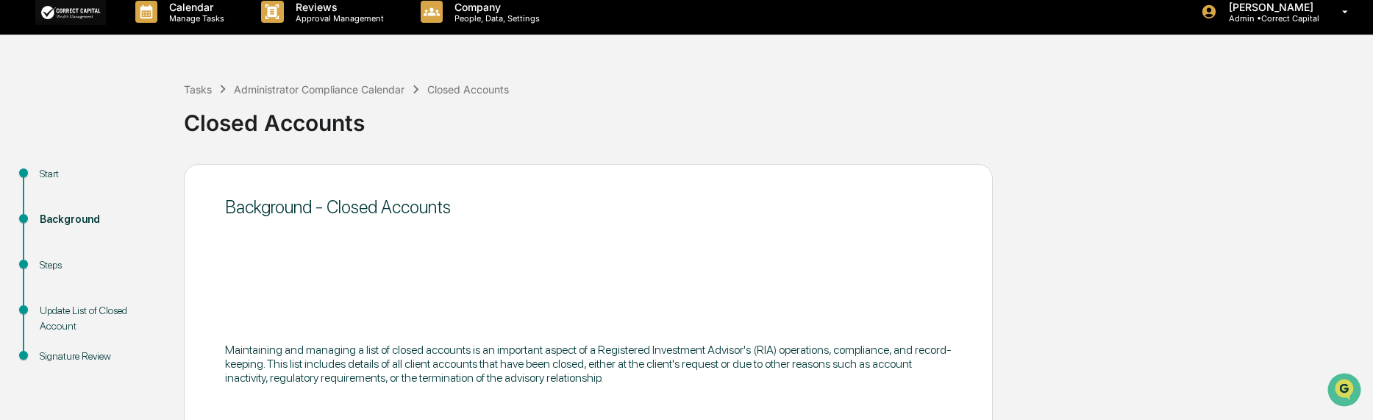
click at [40, 173] on div "Start" at bounding box center [100, 173] width 121 height 15
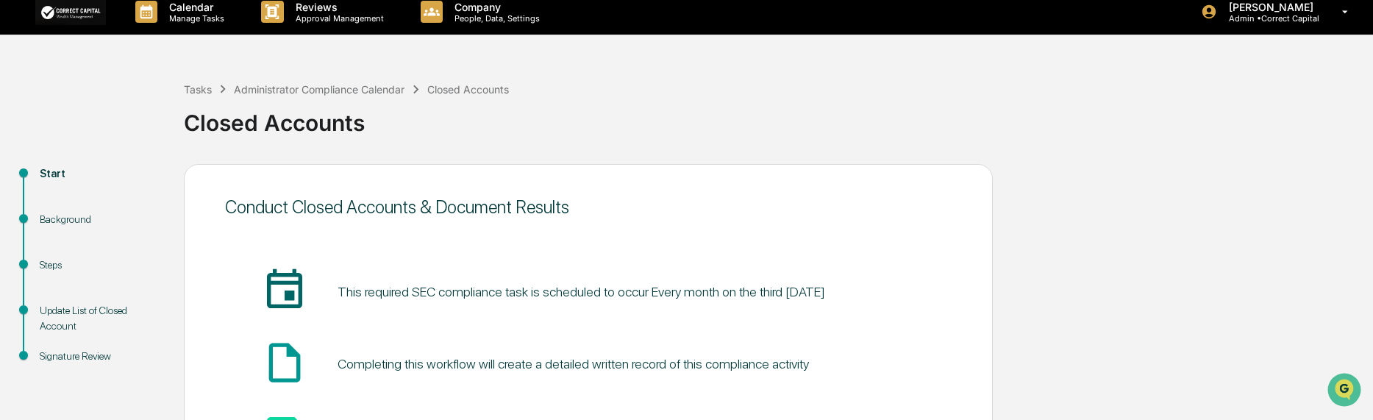
scroll to position [85, 0]
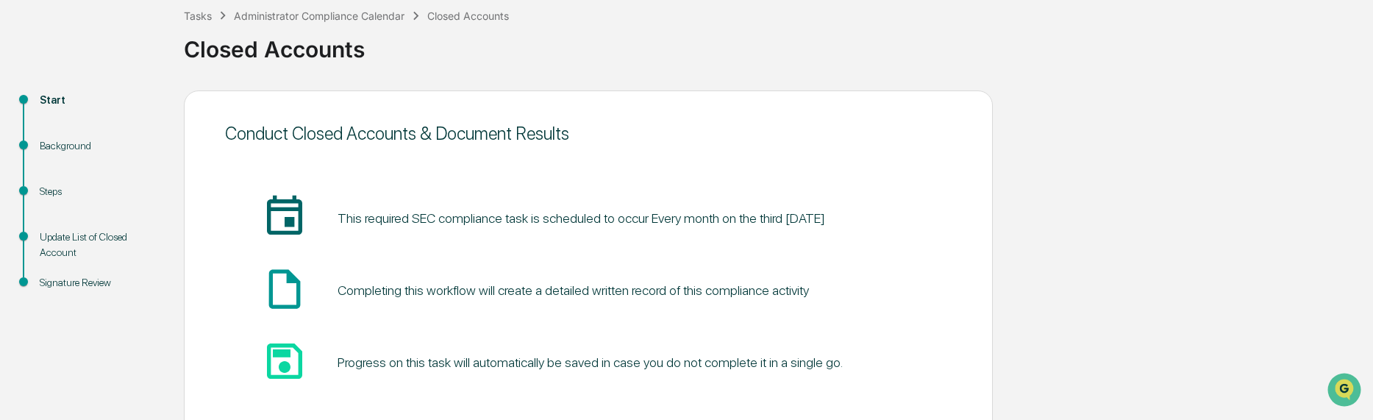
click at [65, 150] on div "Background" at bounding box center [100, 145] width 121 height 15
click at [66, 148] on div "Background" at bounding box center [100, 145] width 121 height 15
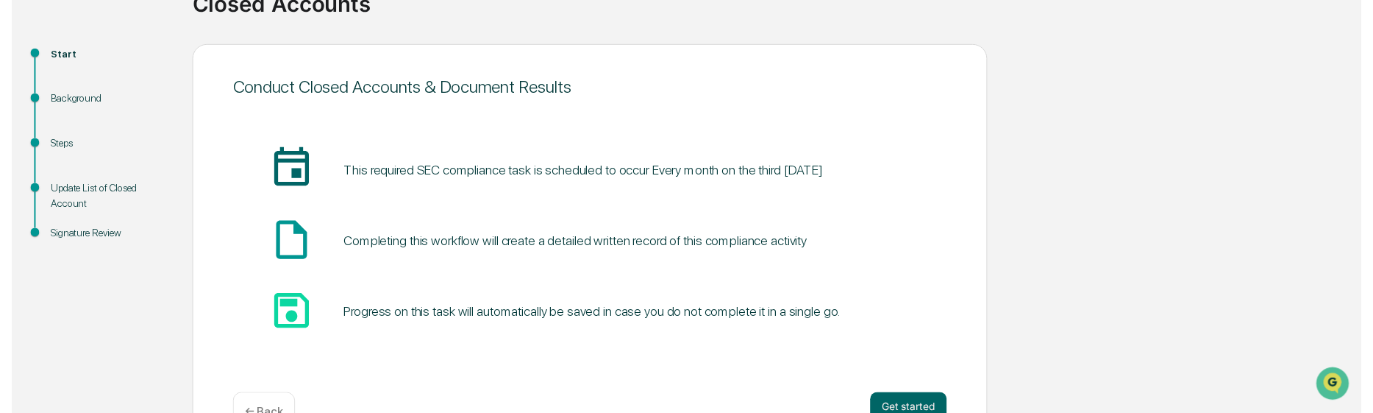
scroll to position [173, 0]
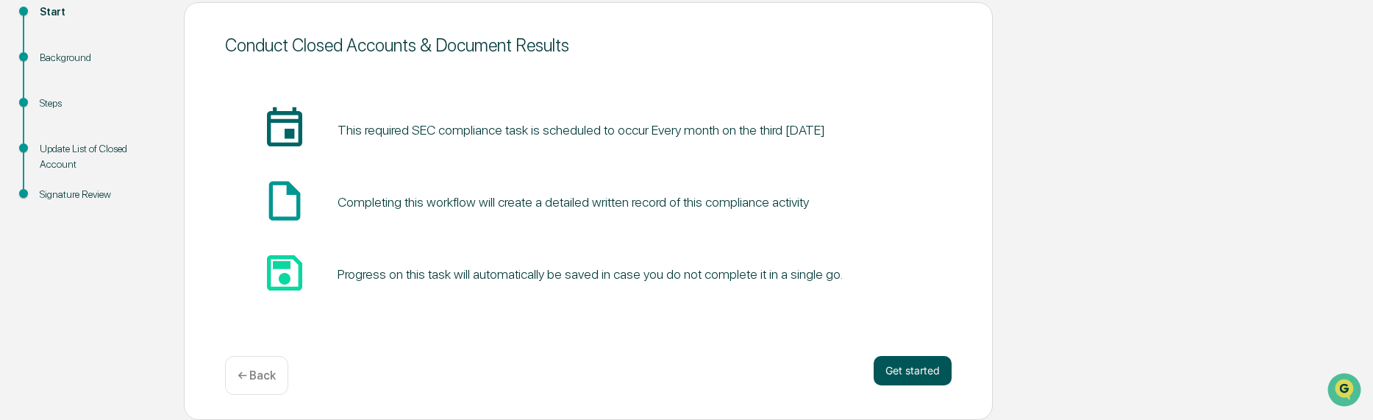
click at [908, 371] on button "Get started" at bounding box center [913, 370] width 78 height 29
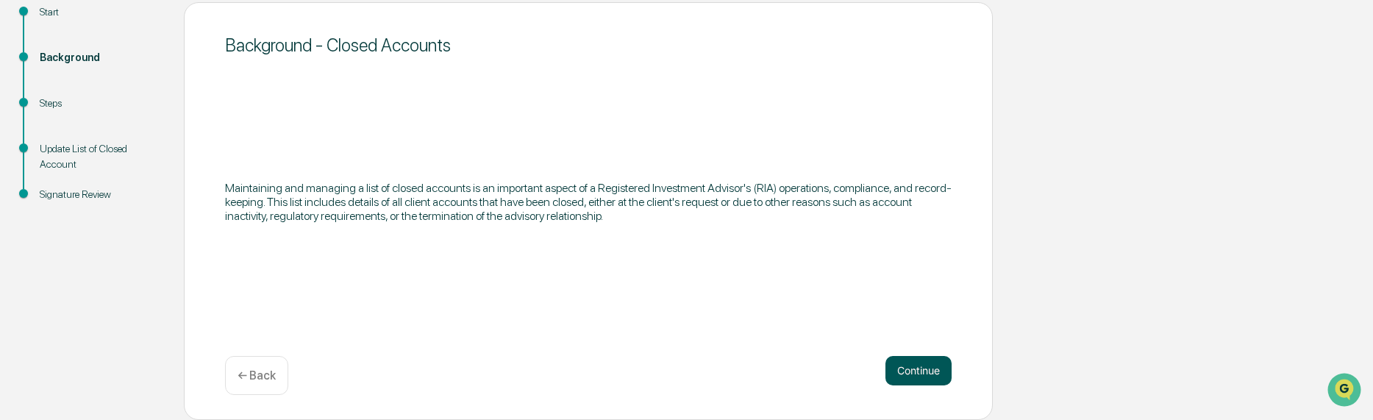
click at [919, 377] on button "Continue" at bounding box center [919, 370] width 66 height 29
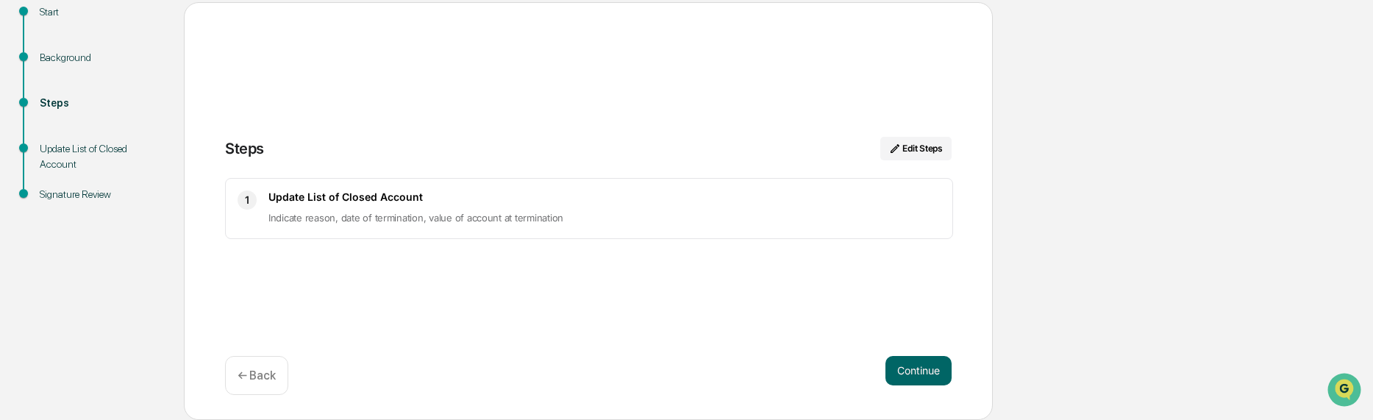
click at [324, 229] on div "1 Update List of Closed Account Indicate reason, date of termination, value of …" at bounding box center [589, 208] width 728 height 61
click at [355, 216] on span "Indicate reason, date of termination, value of account at termination" at bounding box center [415, 218] width 295 height 12
click at [928, 380] on button "Continue" at bounding box center [919, 370] width 66 height 29
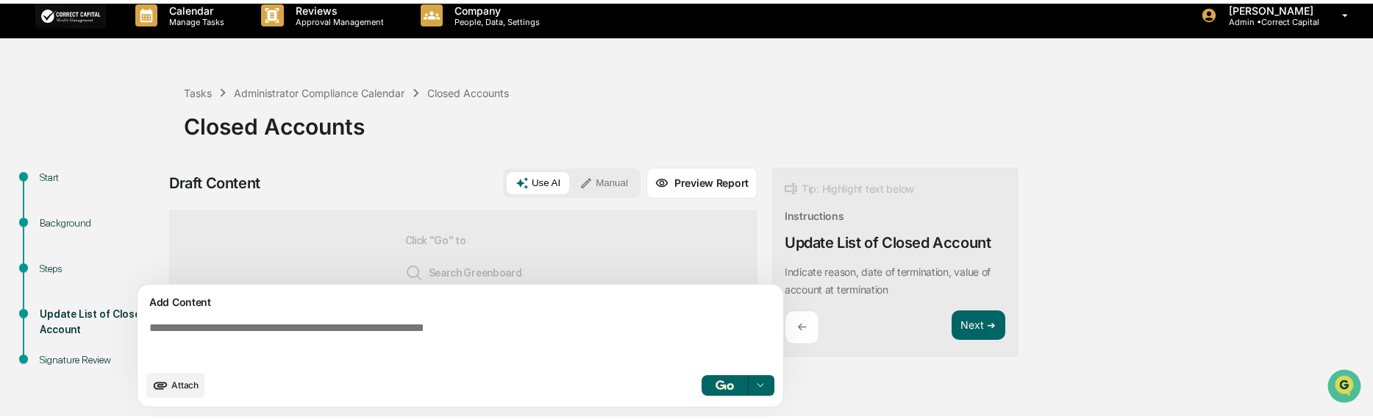
scroll to position [11, 0]
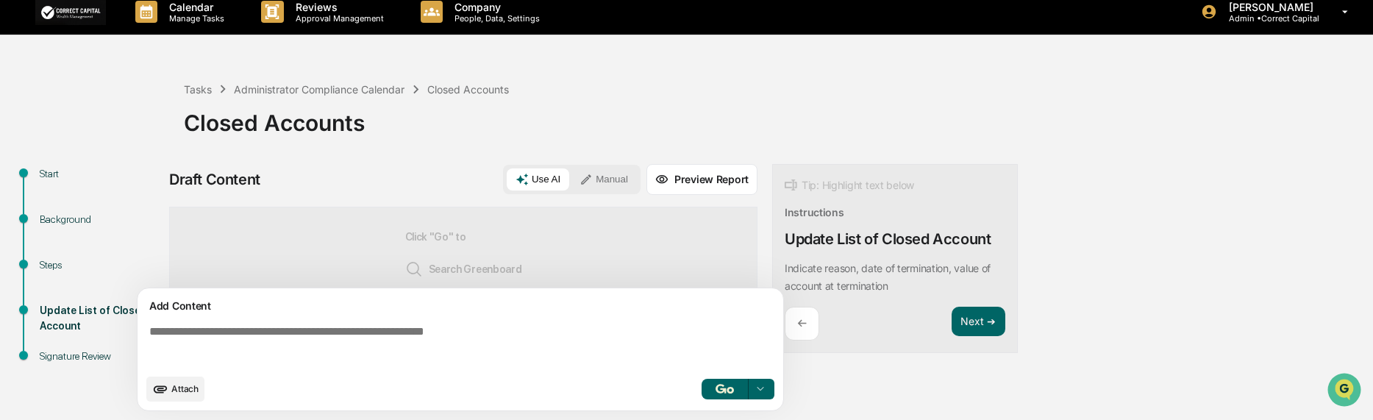
click at [641, 72] on div "Tasks Administrator Compliance Calendar Closed Accounts Closed Accounts" at bounding box center [775, 111] width 1182 height 105
click at [666, 187] on button "Preview Report" at bounding box center [702, 179] width 111 height 31
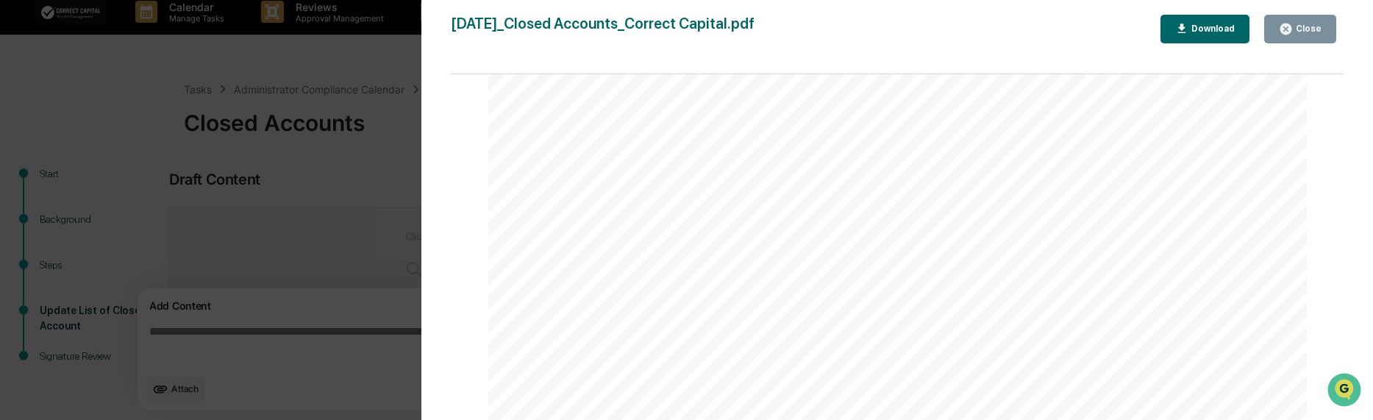
scroll to position [110, 0]
click at [1300, 32] on div "Close" at bounding box center [1307, 29] width 29 height 10
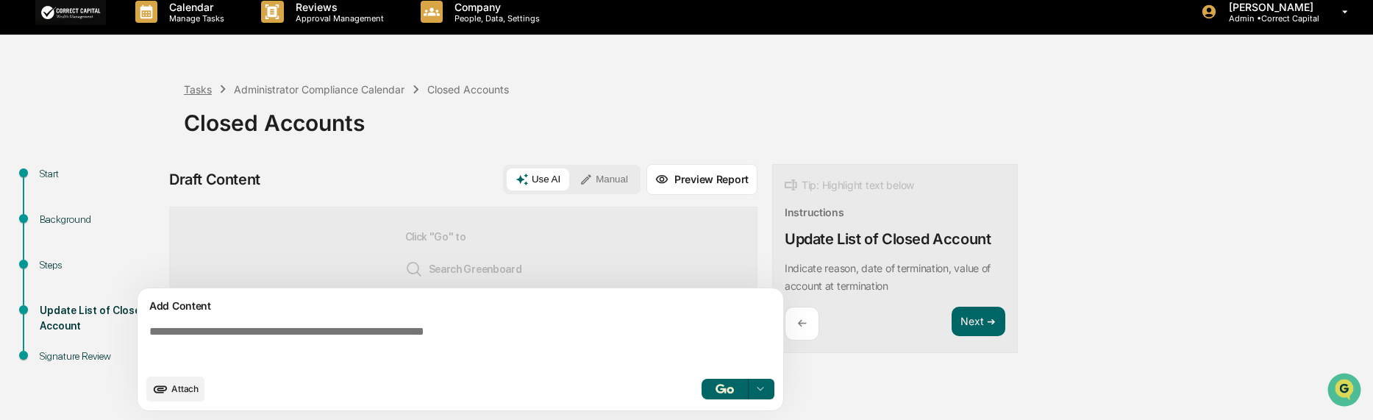
click at [199, 86] on div "Tasks" at bounding box center [198, 89] width 28 height 13
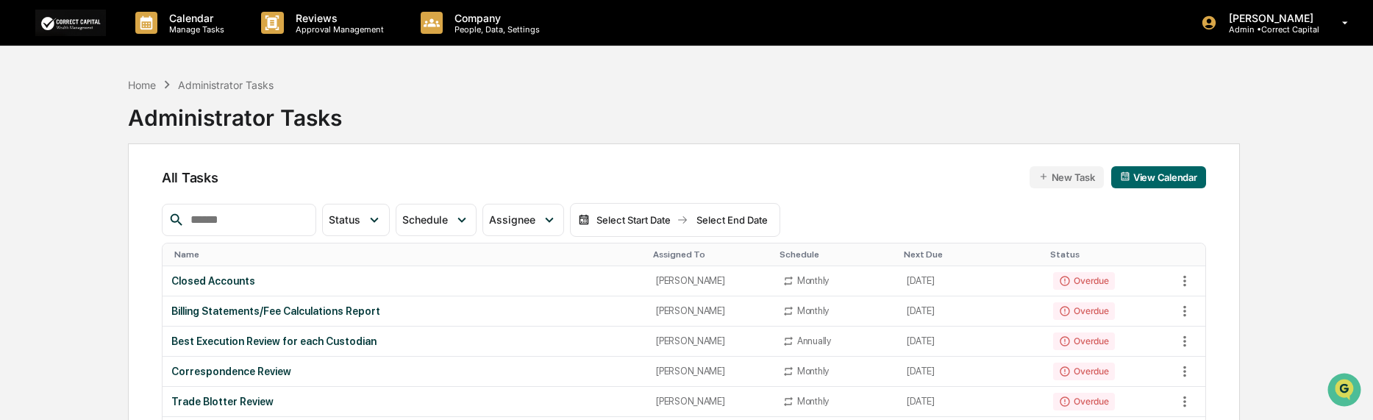
click at [656, 90] on div "Home Administrator Tasks Administrator Tasks" at bounding box center [684, 107] width 1112 height 74
